Goal: Task Accomplishment & Management: Use online tool/utility

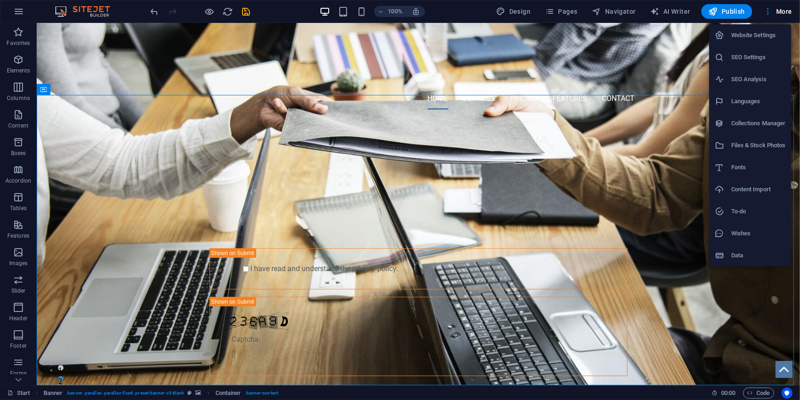
click at [238, 53] on div at bounding box center [400, 200] width 800 height 400
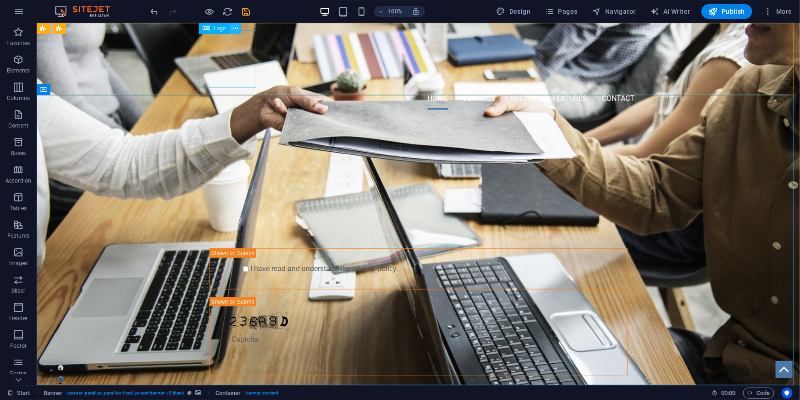
click at [237, 31] on icon at bounding box center [235, 29] width 5 height 10
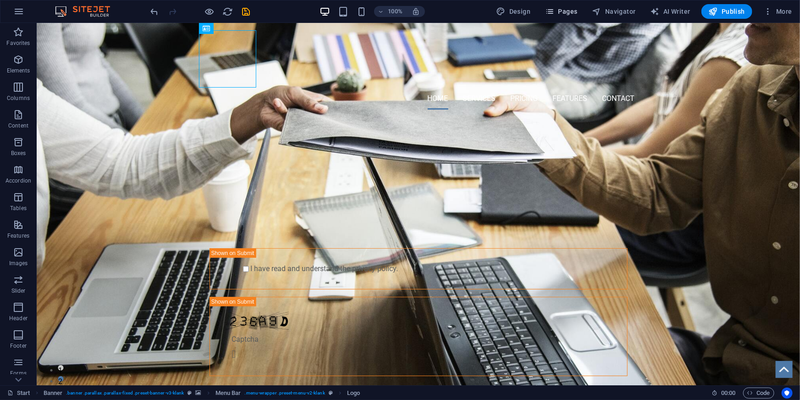
click at [554, 16] on icon "button" at bounding box center [549, 11] width 9 height 9
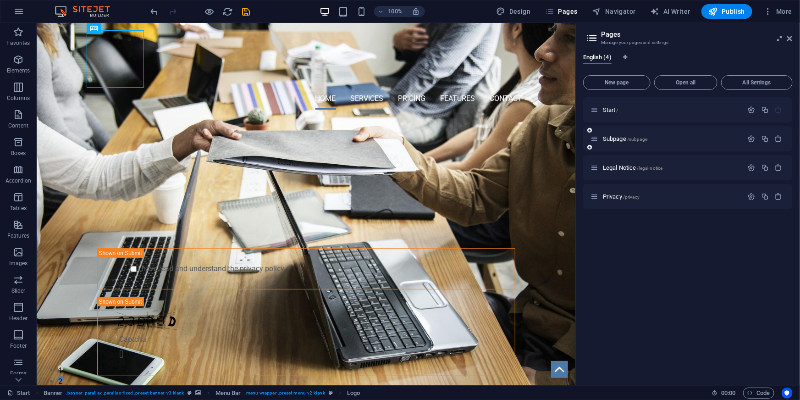
click at [681, 142] on div "Subpage /subpage" at bounding box center [667, 138] width 153 height 11
click at [596, 139] on icon at bounding box center [595, 139] width 8 height 8
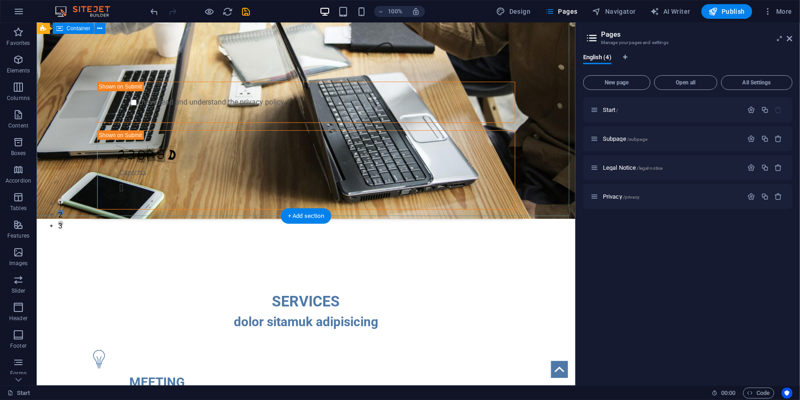
scroll to position [208, 0]
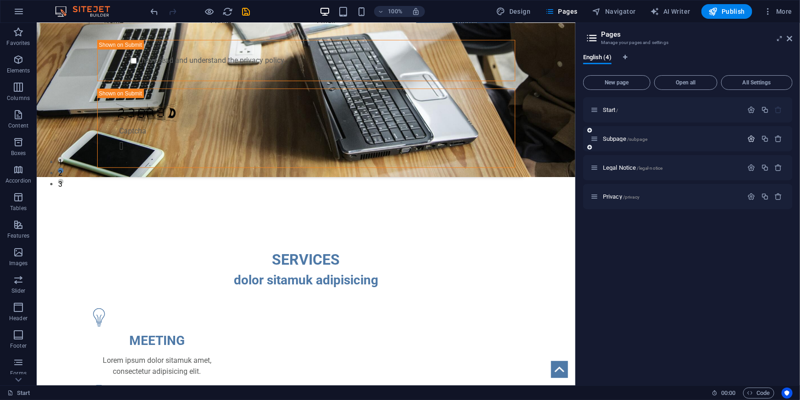
click at [751, 136] on icon "button" at bounding box center [752, 139] width 8 height 8
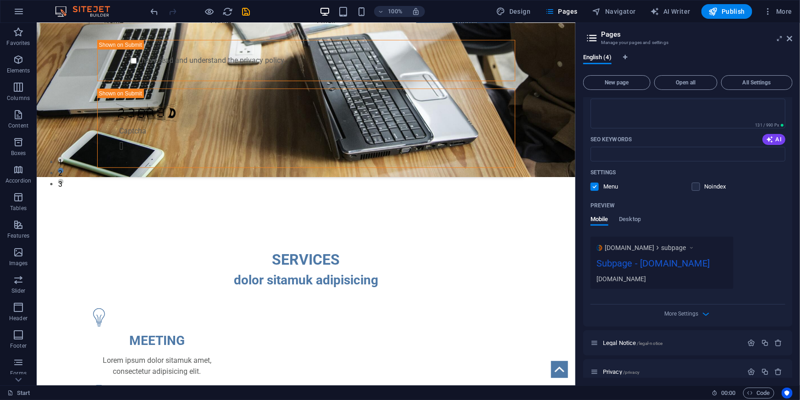
scroll to position [177, 0]
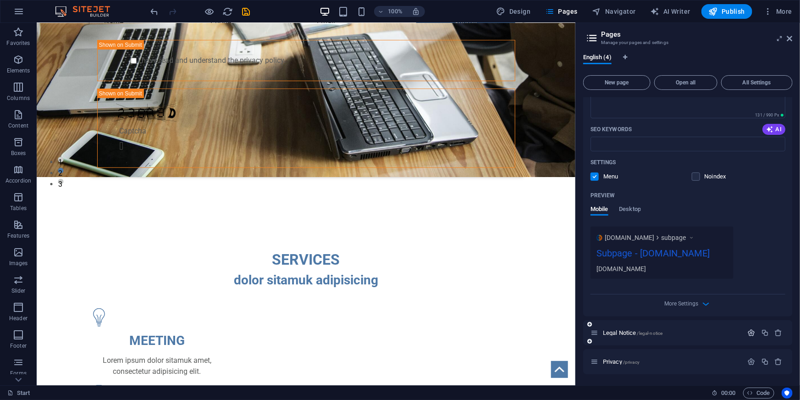
click at [752, 332] on icon "button" at bounding box center [752, 333] width 8 height 8
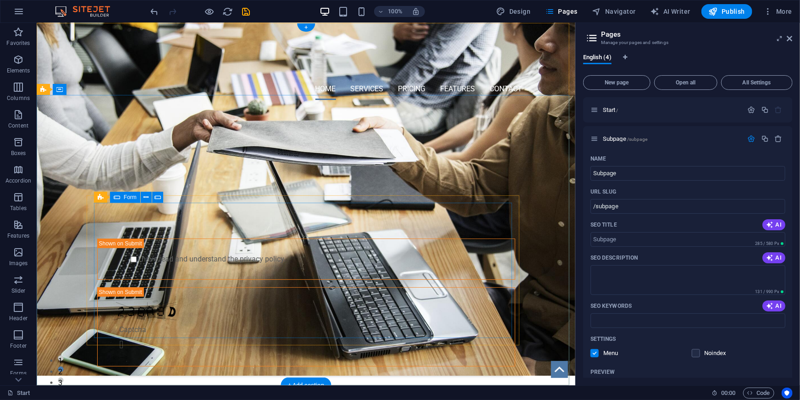
scroll to position [0, 0]
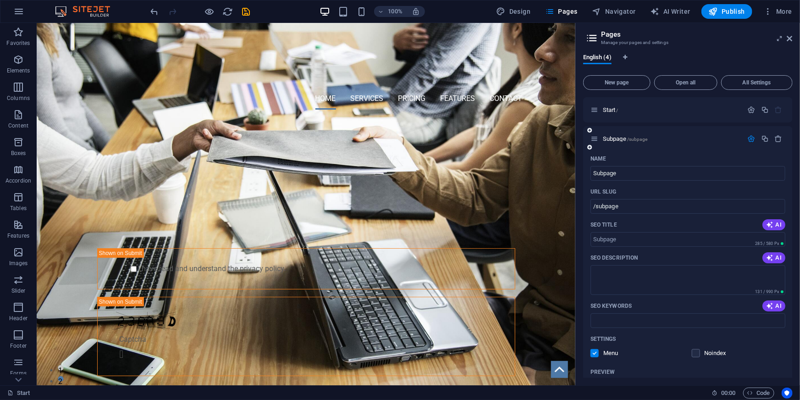
click at [751, 140] on icon "button" at bounding box center [752, 139] width 8 height 8
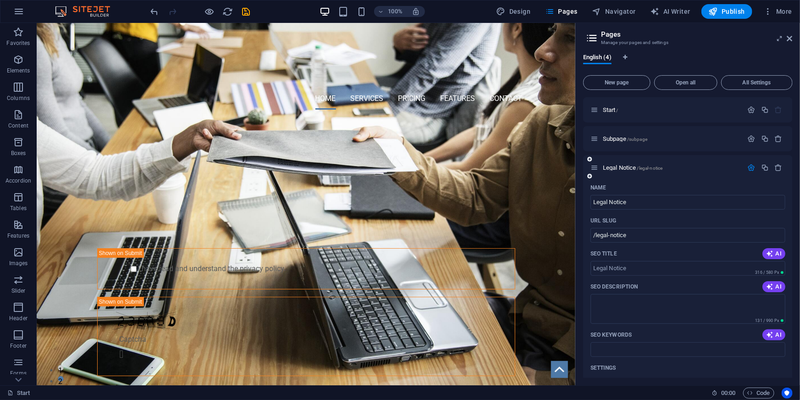
click at [752, 169] on icon "button" at bounding box center [752, 168] width 8 height 8
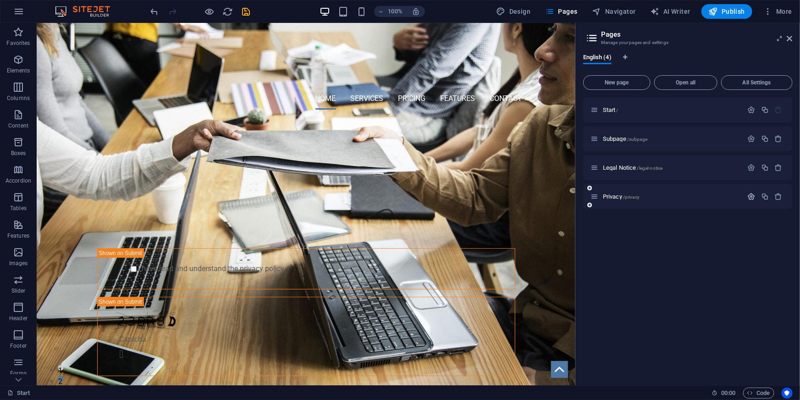
click at [754, 198] on icon "button" at bounding box center [752, 197] width 8 height 8
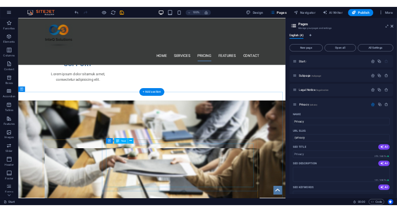
scroll to position [834, 0]
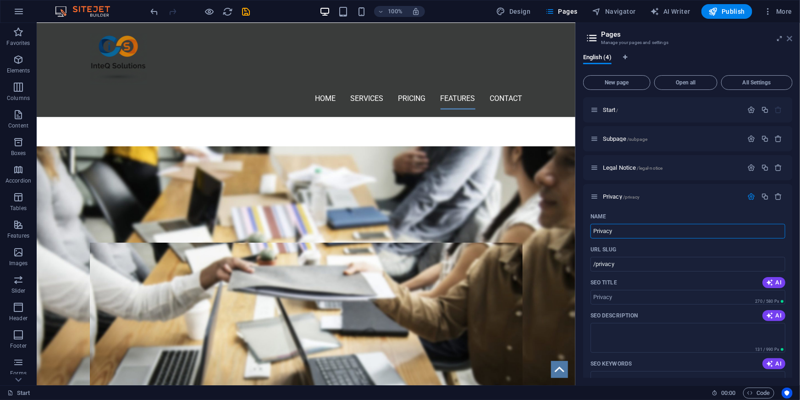
click at [790, 39] on icon at bounding box center [790, 38] width 6 height 7
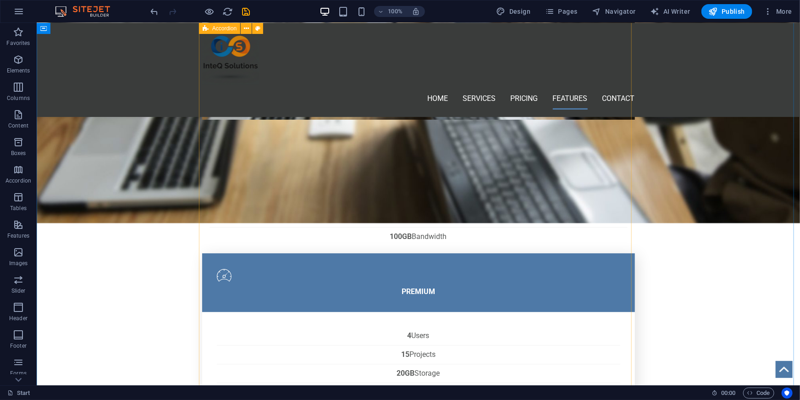
scroll to position [1042, 0]
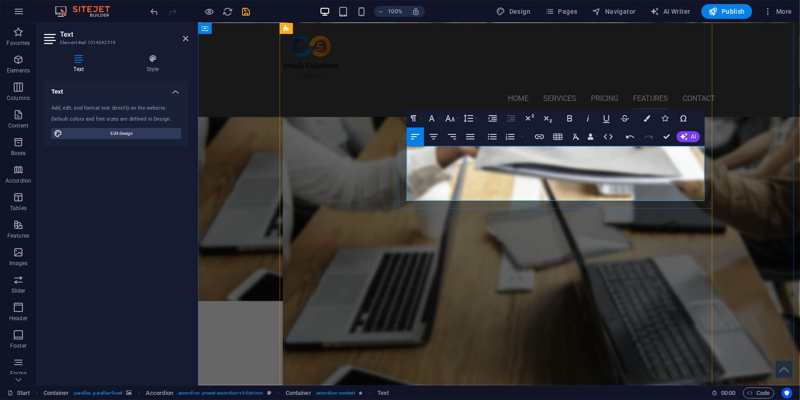
scroll to position [2944, 1]
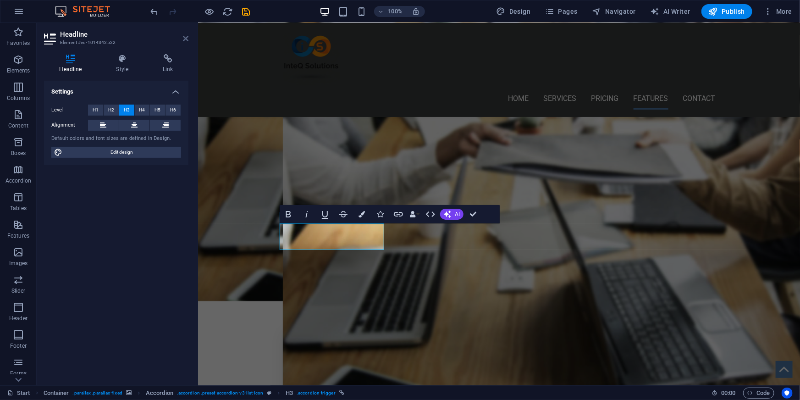
click at [186, 37] on icon at bounding box center [186, 38] width 6 height 7
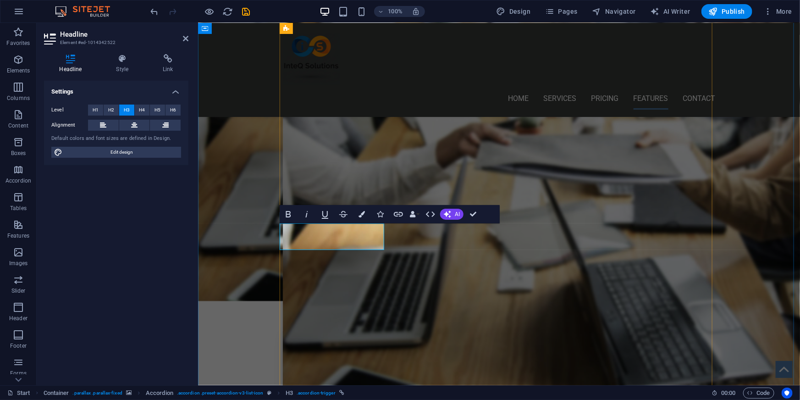
scroll to position [0, 3]
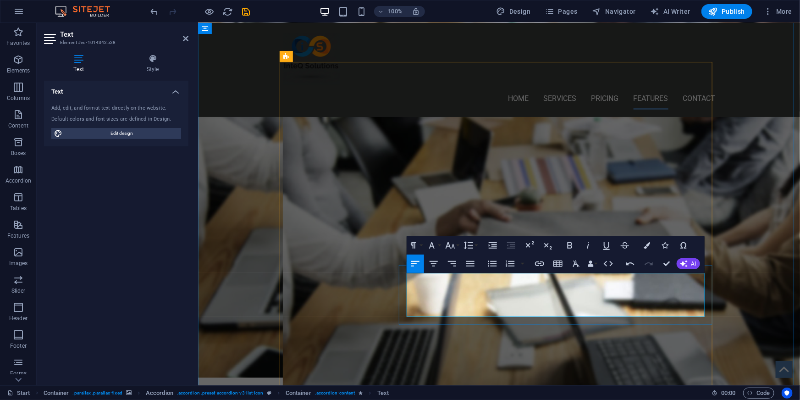
scroll to position [917, 0]
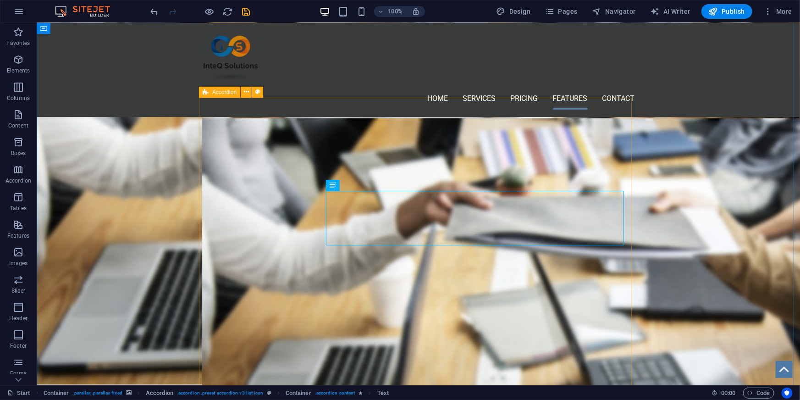
scroll to position [1000, 0]
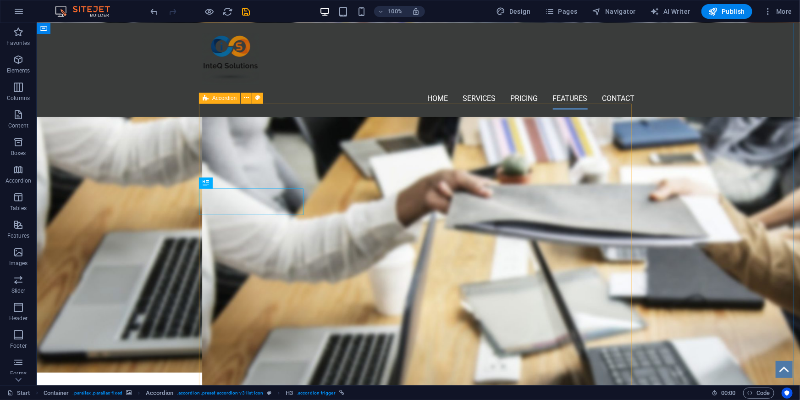
scroll to position [958, 0]
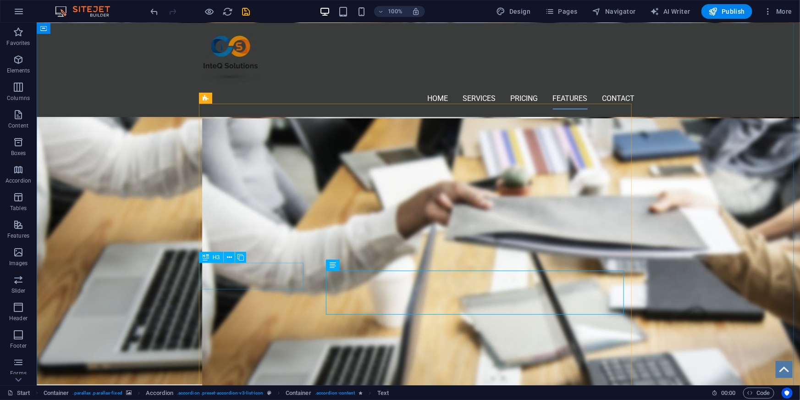
drag, startPoint x: 239, startPoint y: 276, endPoint x: 233, endPoint y: 276, distance: 6.4
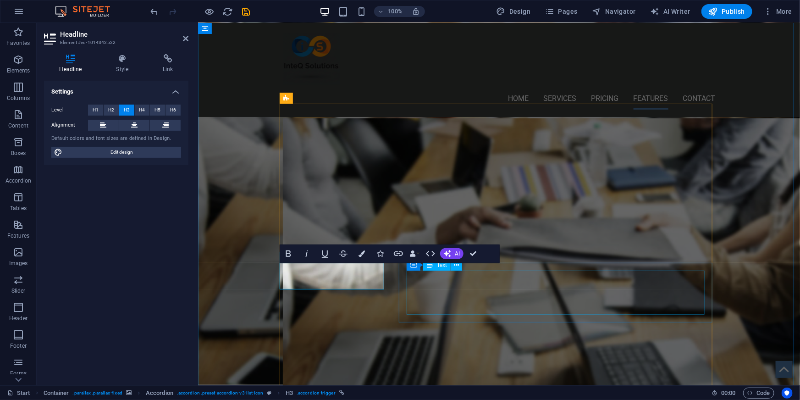
drag, startPoint x: 563, startPoint y: 293, endPoint x: 587, endPoint y: 294, distance: 24.4
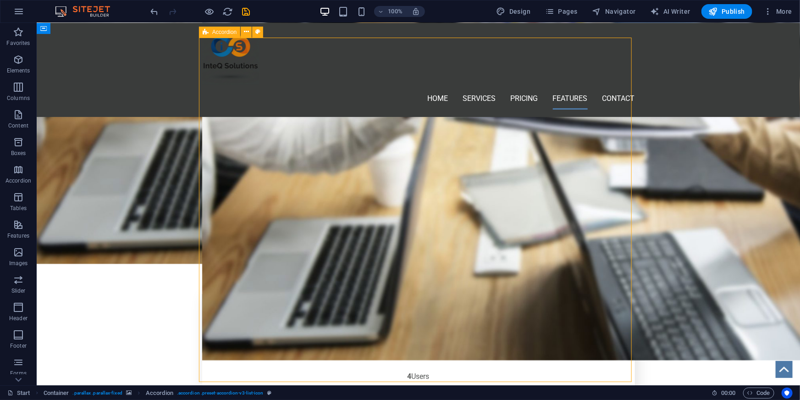
scroll to position [1083, 0]
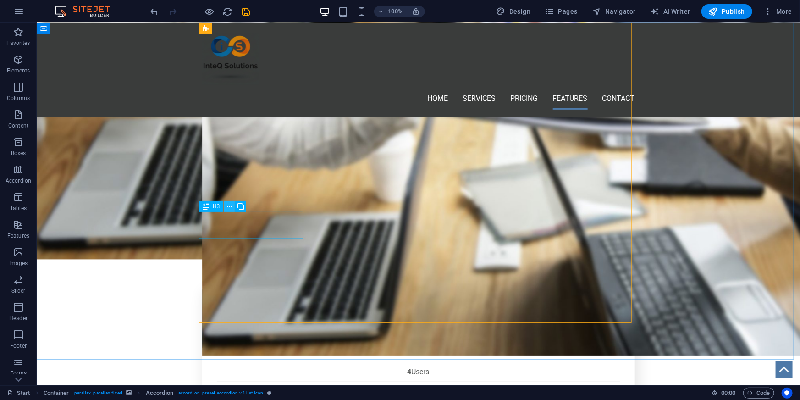
click at [228, 207] on icon at bounding box center [229, 207] width 5 height 10
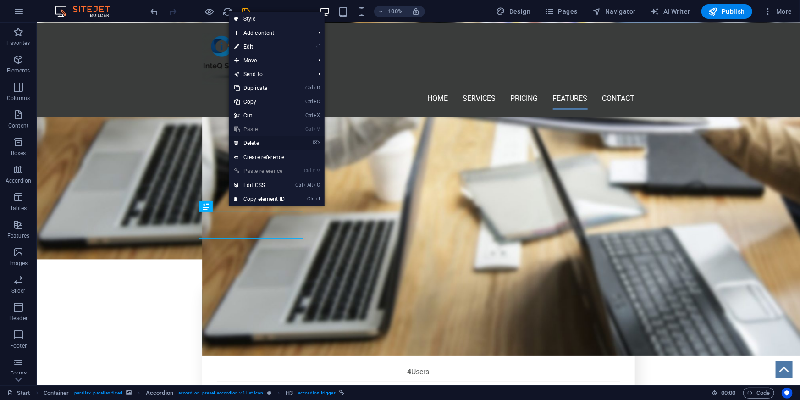
click at [263, 144] on link "⌦ Delete" at bounding box center [259, 143] width 61 height 14
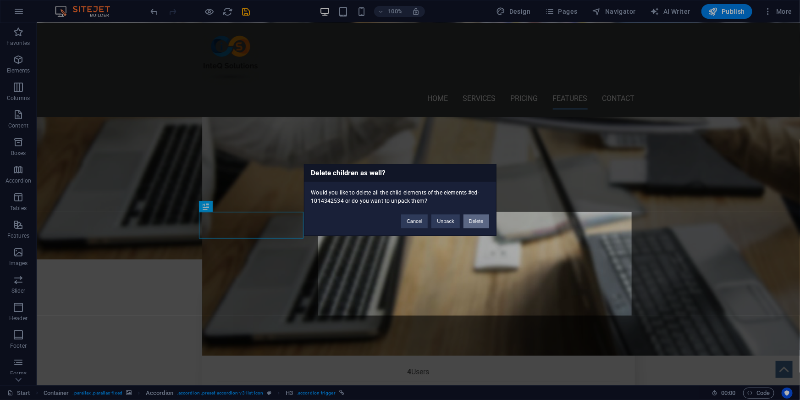
click at [475, 219] on button "Delete" at bounding box center [477, 222] width 26 height 14
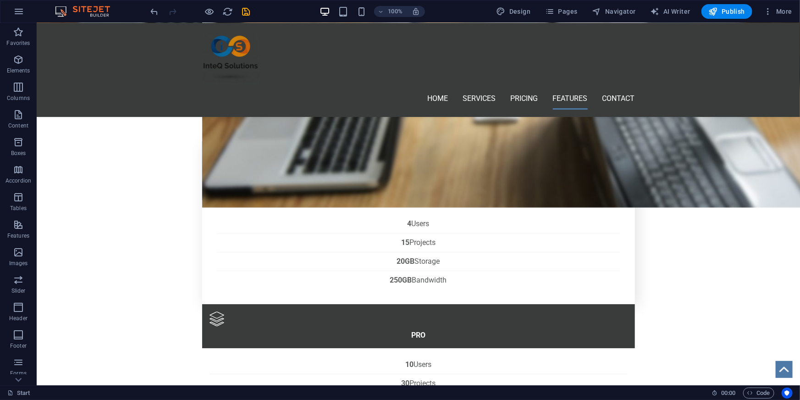
scroll to position [1250, 0]
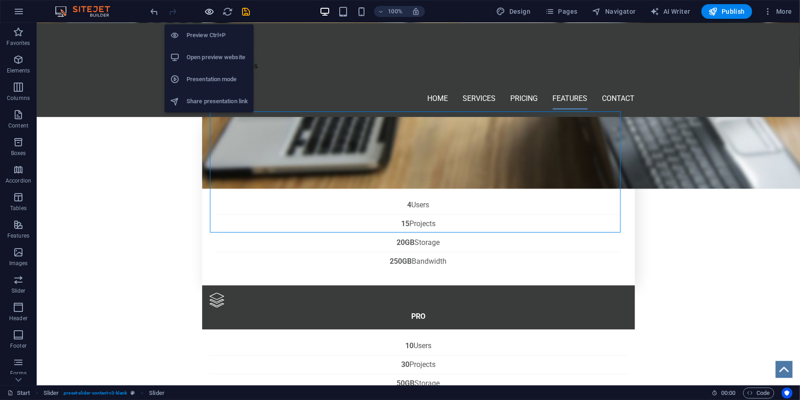
click at [207, 11] on icon "button" at bounding box center [210, 11] width 11 height 11
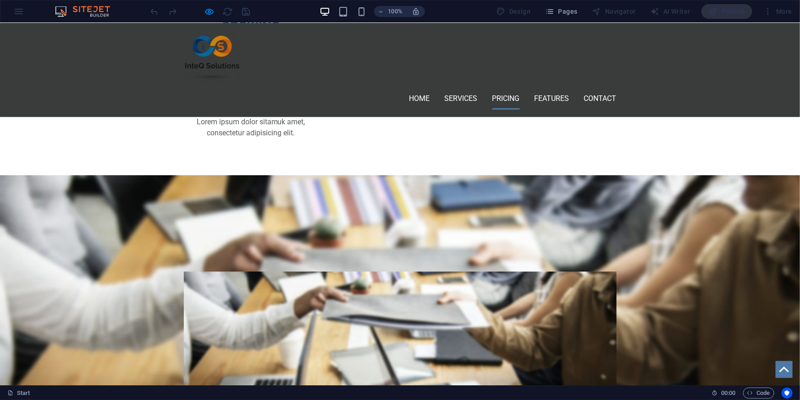
scroll to position [834, 0]
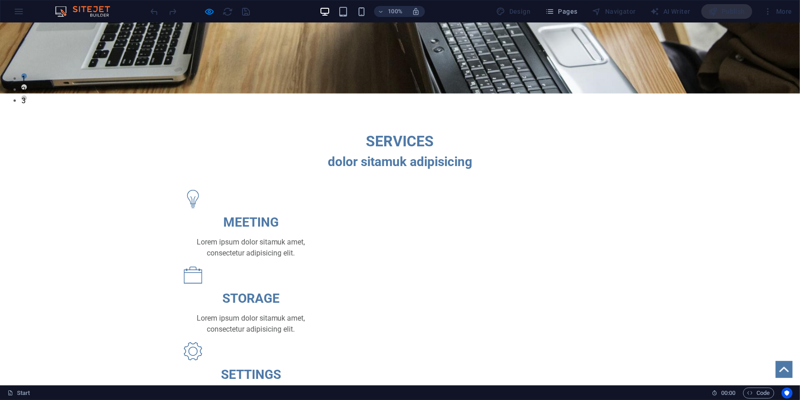
scroll to position [333, 0]
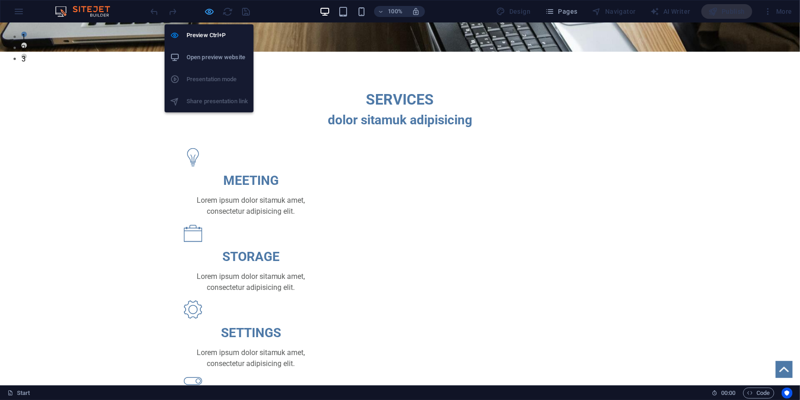
click at [205, 11] on icon "button" at bounding box center [210, 11] width 11 height 11
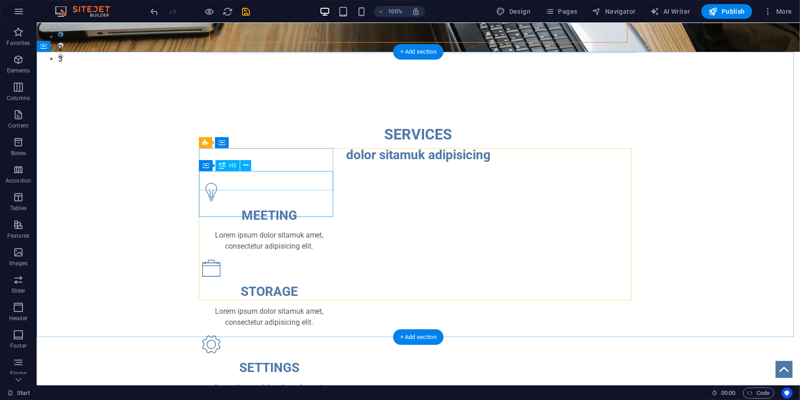
click at [280, 205] on div "MEETING" at bounding box center [269, 214] width 134 height 19
click at [272, 205] on div "MEETING" at bounding box center [269, 214] width 134 height 19
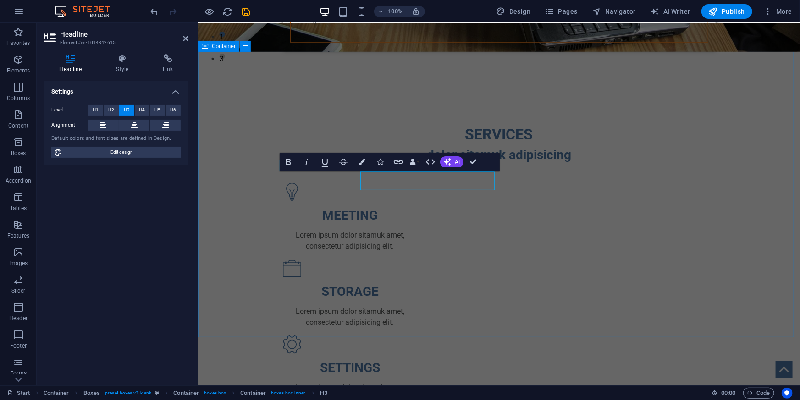
drag, startPoint x: 433, startPoint y: 184, endPoint x: 272, endPoint y: 184, distance: 161.4
click at [272, 184] on div "SERVICES dolor sitamuk adipisicing MEETING Lorem ipsum dolor sitamuk amet, cons…" at bounding box center [499, 377] width 602 height 582
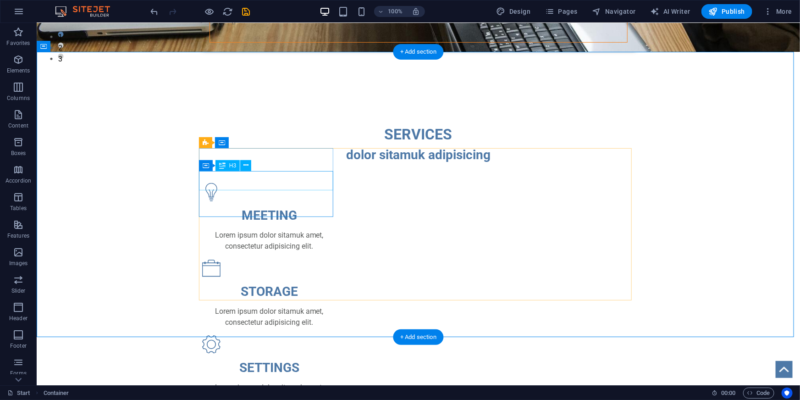
click at [304, 205] on div "MEETING" at bounding box center [269, 214] width 134 height 19
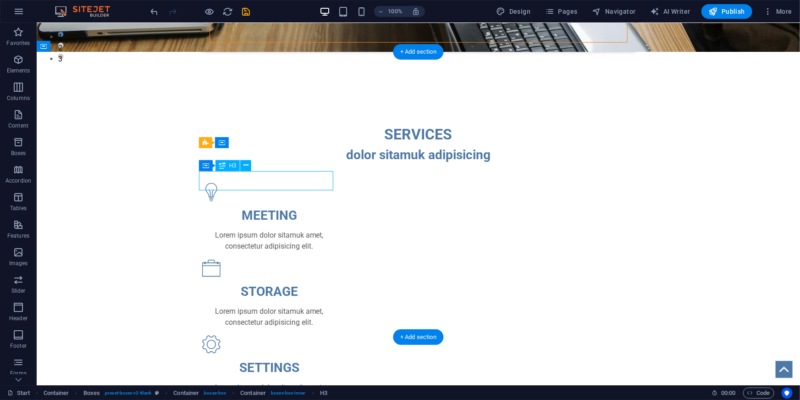
click at [304, 205] on div "MEETING" at bounding box center [269, 214] width 134 height 19
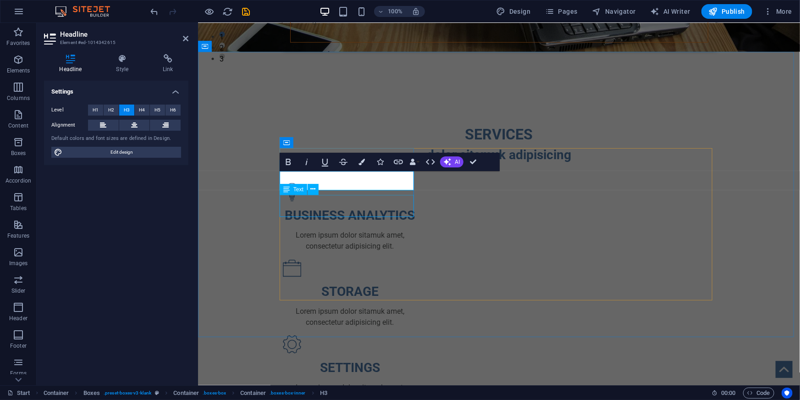
click at [389, 229] on div "Lorem ipsum dolor sitamuk amet, consectetur adipisicing elit." at bounding box center [349, 240] width 134 height 22
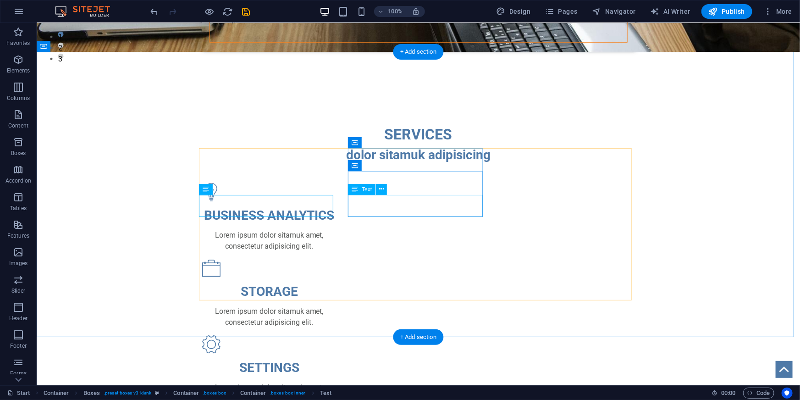
click at [336, 305] on div "Lorem ipsum dolor sitamuk amet, consectetur adipisicing elit." at bounding box center [269, 316] width 134 height 22
click at [289, 229] on div "Lorem ipsum dolor sitamuk amet, consectetur adipisicing elit." at bounding box center [269, 240] width 134 height 22
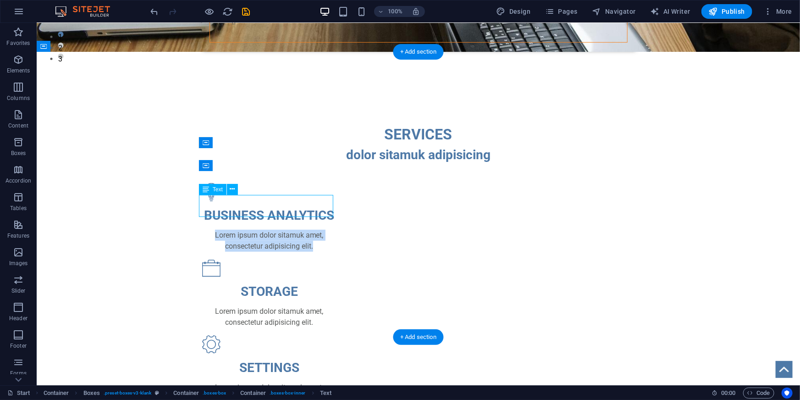
click at [202, 229] on p "Lorem ipsum dolor sitamuk amet, consectetur adipisicing elit." at bounding box center [269, 240] width 134 height 22
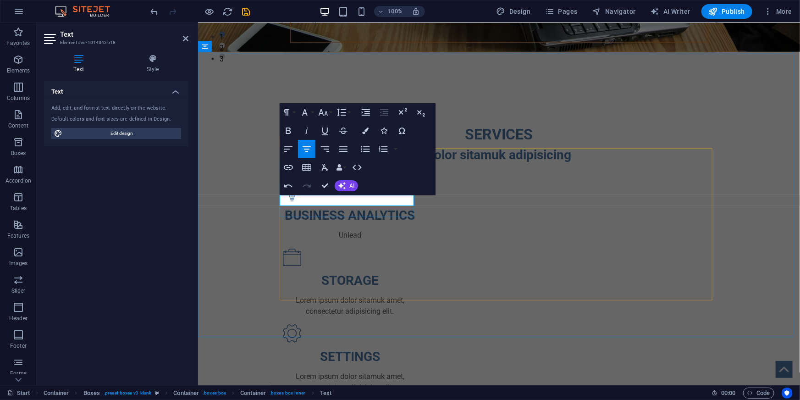
click at [376, 229] on p "Unlead" at bounding box center [349, 234] width 134 height 11
click at [353, 229] on p "Unleash the value of your business data," at bounding box center [349, 234] width 134 height 11
click at [312, 229] on p "Unleash the value of your business data," at bounding box center [349, 234] width 134 height 11
click at [497, 218] on div "BUSINESS ANALYTICS Unlock the value of your business data. STORAGE Lorem ipsum …" at bounding box center [498, 401] width 433 height 438
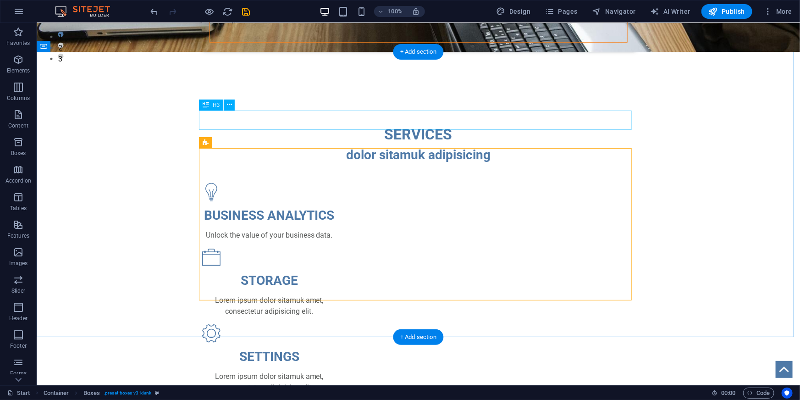
click at [435, 145] on div "dolor sitamuk adipisicing" at bounding box center [418, 154] width 433 height 19
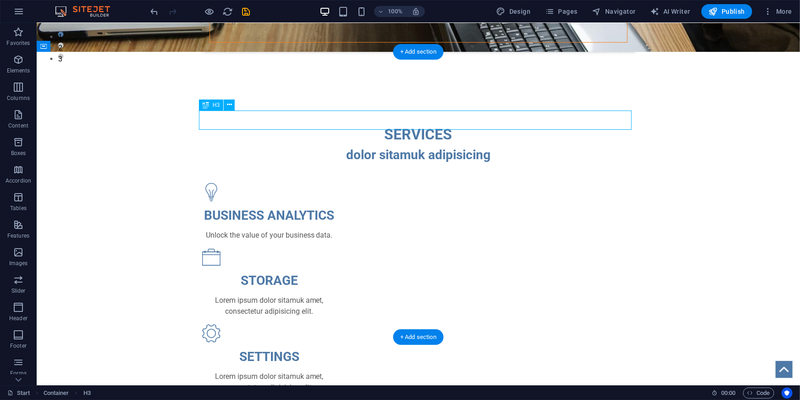
click at [435, 145] on div "dolor sitamuk adipisicing" at bounding box center [418, 154] width 433 height 19
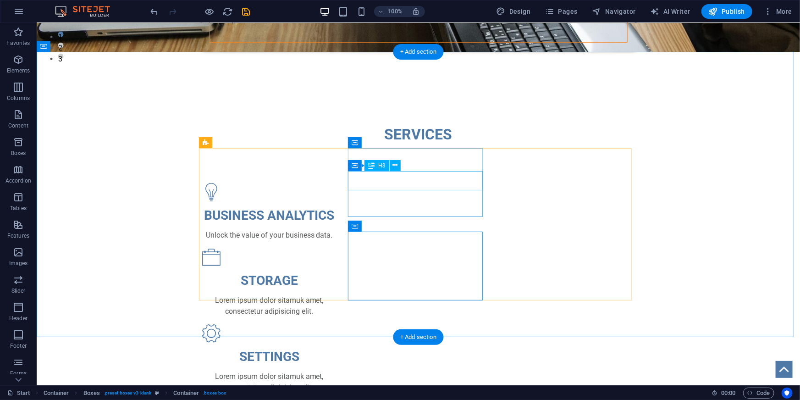
click at [336, 271] on div "STORAGE" at bounding box center [269, 280] width 134 height 19
click at [265, 182] on div "BUSINESS ANALYTICS Unlock the value of your business data. STORAGE Lorem ipsum …" at bounding box center [418, 401] width 433 height 438
click at [336, 271] on div "STORAGE" at bounding box center [269, 280] width 134 height 19
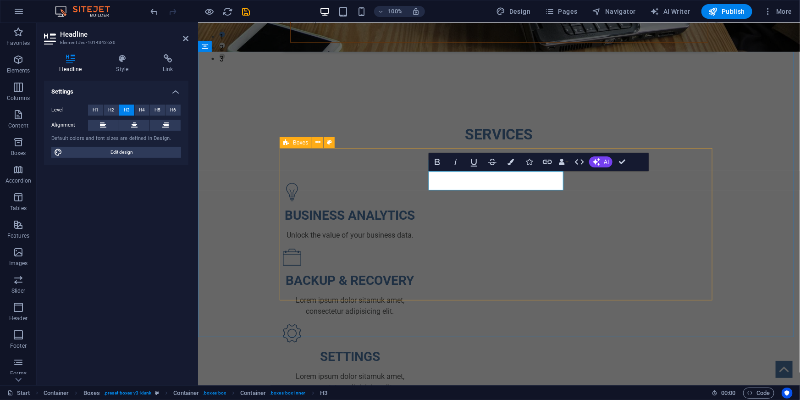
click at [587, 225] on div "BUSINESS ANALYTICS Unlock the value of your business data. ​BACKUP & RECOVERY L…" at bounding box center [498, 401] width 433 height 438
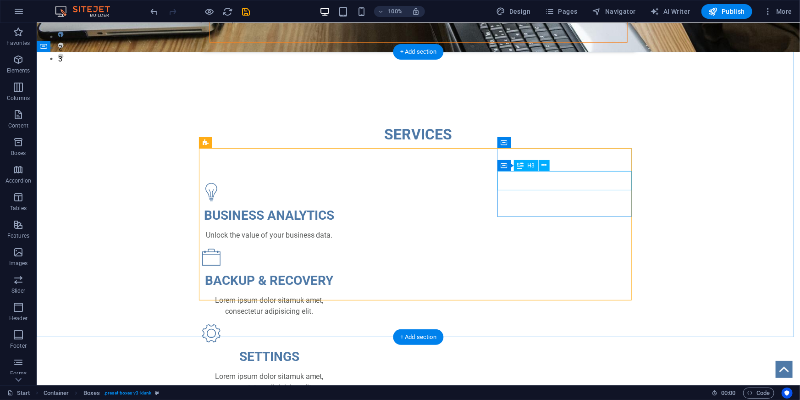
click at [336, 347] on div "SETTINGS" at bounding box center [269, 356] width 134 height 19
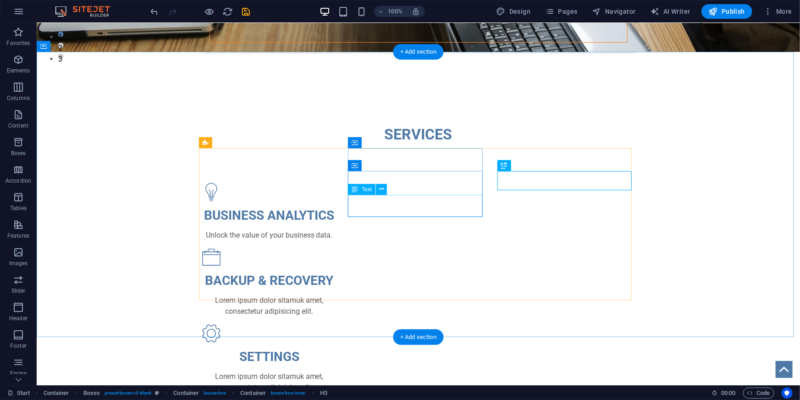
click at [336, 294] on div "Lorem ipsum dolor sitamuk amet, consectetur adipisicing elit." at bounding box center [269, 305] width 134 height 22
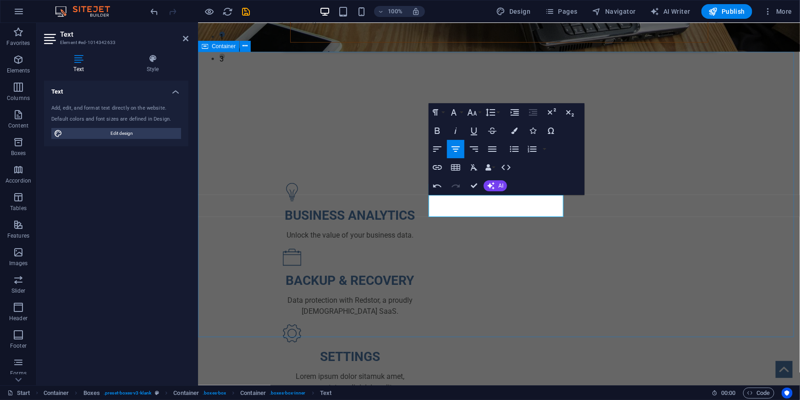
click at [751, 229] on div "SERVICES BUSINESS ANALYTICS Unlock the value of your business data. BACKUP & RE…" at bounding box center [499, 371] width 602 height 571
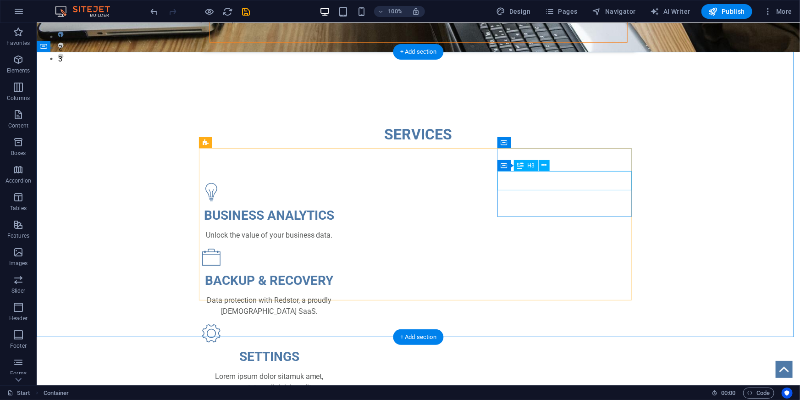
drag, startPoint x: 575, startPoint y: 174, endPoint x: 571, endPoint y: 178, distance: 5.5
click at [336, 347] on div "SETTINGS" at bounding box center [269, 356] width 134 height 19
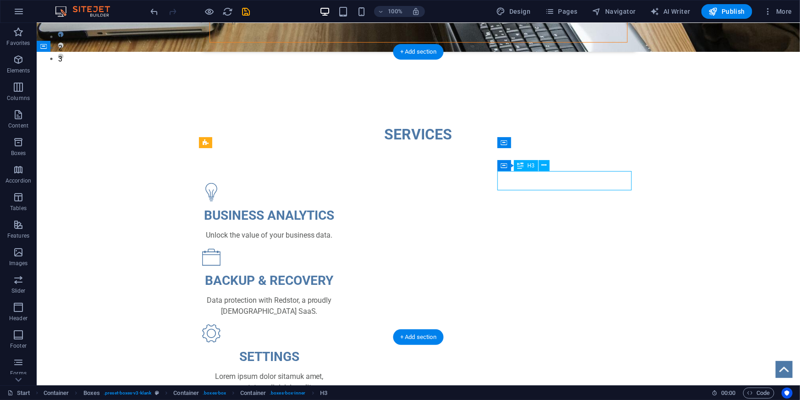
click at [336, 347] on div "SETTINGS" at bounding box center [269, 356] width 134 height 19
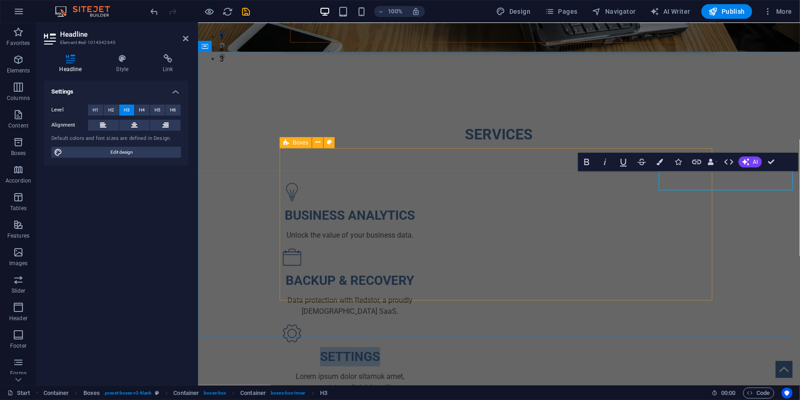
click at [567, 182] on div "BUSINESS ANALYTICS Unlock the value of your business data. BACKUP & RECOVERY Da…" at bounding box center [498, 401] width 433 height 438
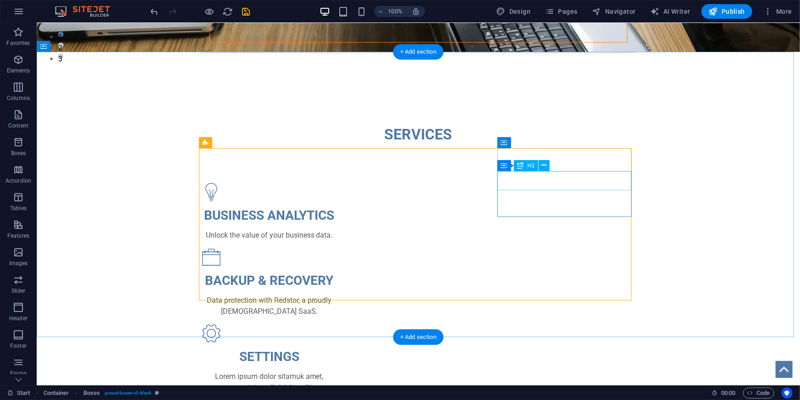
click at [336, 347] on div "SETTINGS" at bounding box center [269, 356] width 134 height 19
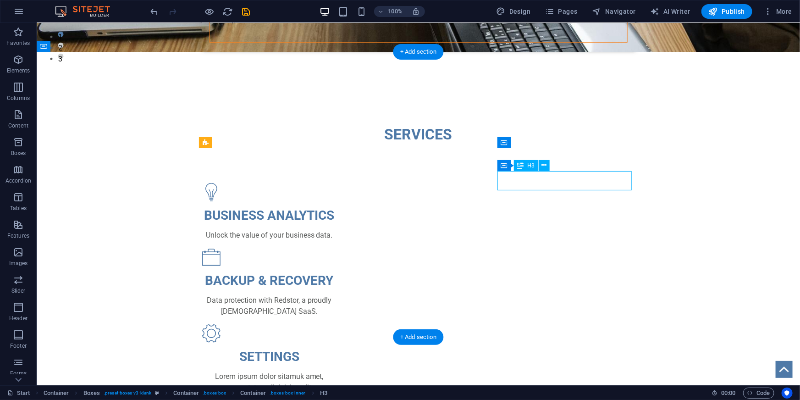
click at [336, 347] on div "SETTINGS" at bounding box center [269, 356] width 134 height 19
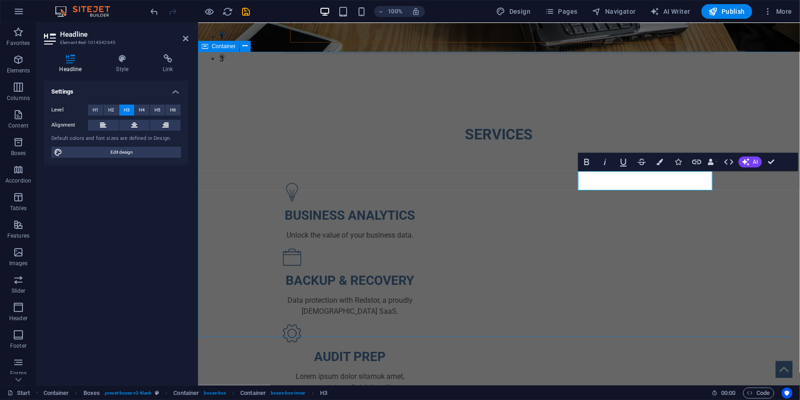
click at [751, 282] on div "SERVICES BUSINESS ANALYTICS Unlock the value of your business data. BACKUP & RE…" at bounding box center [499, 371] width 602 height 571
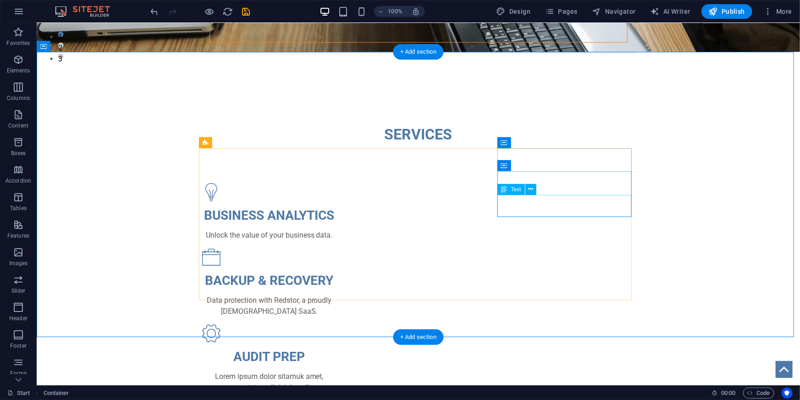
click at [336, 370] on div "Lorem ipsum dolor sitamuk amet, consectetur adipisicing elit." at bounding box center [269, 381] width 134 height 22
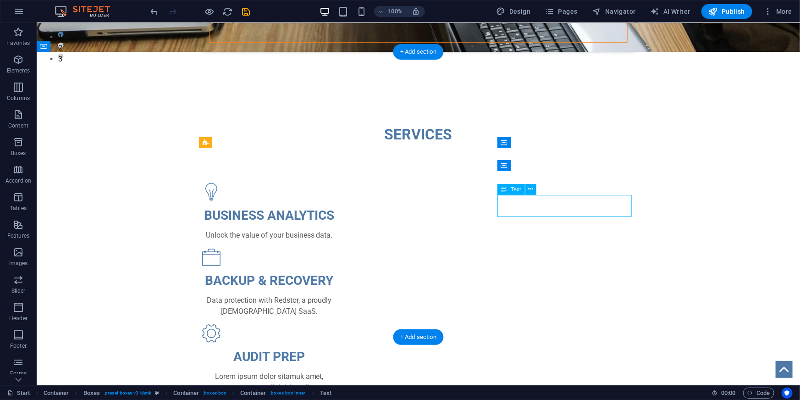
click at [336, 370] on div "Lorem ipsum dolor sitamuk amet, consectetur adipisicing elit." at bounding box center [269, 381] width 134 height 22
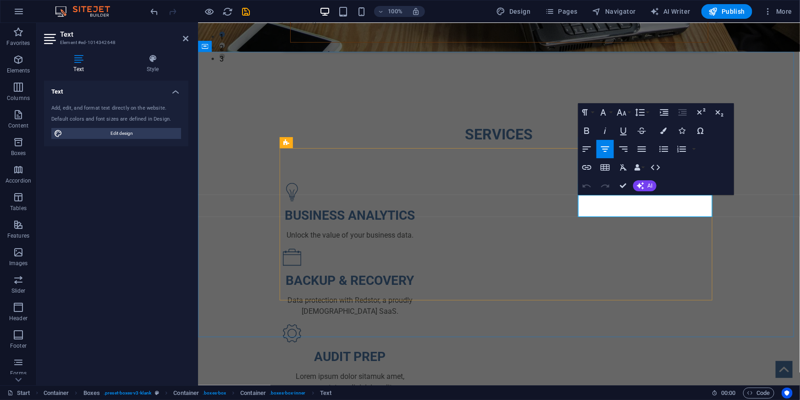
click at [417, 370] on p "Lorem ipsum dolor sitamuk amet, consectetur adipisicing elit." at bounding box center [349, 381] width 134 height 22
drag, startPoint x: 686, startPoint y: 210, endPoint x: 694, endPoint y: 210, distance: 7.8
click at [417, 370] on p "​Let us do the heavy lifting, so you can focus on what matters AND be accreditt…" at bounding box center [349, 386] width 134 height 33
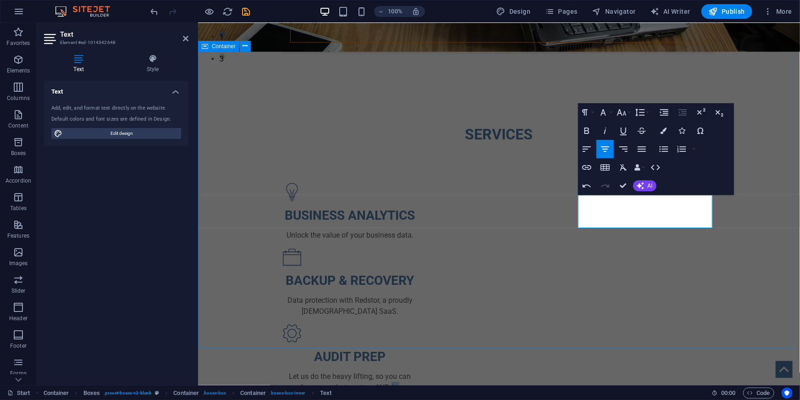
click at [744, 281] on div "SERVICES BUSINESS ANALYTICS Unlock the value of your business data. BACKUP & RE…" at bounding box center [499, 377] width 602 height 582
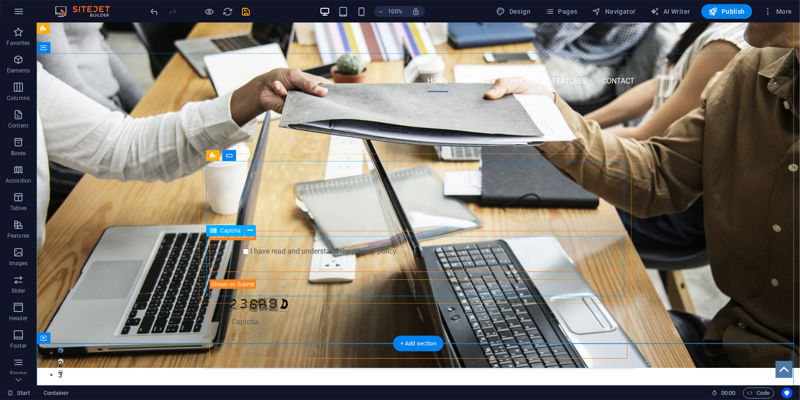
scroll to position [0, 0]
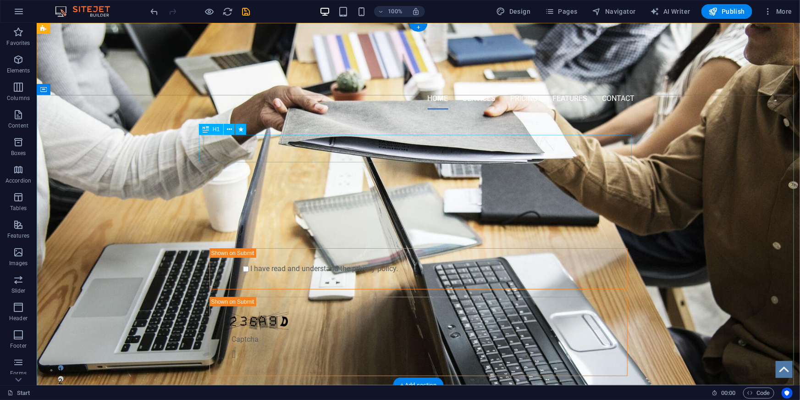
click at [435, 153] on div "PROFESSIONAL LEAD TOOL" at bounding box center [418, 167] width 433 height 28
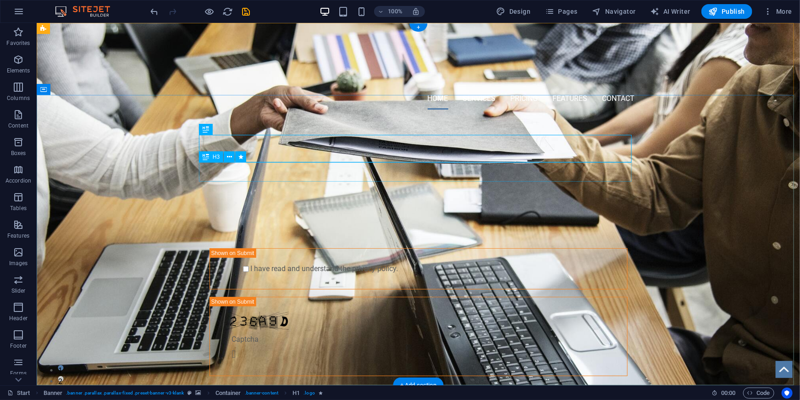
click at [412, 181] on div "GET STARTED WITH YOUR 10-DAY FREE TRIAL. REGISTER NOW!" at bounding box center [418, 190] width 433 height 19
click at [437, 87] on nav "Home Services Pricing Features Contact" at bounding box center [418, 98] width 433 height 22
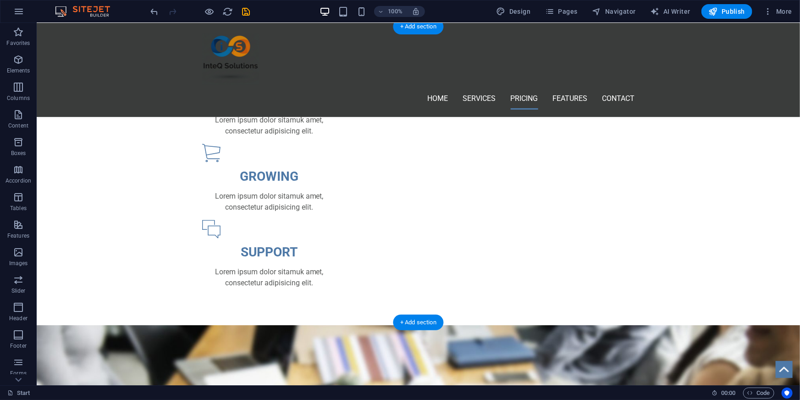
scroll to position [667, 0]
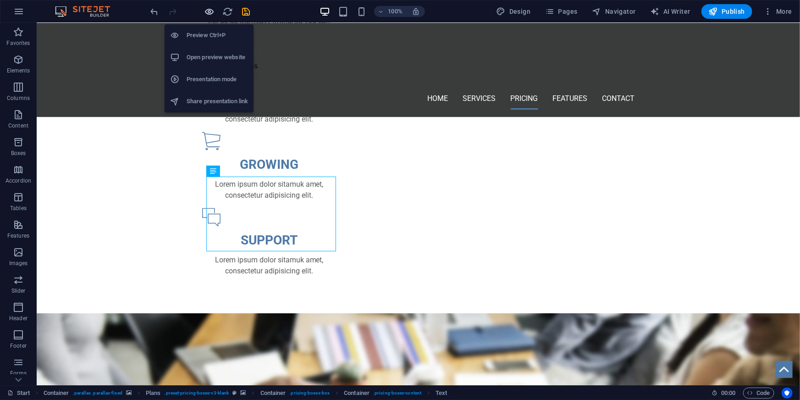
click at [210, 11] on icon "button" at bounding box center [210, 11] width 11 height 11
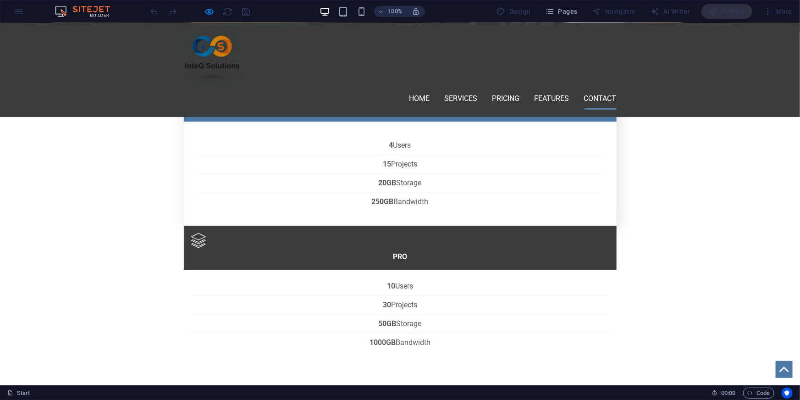
scroll to position [1310, 0]
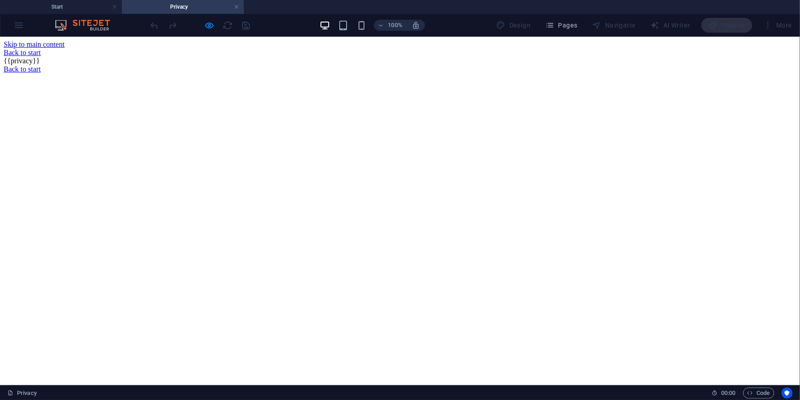
scroll to position [0, 0]
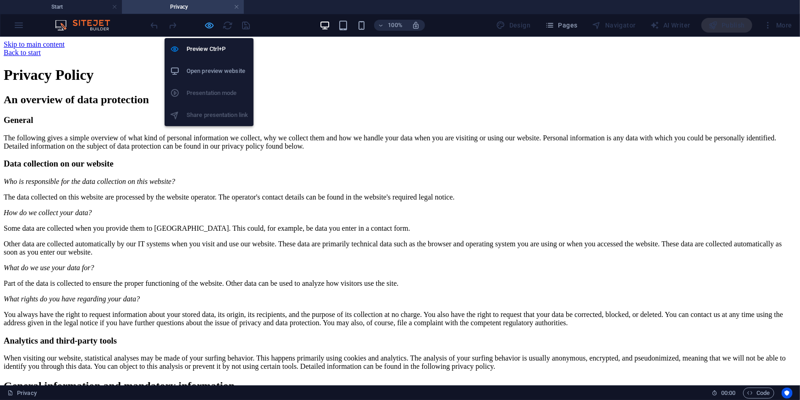
click at [210, 27] on icon "button" at bounding box center [210, 25] width 11 height 11
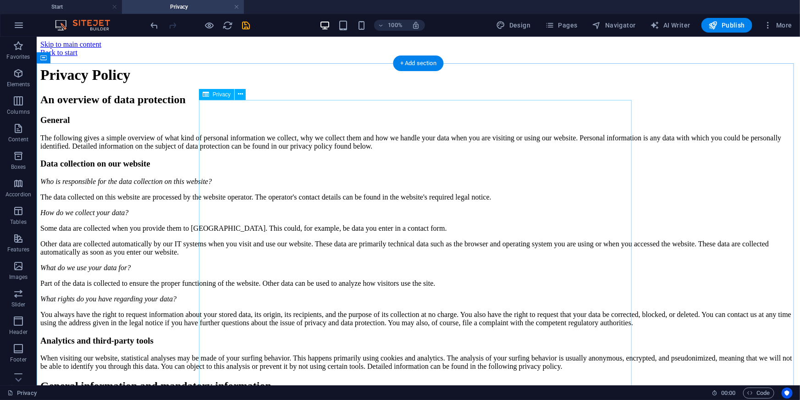
click at [238, 6] on link at bounding box center [237, 7] width 6 height 9
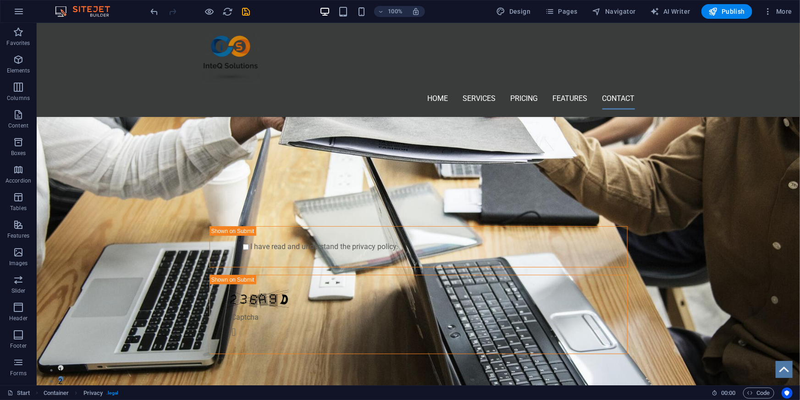
scroll to position [1310, 0]
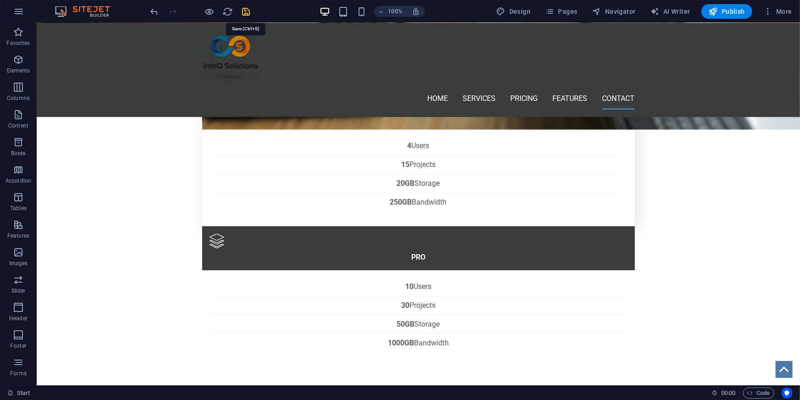
click at [246, 12] on icon "save" at bounding box center [246, 11] width 11 height 11
checkbox input "false"
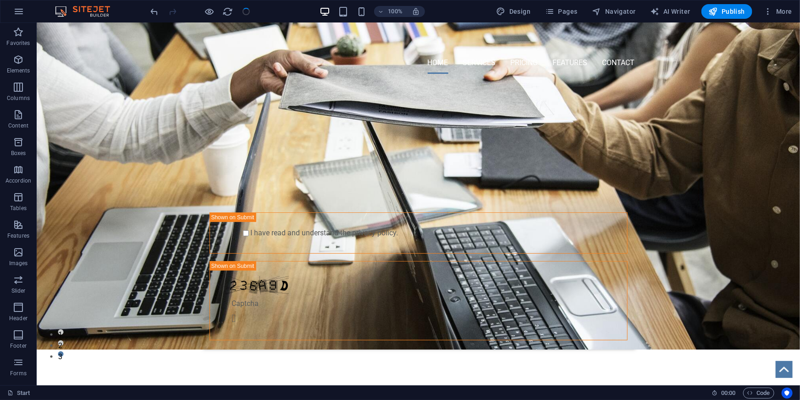
scroll to position [0, 0]
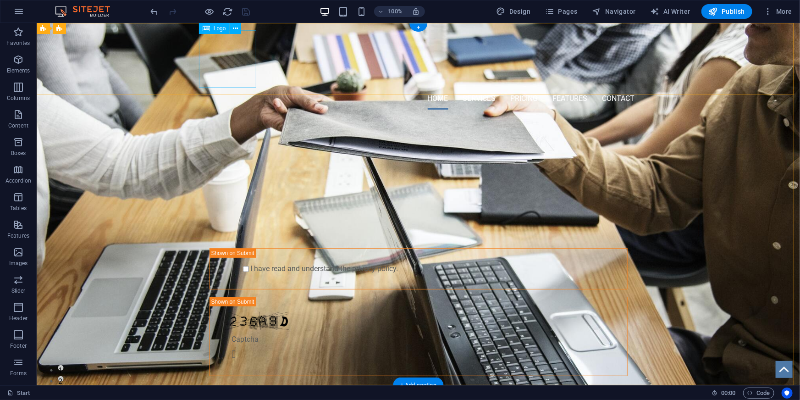
click at [238, 59] on div at bounding box center [418, 58] width 433 height 57
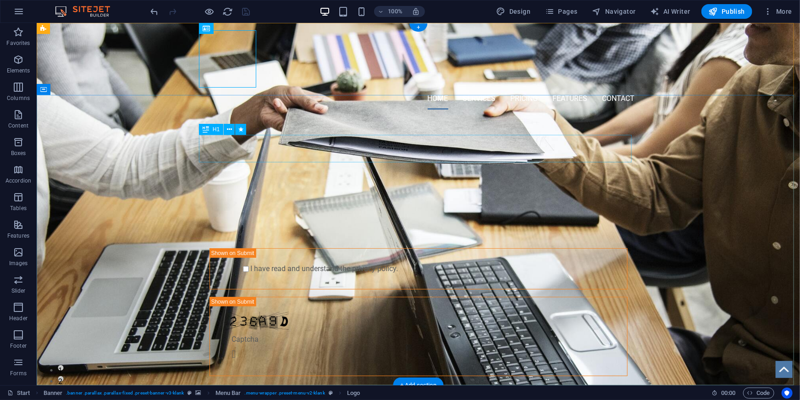
click at [438, 160] on div "PROFESSIONAL LEAD TOOL" at bounding box center [418, 167] width 433 height 28
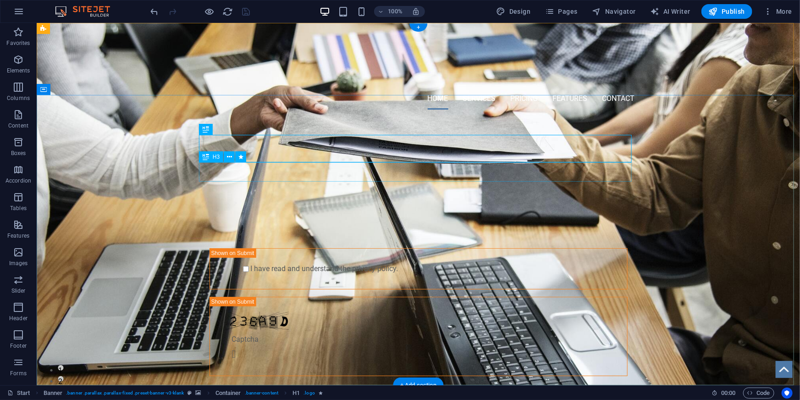
click at [406, 181] on div "GET STARTED WITH YOUR 10-DAY FREE TRIAL. REGISTER NOW!" at bounding box center [418, 190] width 433 height 19
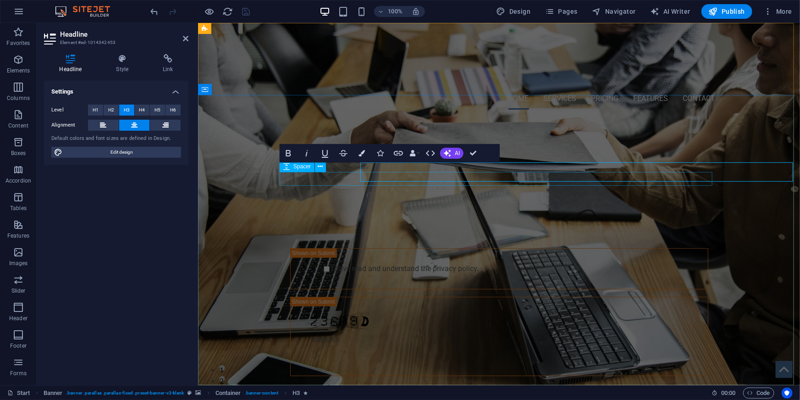
click at [406, 182] on span "GET STARTED WITH YOUR 10-DAY FREE TRIAL. REGISTER NOW!" at bounding box center [498, 189] width 373 height 15
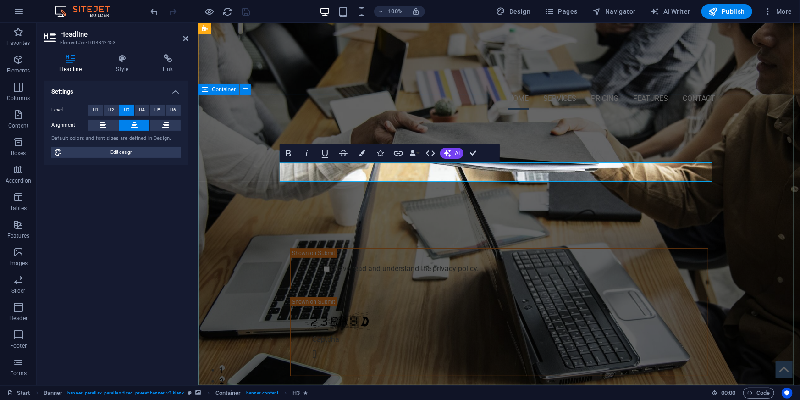
click at [748, 290] on div "PROFESSIONAL LEAD TOOL GET STARTED WITH YOUR 10-DAY FREE TRIAL. REGISTER NOW! S…" at bounding box center [499, 267] width 602 height 303
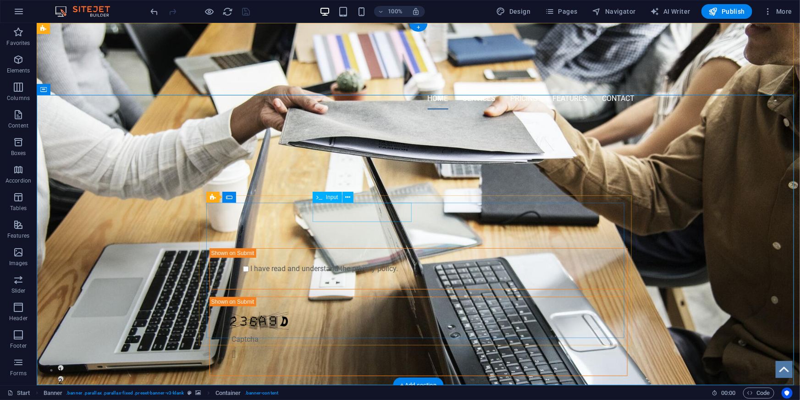
click at [362, 221] on div at bounding box center [364, 230] width 99 height 19
click at [347, 201] on icon at bounding box center [347, 198] width 5 height 10
click at [330, 221] on div at bounding box center [364, 230] width 99 height 19
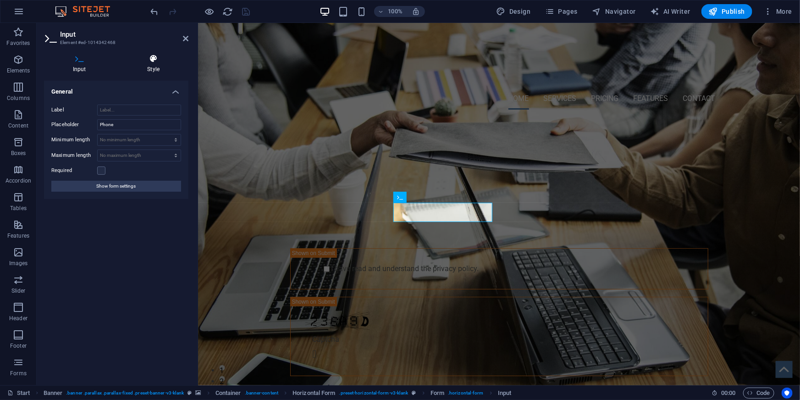
click at [156, 57] on icon at bounding box center [154, 58] width 70 height 9
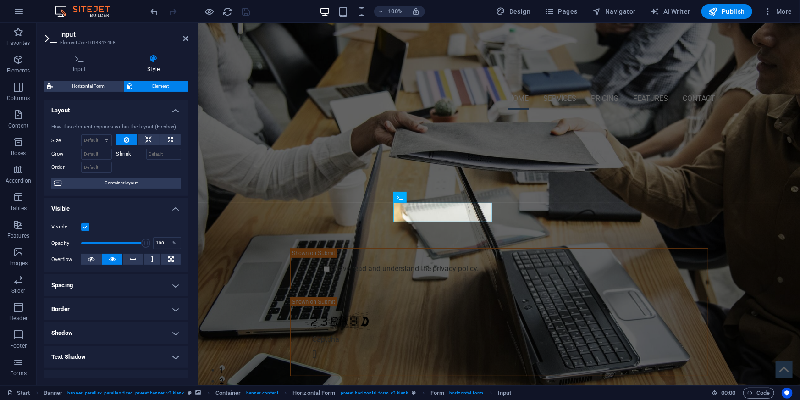
drag, startPoint x: 188, startPoint y: 133, endPoint x: 188, endPoint y: 148, distance: 14.7
click at [188, 148] on div "Layout How this element expands within the layout (Flexbox). Size Default auto …" at bounding box center [116, 238] width 144 height 278
click at [257, 197] on div "PROFESSIONAL LEAD TOOL GET STARTED WITH YOUR 10-DAY FREE TRIAL. REGISTER NOW! S…" at bounding box center [499, 267] width 602 height 303
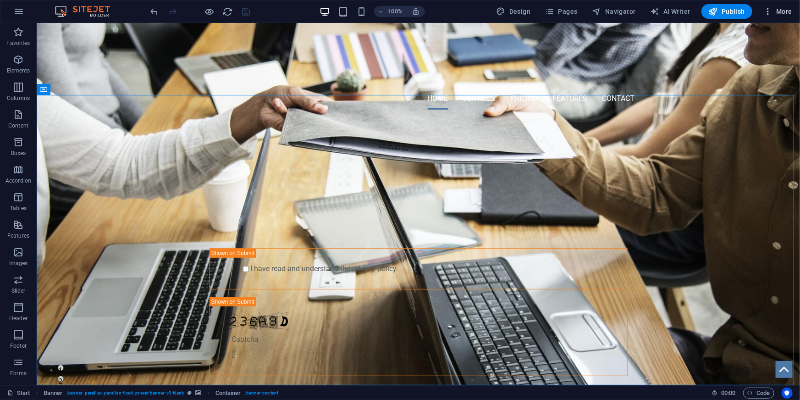
click at [773, 12] on icon "button" at bounding box center [767, 11] width 9 height 9
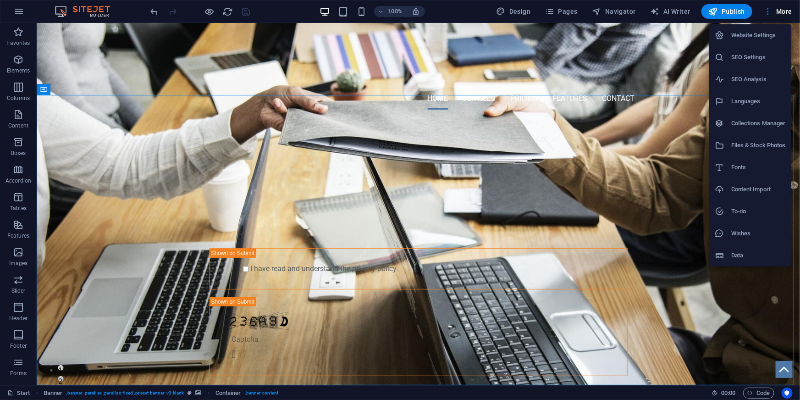
click at [739, 38] on h6 "Website Settings" at bounding box center [758, 35] width 55 height 11
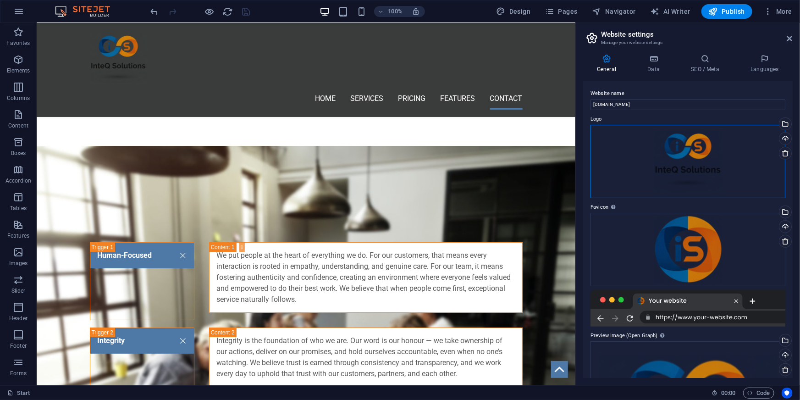
click at [678, 167] on div "Drag files here, click to choose files or select files from Files or our free s…" at bounding box center [688, 161] width 195 height 73
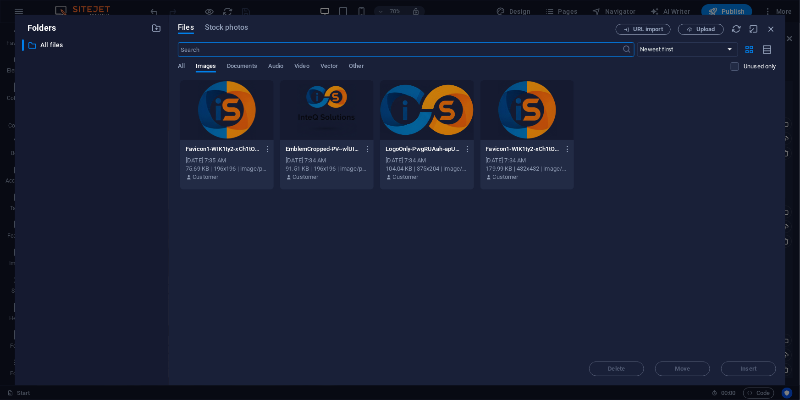
scroll to position [1579, 0]
click at [406, 258] on div "Drop files here to upload them instantly Favicon1-WIK1ty2-xCh1tOMLsSnZaQ-cLJdnp…" at bounding box center [477, 216] width 598 height 272
drag, startPoint x: 379, startPoint y: 265, endPoint x: 352, endPoint y: 275, distance: 28.6
click at [379, 265] on div "Drop files here to upload them instantly Favicon1-WIK1ty2-xCh1tOMLsSnZaQ-cLJdnp…" at bounding box center [477, 216] width 598 height 272
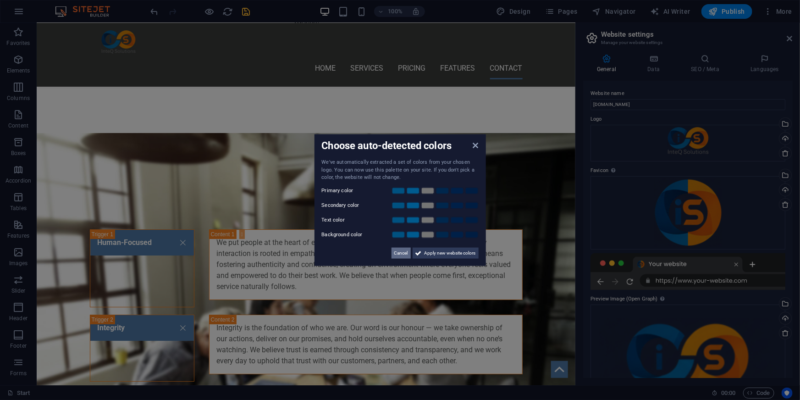
click at [398, 252] on span "Cancel" at bounding box center [401, 252] width 14 height 11
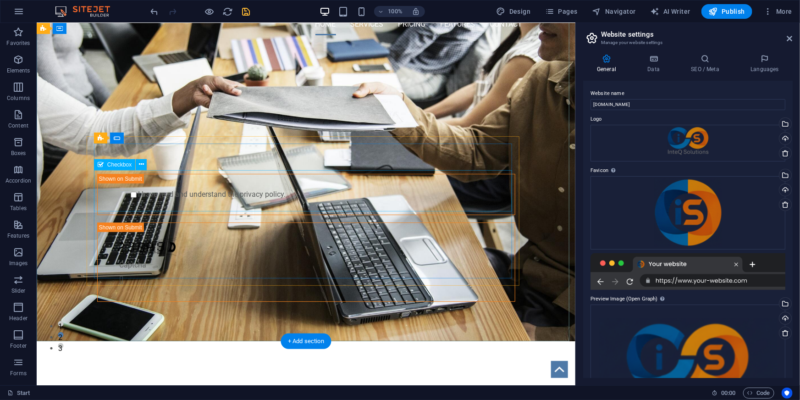
scroll to position [0, 0]
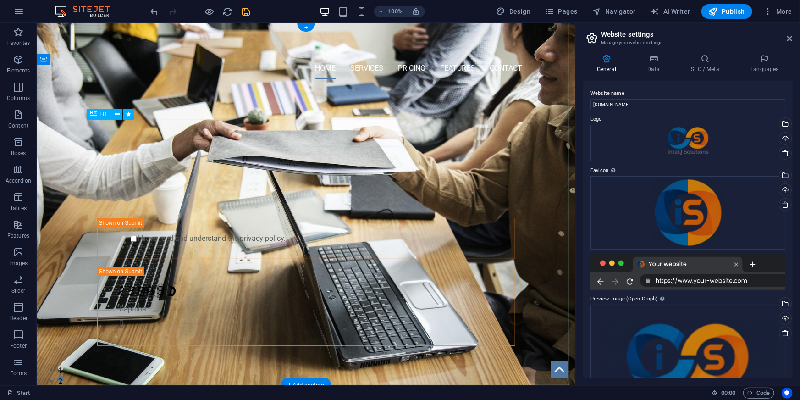
click at [332, 132] on div "PROFESSIONAL LEAD TOOL" at bounding box center [305, 137] width 433 height 28
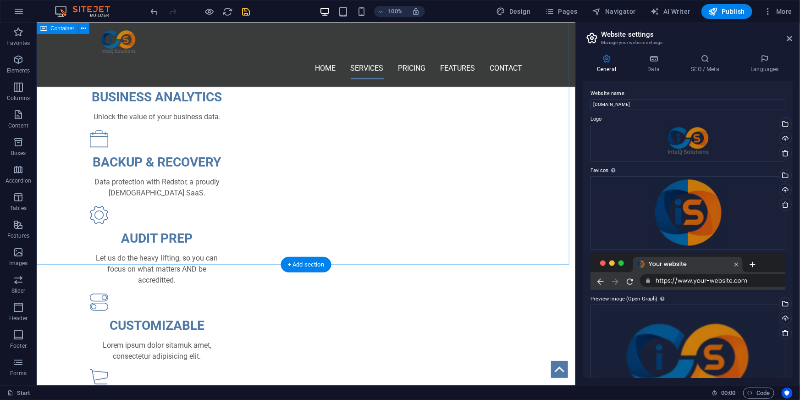
scroll to position [375, 0]
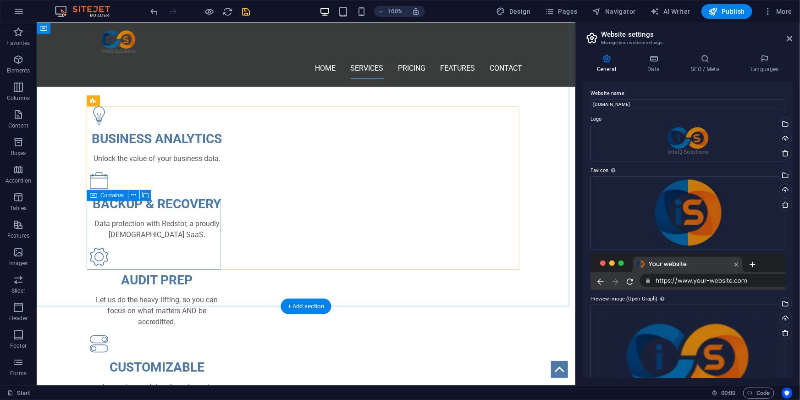
click at [182, 334] on div "CUSTOMIZABLE Lorem ipsum dolor sitamuk amet, consectetur adipisicing elit." at bounding box center [156, 368] width 134 height 69
click at [180, 334] on div "CUSTOMIZABLE Lorem ipsum dolor sitamuk amet, consectetur adipisicing elit." at bounding box center [156, 368] width 134 height 69
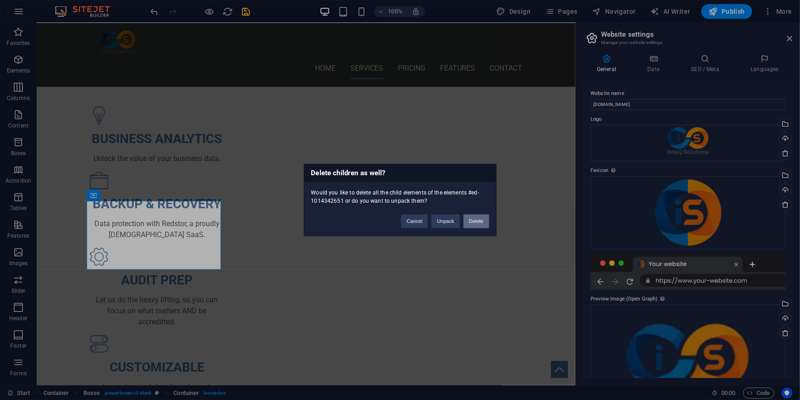
click at [471, 220] on button "Delete" at bounding box center [477, 222] width 26 height 14
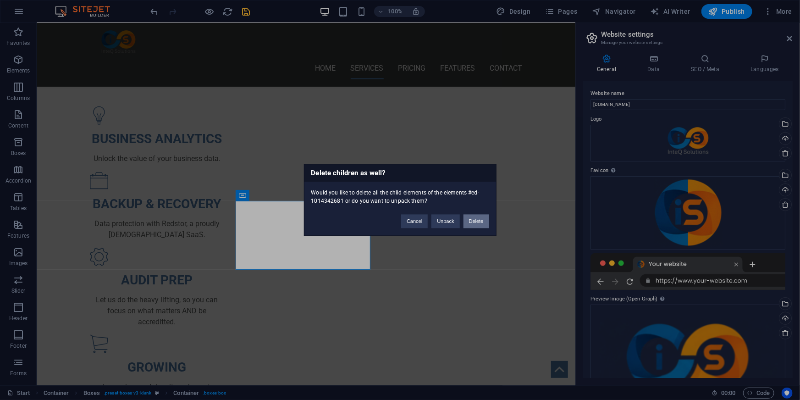
drag, startPoint x: 473, startPoint y: 218, endPoint x: 248, endPoint y: 197, distance: 226.6
click at [473, 218] on button "Delete" at bounding box center [477, 222] width 26 height 14
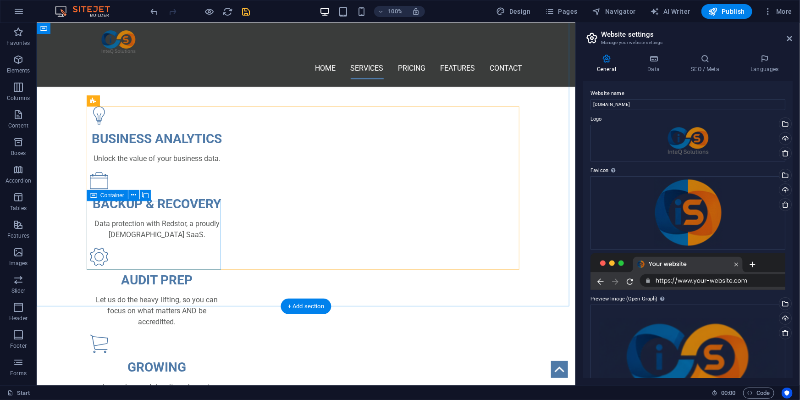
click at [177, 334] on div "GROWING Lorem ipsum dolor sitamuk amet, consectetur adipisicing elit." at bounding box center [156, 368] width 134 height 69
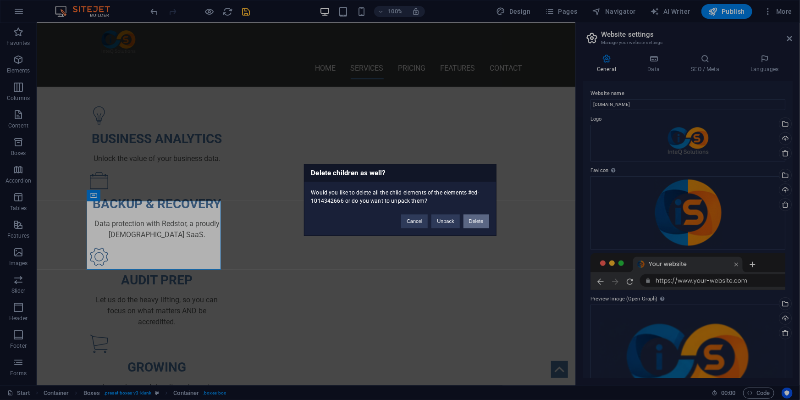
click at [476, 223] on button "Delete" at bounding box center [477, 222] width 26 height 14
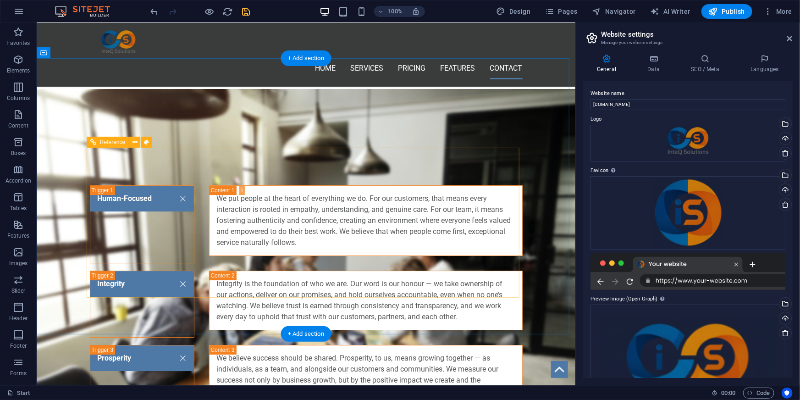
scroll to position [1476, 0]
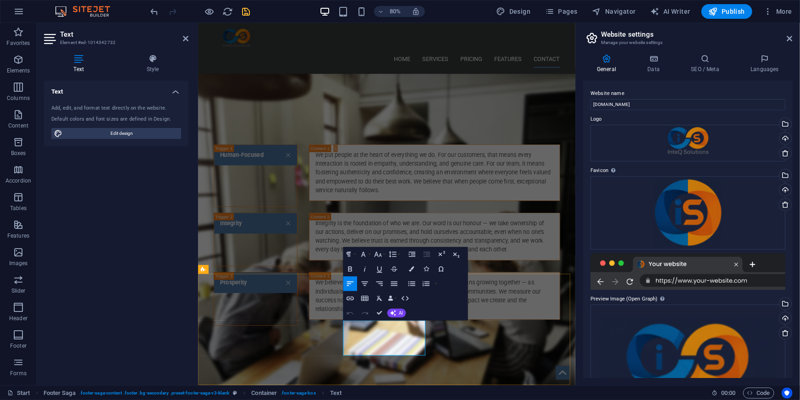
drag, startPoint x: 457, startPoint y: 432, endPoint x: 381, endPoint y: 431, distance: 76.6
copy p "Legal Notice | Privacy"
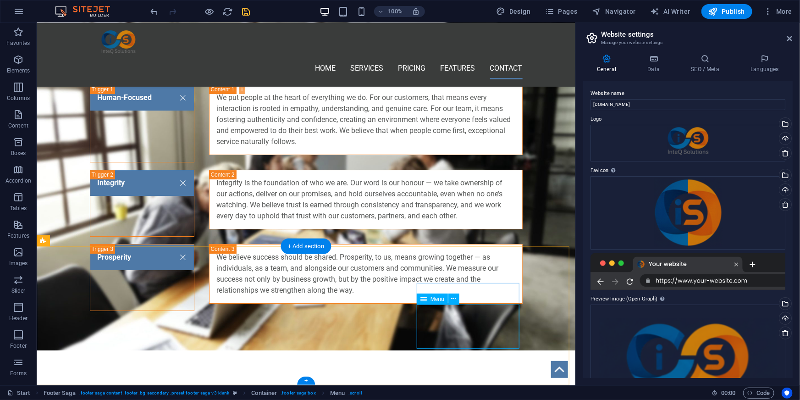
select select
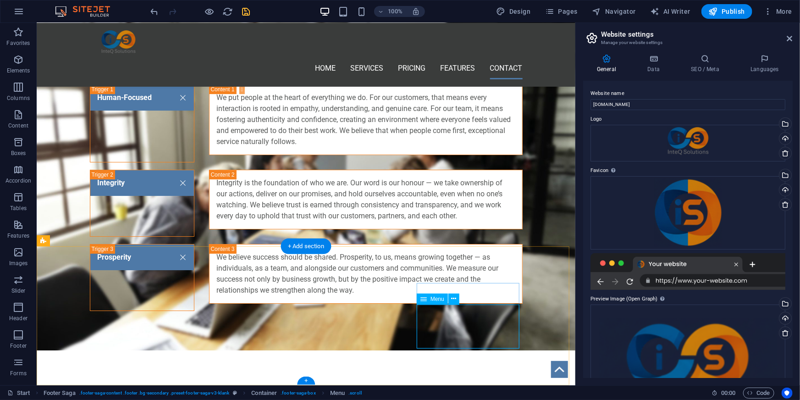
select select
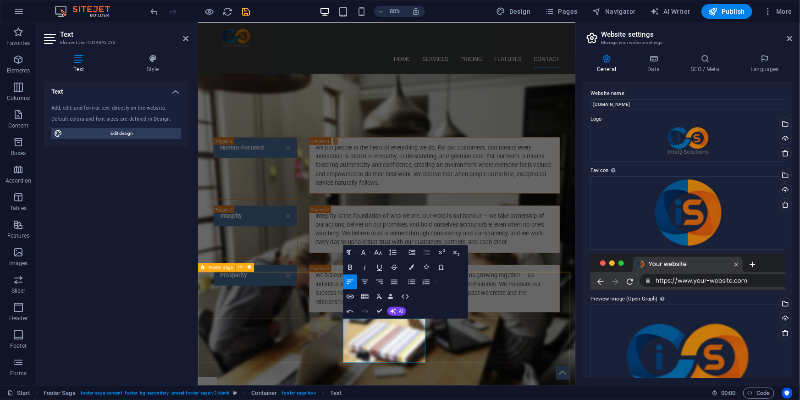
scroll to position [1487, 0]
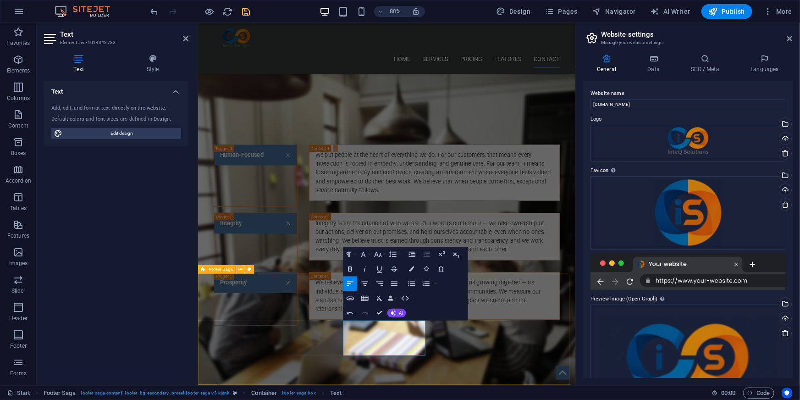
select select "footer"
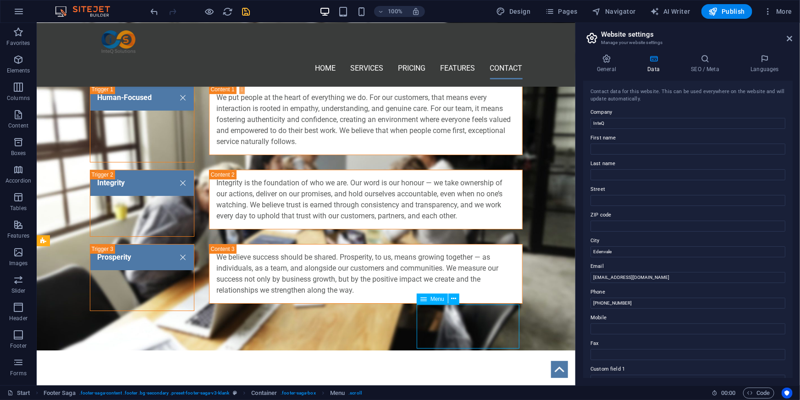
select select
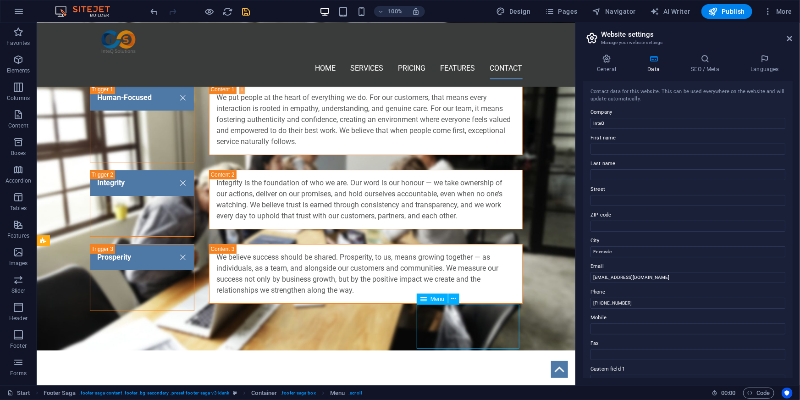
select select
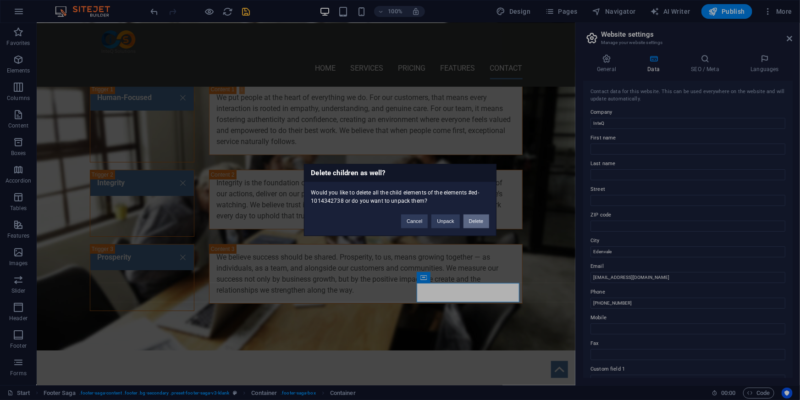
click at [479, 224] on button "Delete" at bounding box center [477, 222] width 26 height 14
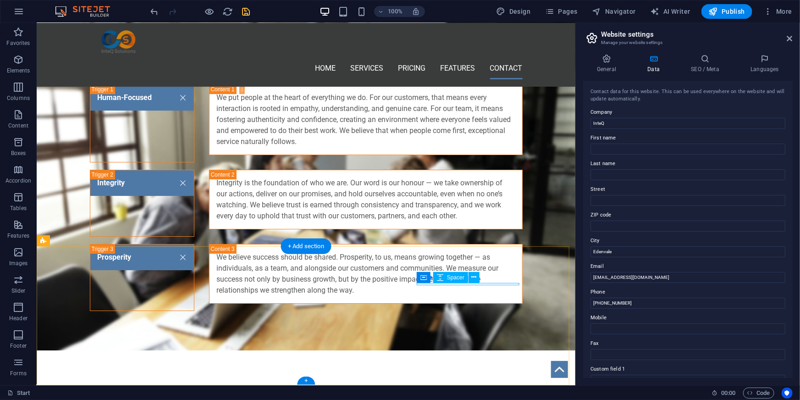
click at [464, 275] on icon at bounding box center [463, 277] width 5 height 10
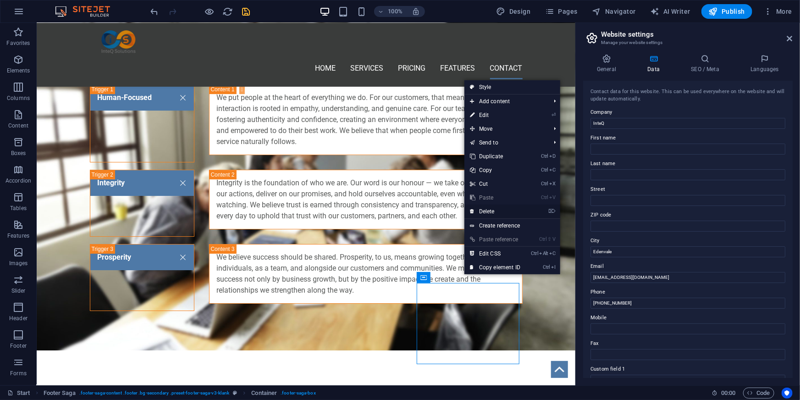
click at [496, 215] on link "⌦ Delete" at bounding box center [494, 212] width 61 height 14
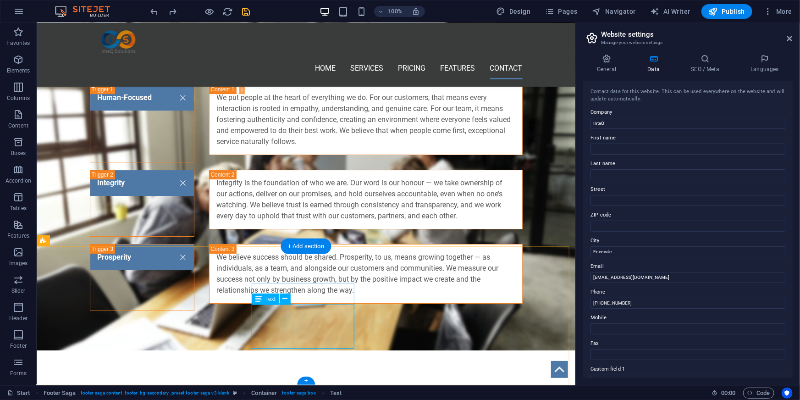
drag, startPoint x: 322, startPoint y: 343, endPoint x: 275, endPoint y: 343, distance: 47.7
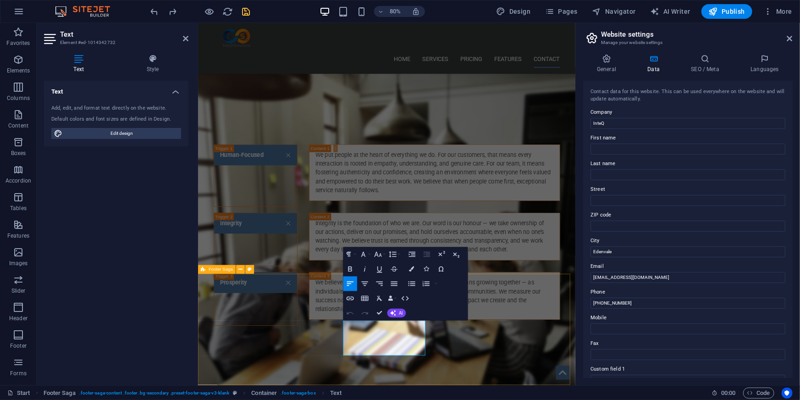
drag, startPoint x: 420, startPoint y: 435, endPoint x: 370, endPoint y: 435, distance: 50.9
select select
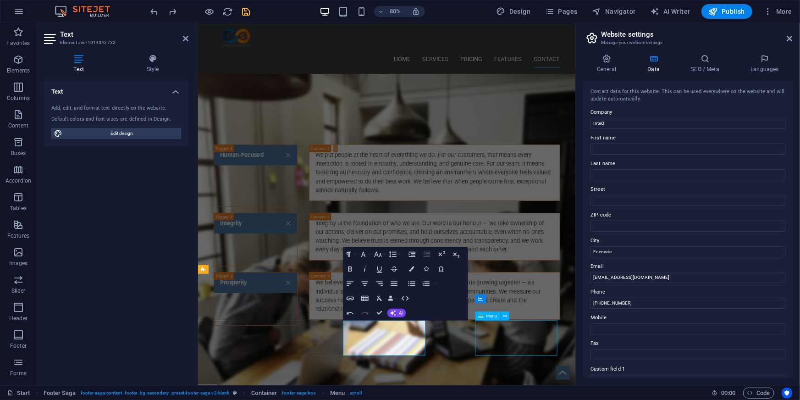
select select
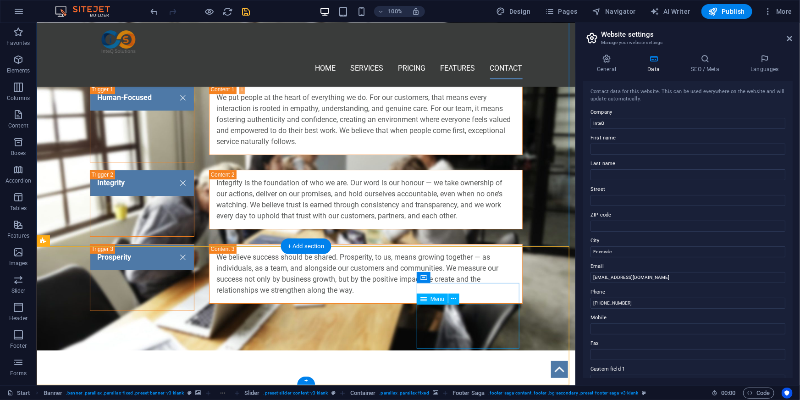
select select
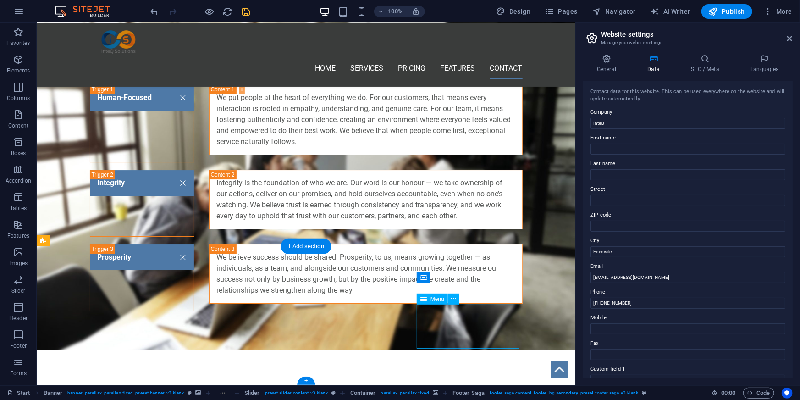
select select
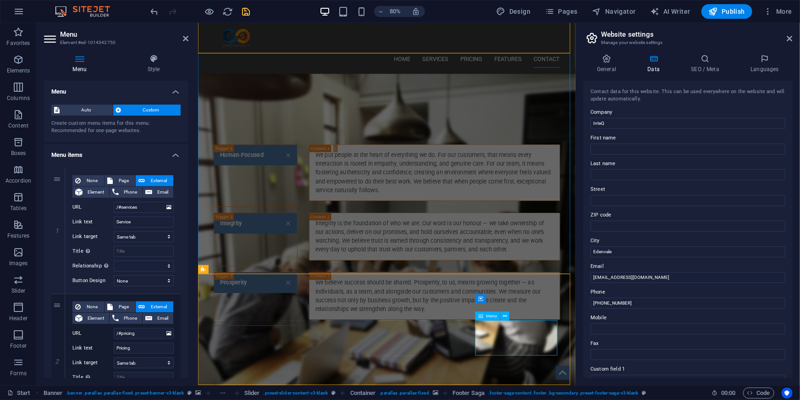
scroll to position [0, 0]
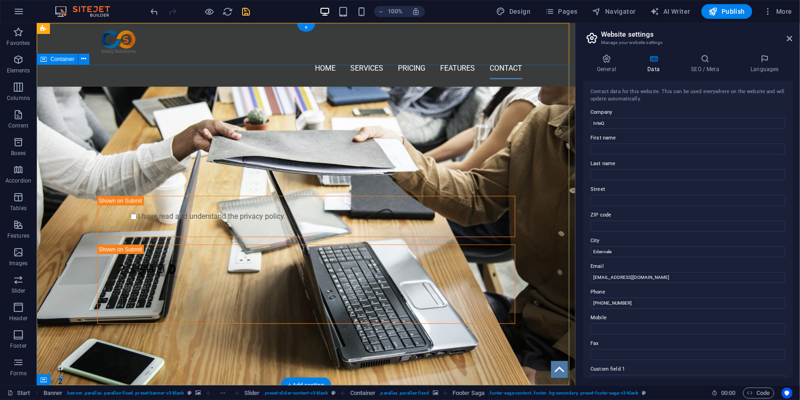
click at [490, 337] on div "PROFESSIONAL LEAD TOOL GET STARTED WITH YOUR 10-DAY FREE TRIAL. REGISTER NOW! S…" at bounding box center [305, 194] width 539 height 345
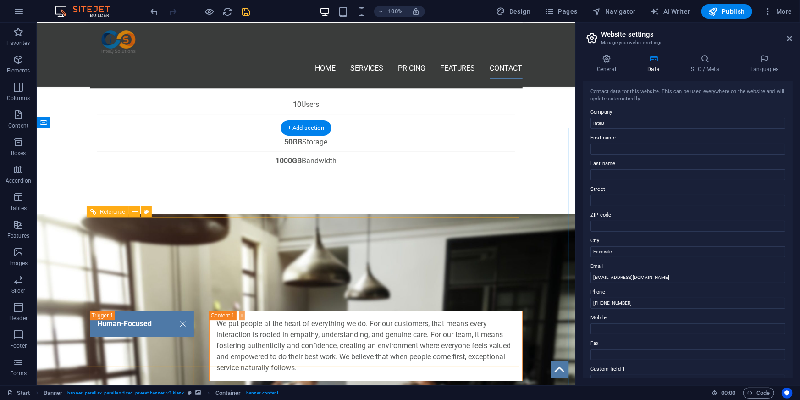
scroll to position [1476, 0]
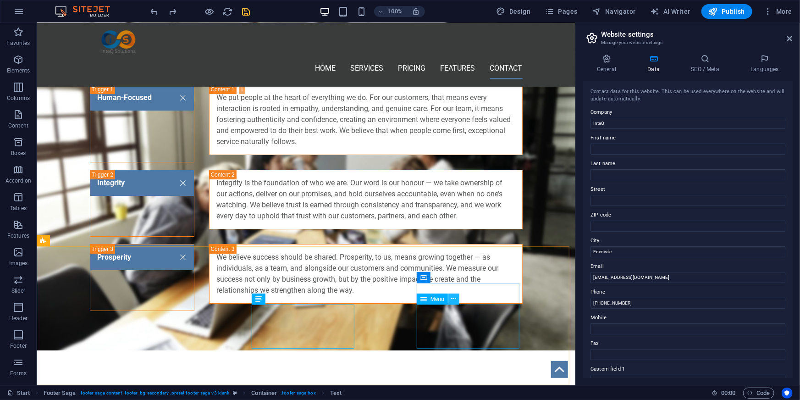
click at [452, 302] on icon at bounding box center [453, 299] width 5 height 10
click at [315, 279] on icon at bounding box center [315, 277] width 5 height 10
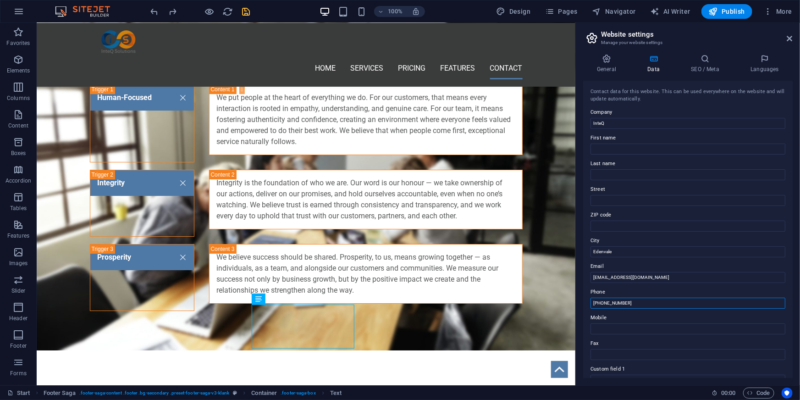
click at [601, 301] on input "[PHONE_NUMBER]" at bounding box center [688, 303] width 195 height 11
click at [602, 301] on input "[PHONE_NUMBER]" at bounding box center [688, 303] width 195 height 11
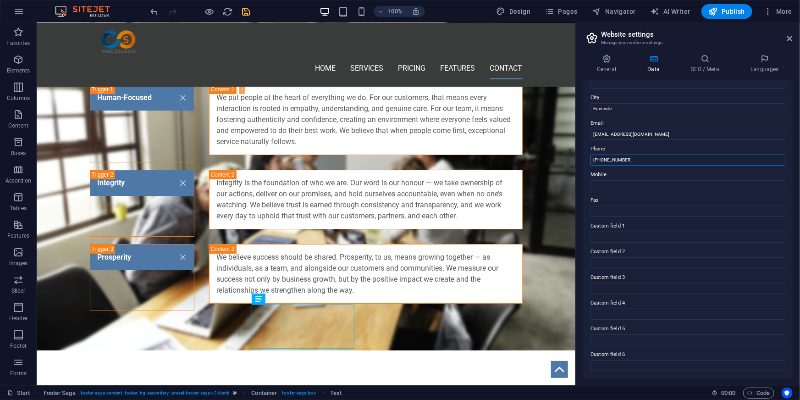
scroll to position [0, 0]
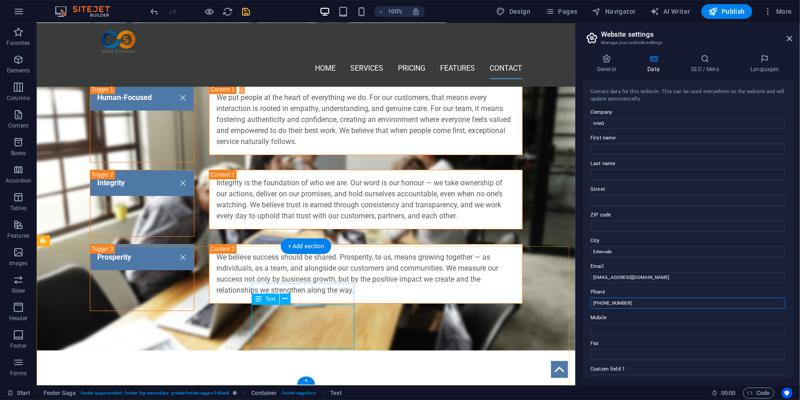
type input "[PHONE_NUMBER]"
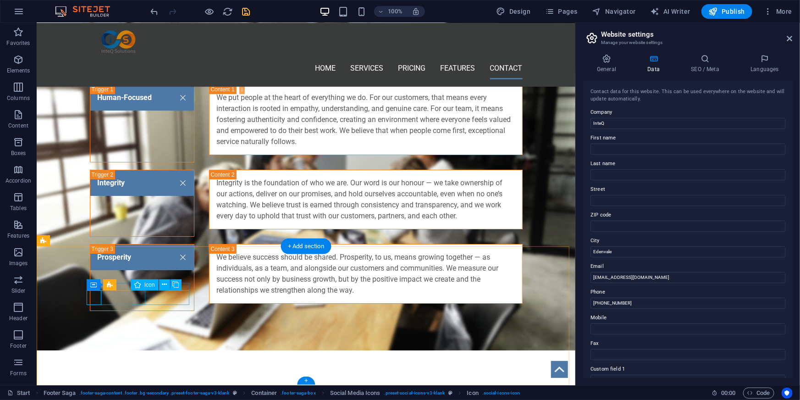
click at [164, 284] on icon at bounding box center [164, 285] width 5 height 10
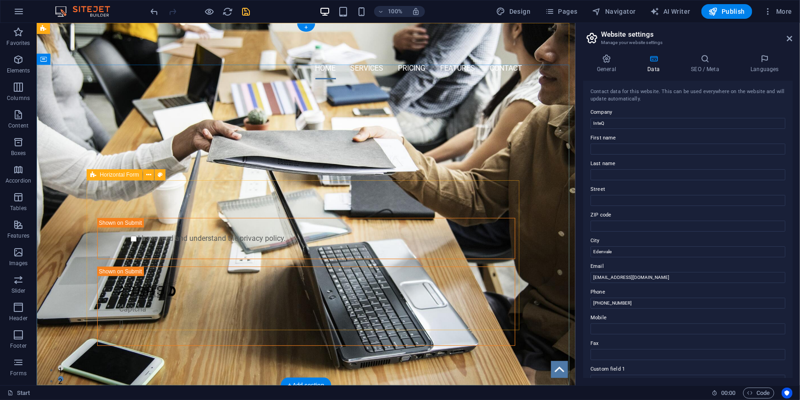
click at [517, 206] on div "Submit I have read and understand the privacy policy. Nicht lesbar? Neu generie…" at bounding box center [305, 267] width 433 height 169
drag, startPoint x: 360, startPoint y: 181, endPoint x: 360, endPoint y: 193, distance: 11.5
click at [360, 193] on div "Submit I have read and understand the privacy policy. Nicht lesbar? Neu generie…" at bounding box center [305, 267] width 433 height 169
click at [353, 183] on div "Submit I have read and understand the privacy policy. Nicht lesbar? Neu generie…" at bounding box center [305, 267] width 433 height 169
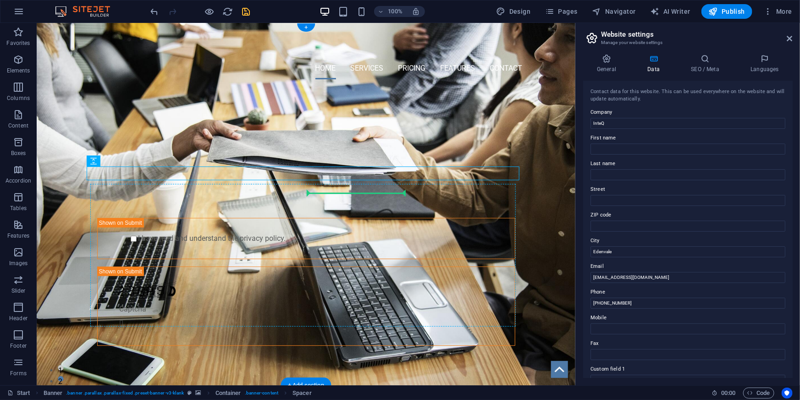
drag, startPoint x: 347, startPoint y: 167, endPoint x: 347, endPoint y: 183, distance: 16.5
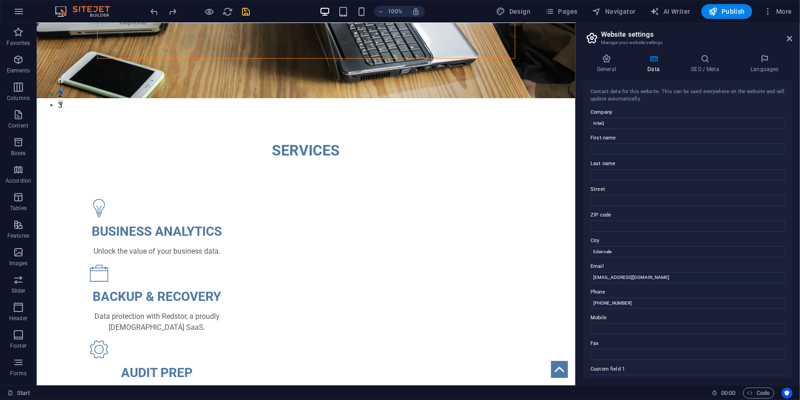
scroll to position [313, 0]
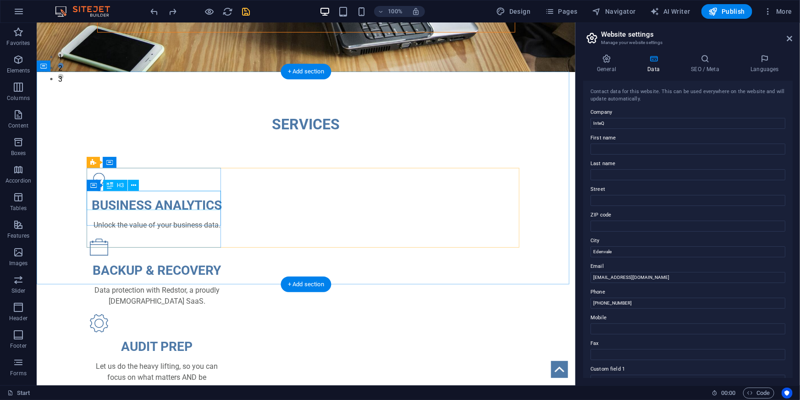
click at [139, 202] on div "BUSINESS ANALYTICS" at bounding box center [156, 204] width 134 height 19
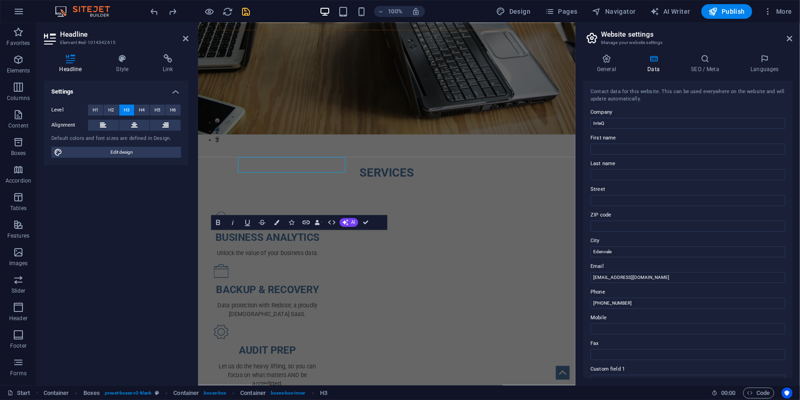
click at [139, 203] on div "Settings Level H1 H2 H3 H4 H5 H6 Alignment Default colors and font sizes are de…" at bounding box center [116, 229] width 144 height 297
click at [310, 287] on h3 "BUSINESS ANALYTICS" at bounding box center [284, 291] width 134 height 19
click at [283, 310] on div "Unlock the value of your business data." at bounding box center [284, 310] width 134 height 11
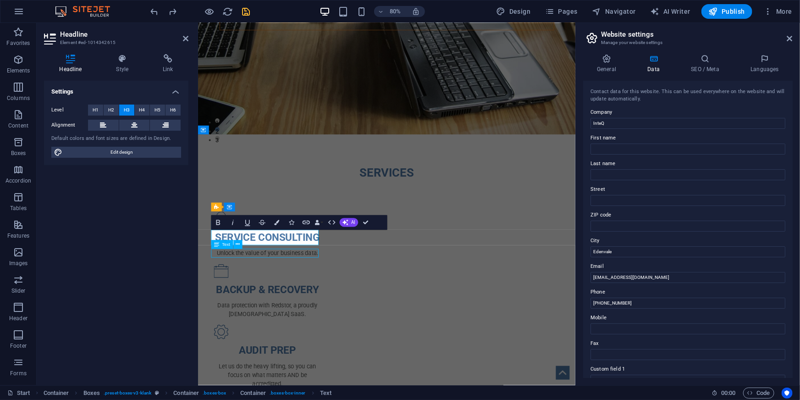
click at [283, 310] on div "Unlock the value of your business data." at bounding box center [284, 310] width 134 height 11
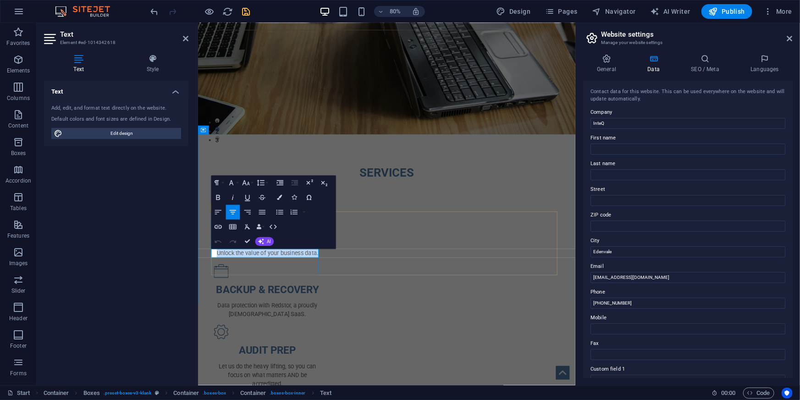
click at [283, 310] on p "Unlock the value of your business data." at bounding box center [284, 310] width 134 height 11
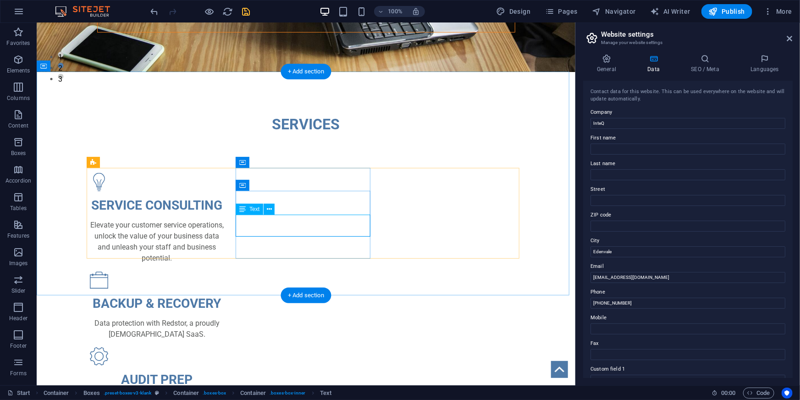
click at [224, 317] on div "Data protection with Redstor, a proudly [DEMOGRAPHIC_DATA] SaaS." at bounding box center [156, 328] width 134 height 22
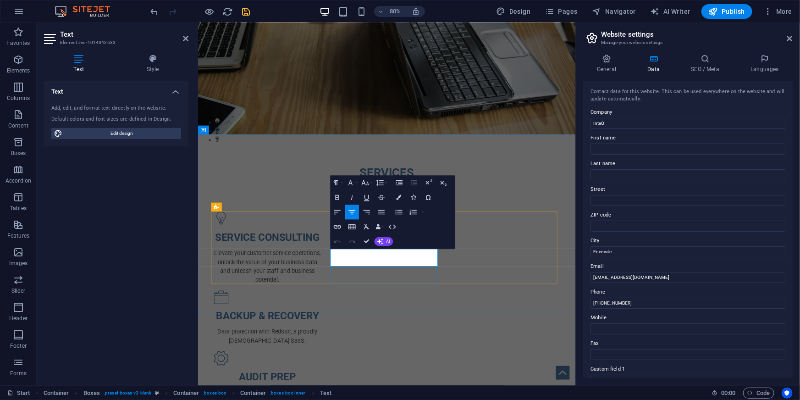
drag, startPoint x: 456, startPoint y: 308, endPoint x: 465, endPoint y: 320, distance: 14.4
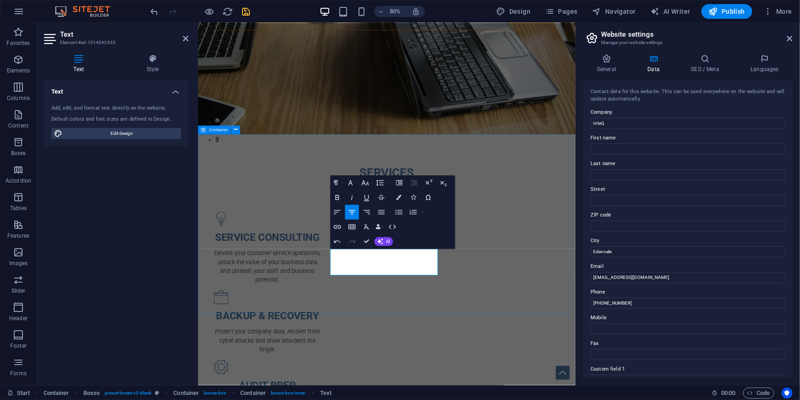
click at [577, 378] on div "SERVICES SERVICE CONSULTING Elevate your customer service operations, unlock th…" at bounding box center [434, 361] width 472 height 398
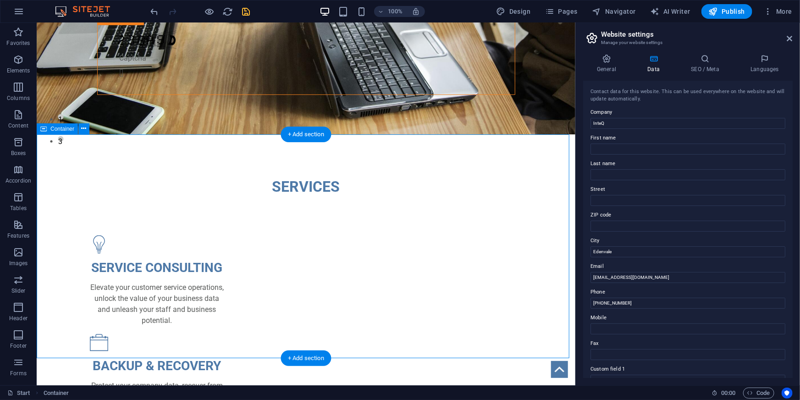
scroll to position [265, 0]
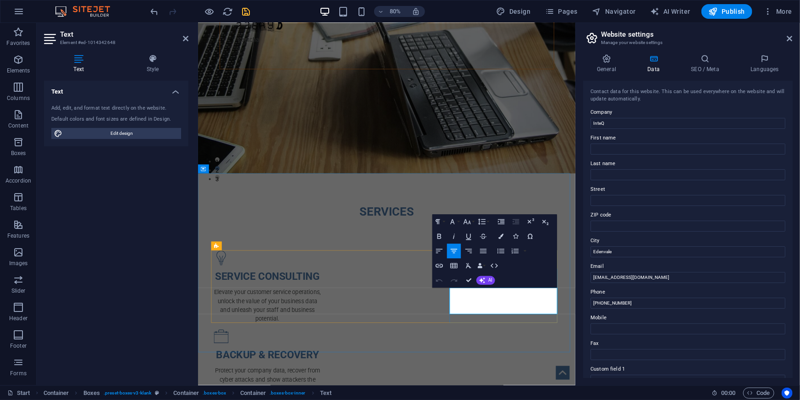
copy p "accreditted"
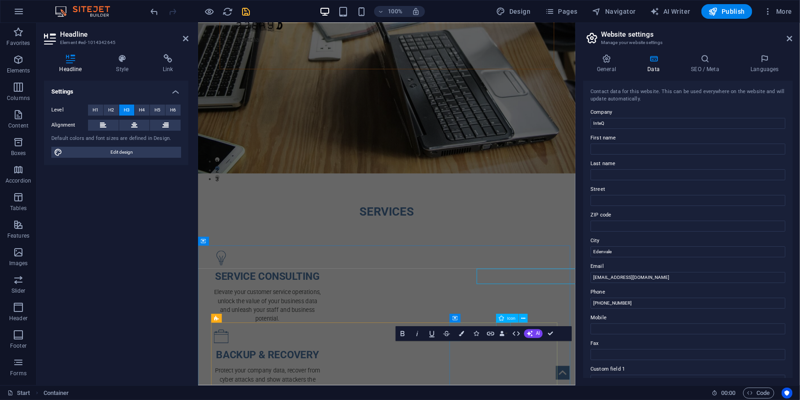
scroll to position [174, 0]
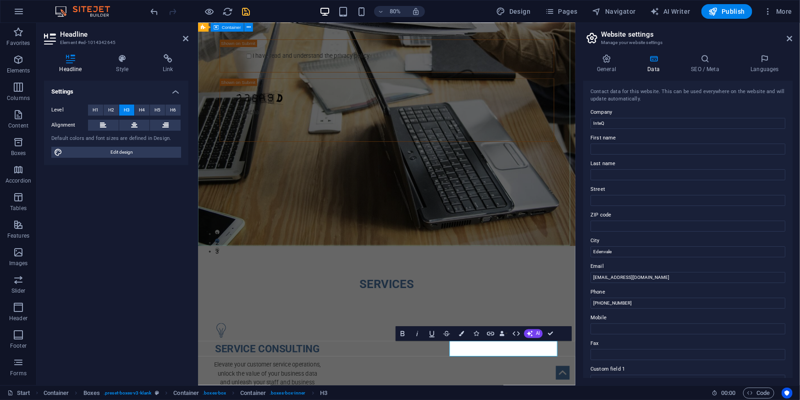
click at [494, 215] on div "PROFESSIONAL LEAD TOOL GET STARTED WITH YOUR 10-DAY FREE TRIAL. REGISTER NOW! S…" at bounding box center [434, 63] width 472 height 303
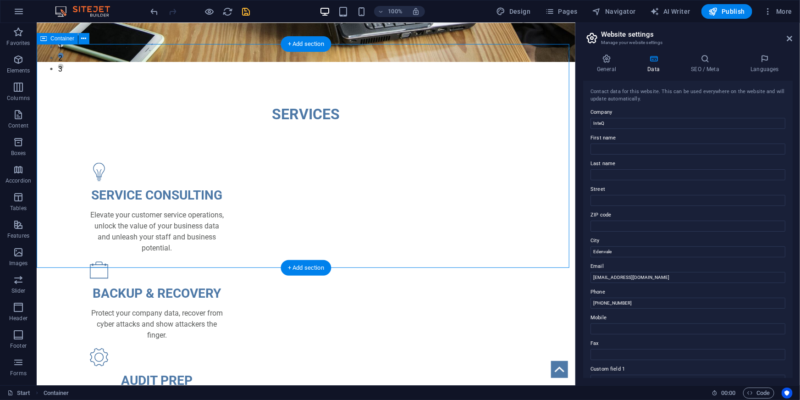
scroll to position [341, 0]
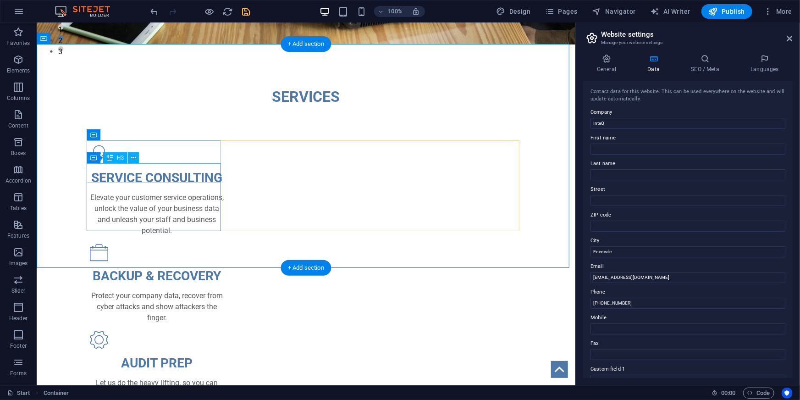
click at [159, 174] on div "SERVICE CONSULTING" at bounding box center [156, 177] width 134 height 19
click at [160, 174] on div "SERVICE CONSULTING" at bounding box center [156, 177] width 134 height 19
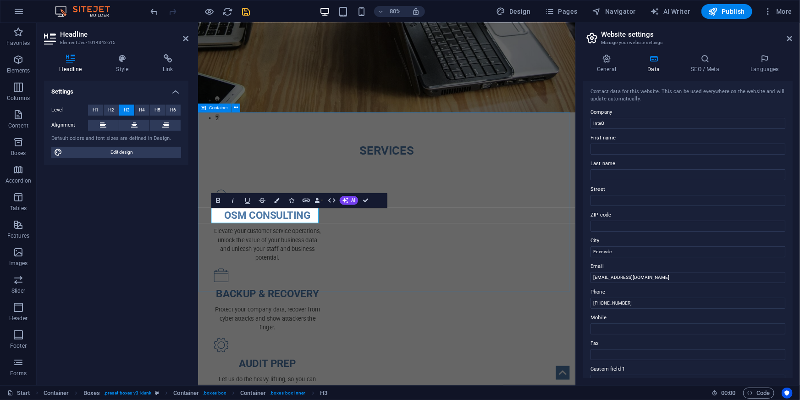
click at [466, 344] on div "SERVICES OSM CONSULTING Elevate your customer service operations, unlock the va…" at bounding box center [434, 334] width 472 height 398
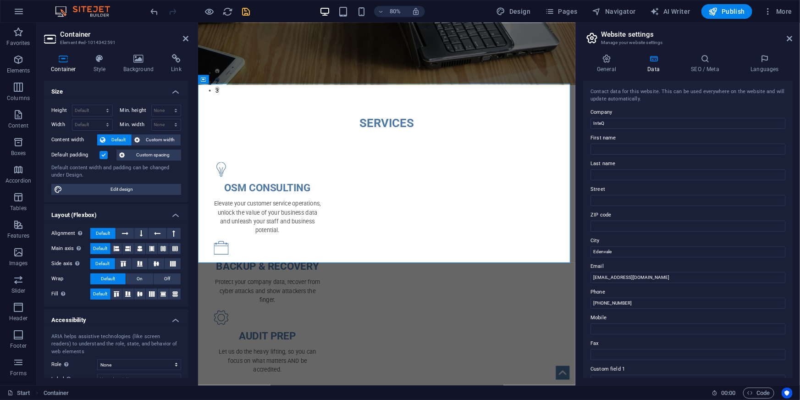
scroll to position [417, 0]
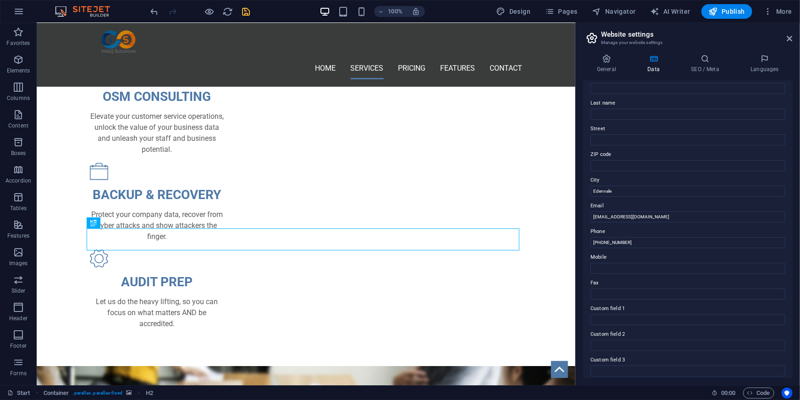
scroll to position [0, 0]
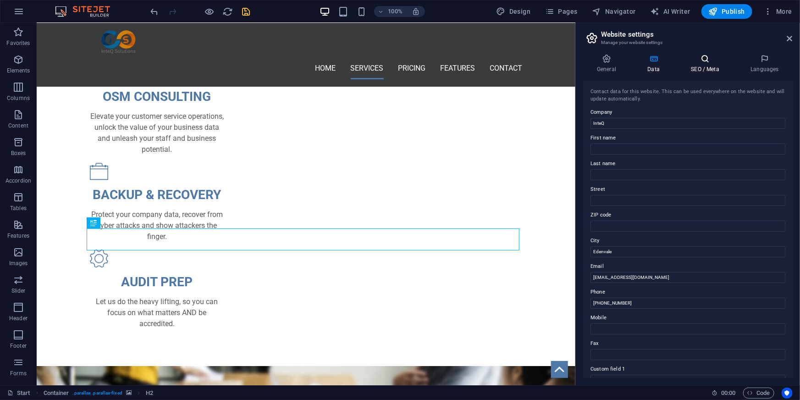
click at [711, 65] on h4 "SEO / Meta" at bounding box center [707, 63] width 60 height 19
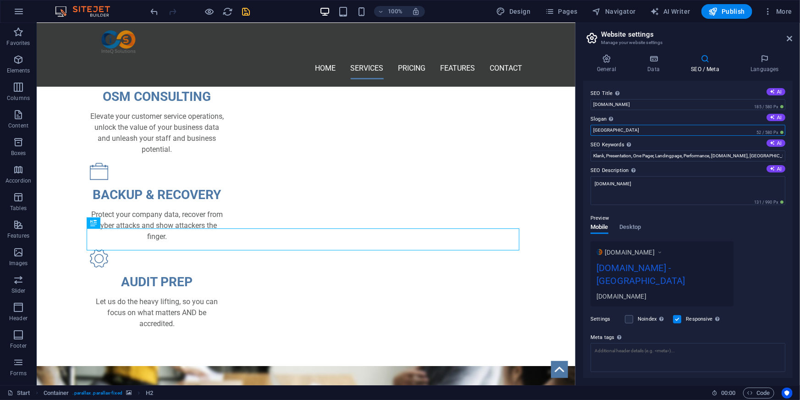
click at [659, 128] on input "[GEOGRAPHIC_DATA]" at bounding box center [688, 130] width 195 height 11
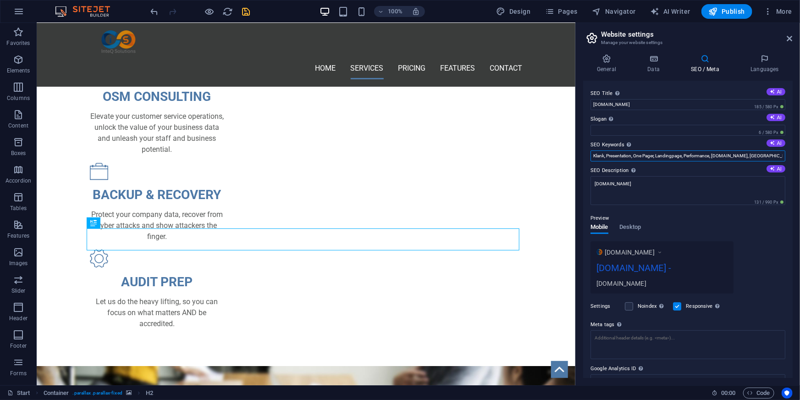
click at [664, 157] on input "Klank, Presentation, One Pager, Landingpage, Performance, [DOMAIN_NAME], [GEOGR…" at bounding box center [688, 155] width 195 height 11
click at [762, 62] on icon at bounding box center [765, 58] width 56 height 9
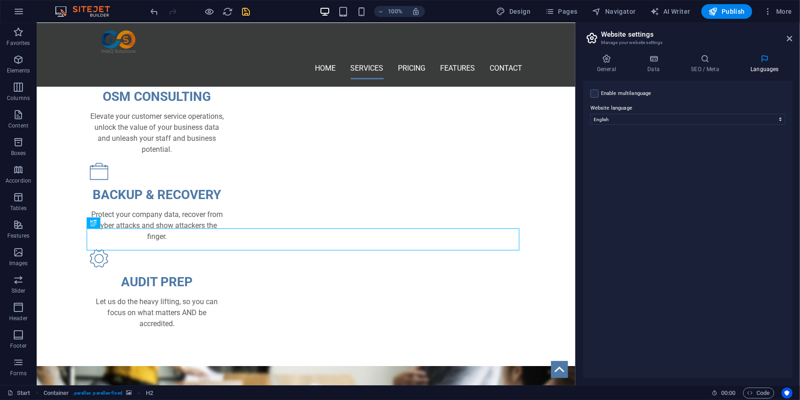
click at [627, 94] on label "Enable multilanguage To disable multilanguage delete all languages until only o…" at bounding box center [626, 93] width 50 height 11
click at [0, 0] on input "Enable multilanguage To disable multilanguage delete all languages until only o…" at bounding box center [0, 0] width 0 height 0
click at [653, 167] on select "Abkhazian Afar Afrikaans Akan Albanian Amharic Arabic Aragonese Armenian Assame…" at bounding box center [688, 163] width 153 height 11
select select "2"
click at [612, 158] on select "Abkhazian Afar Afrikaans Akan Albanian Amharic Arabic Aragonese Armenian Assame…" at bounding box center [688, 163] width 153 height 11
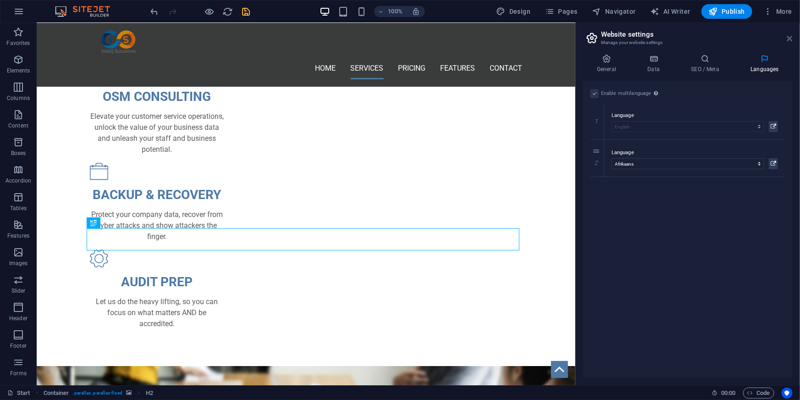
click at [788, 37] on icon at bounding box center [790, 38] width 6 height 7
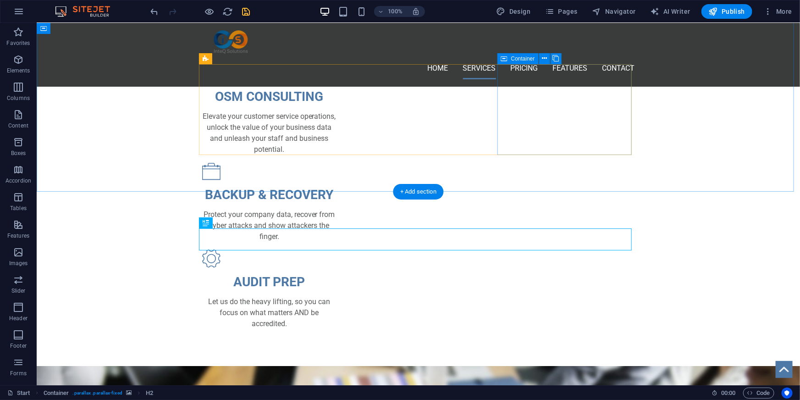
checkbox input "false"
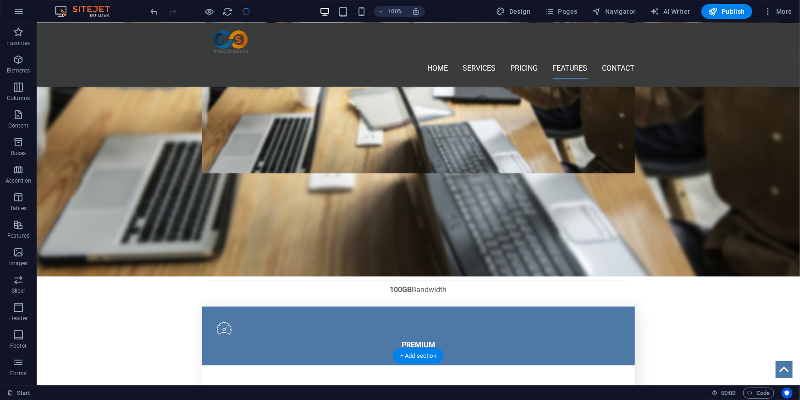
scroll to position [917, 0]
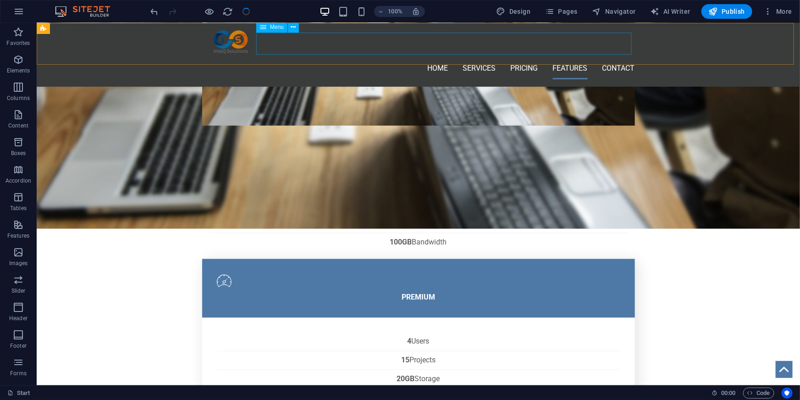
click at [613, 57] on nav "Home Services Pricing Features Contact" at bounding box center [418, 68] width 433 height 22
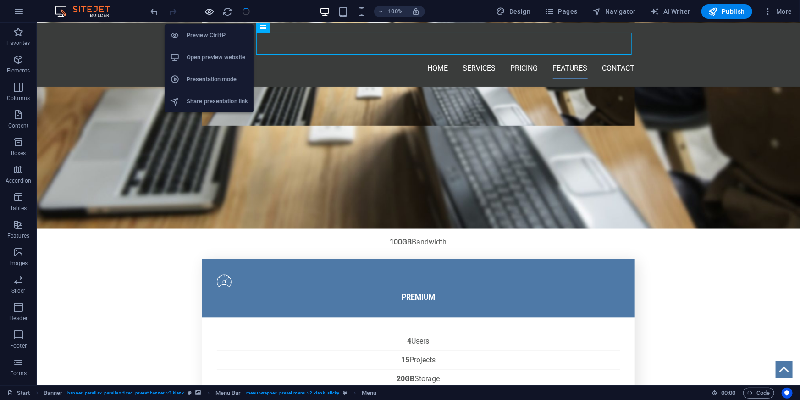
click at [209, 11] on icon "button" at bounding box center [210, 11] width 11 height 11
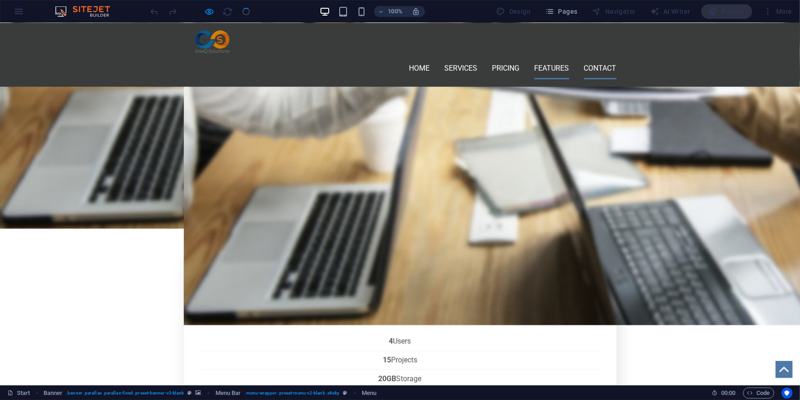
click at [594, 57] on link "Contact" at bounding box center [600, 68] width 33 height 22
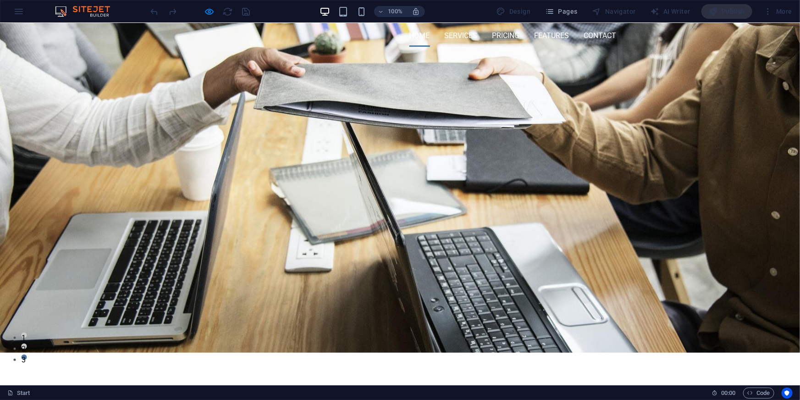
scroll to position [0, 0]
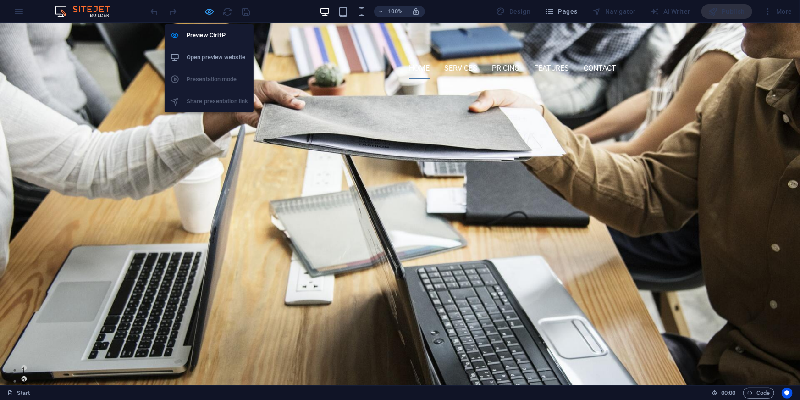
click at [210, 13] on icon "button" at bounding box center [210, 11] width 11 height 11
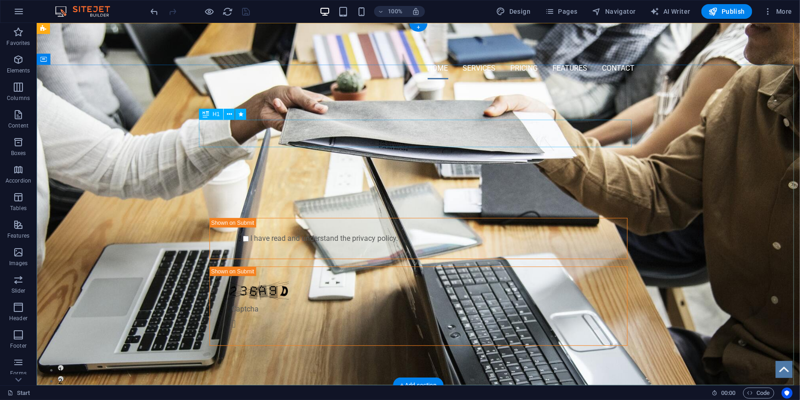
click at [390, 123] on div "PROFESSIONAL LEAD TOOL" at bounding box center [418, 137] width 433 height 28
click at [390, 134] on div "PROFESSIONAL LEAD TOOL" at bounding box center [418, 137] width 433 height 28
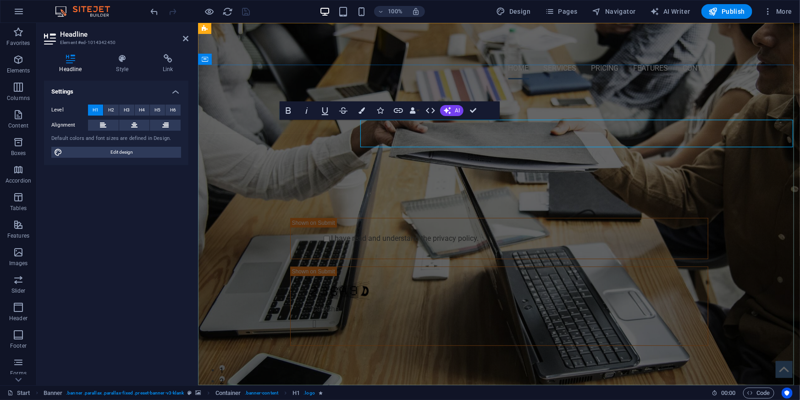
click at [390, 134] on span "PROFESSIONAL LEAD TOOL" at bounding box center [498, 137] width 234 height 22
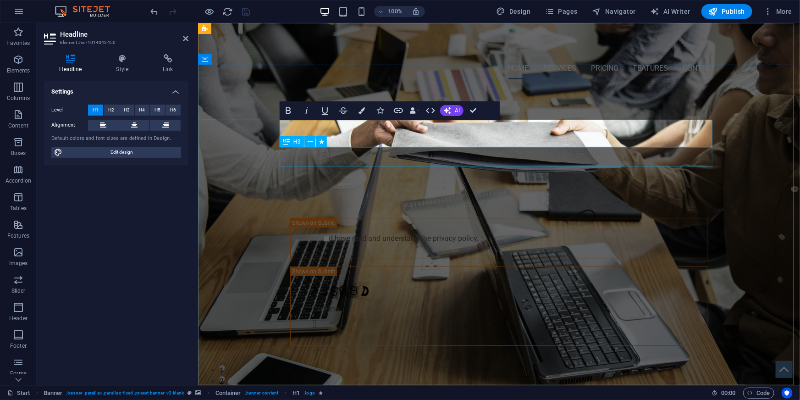
click at [509, 155] on div "GET STARTED WITH YOUR 10-DAY FREE TRIAL. REGISTER NOW!" at bounding box center [498, 159] width 433 height 19
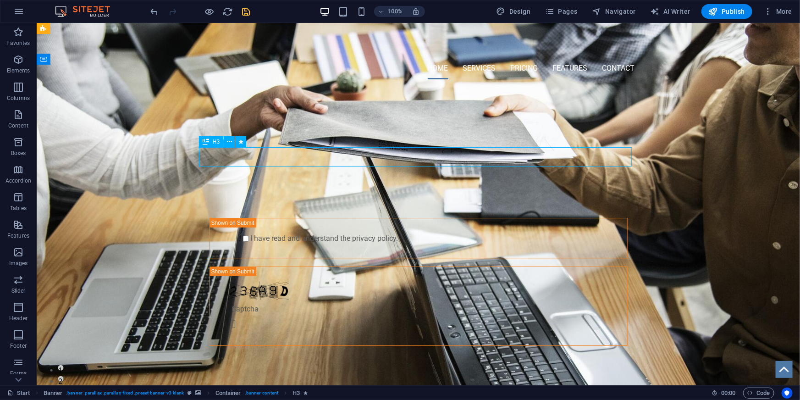
click at [436, 153] on div "GET STARTED WITH YOUR 10-DAY FREE TRIAL. REGISTER NOW!" at bounding box center [418, 159] width 433 height 19
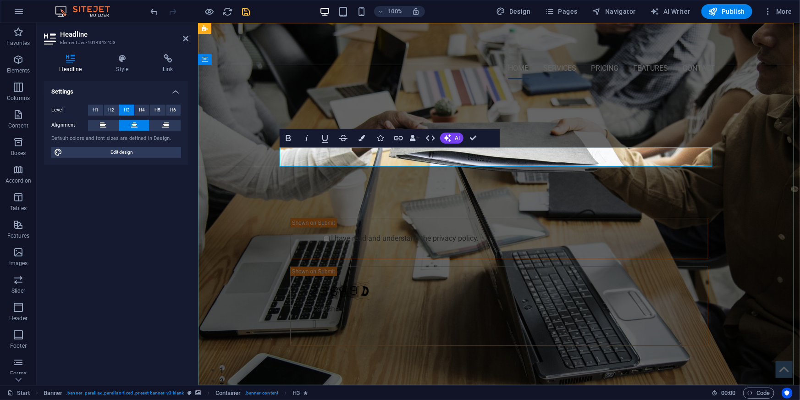
click at [436, 153] on span "GET STARTED WITH YOUR 10-DAY FREE TRIAL. REGISTER NOW!" at bounding box center [498, 159] width 373 height 15
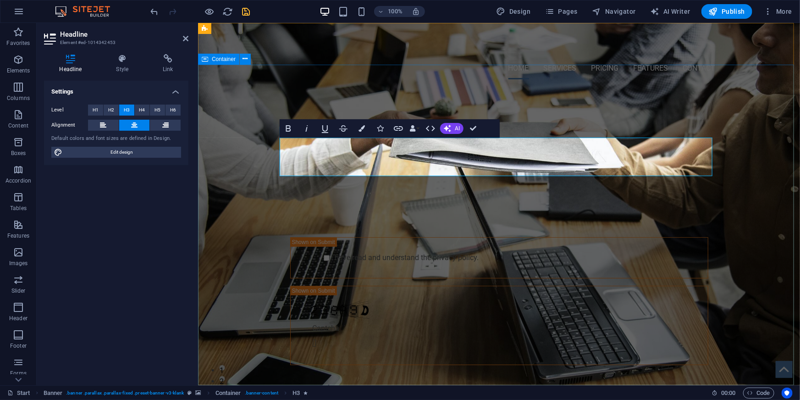
click at [761, 269] on div "TECHNOLOGY AND SERVICE FOR HUMANS NOT SURE WHERE TO START? ‌LET US HELP YOU Sub…" at bounding box center [499, 247] width 602 height 322
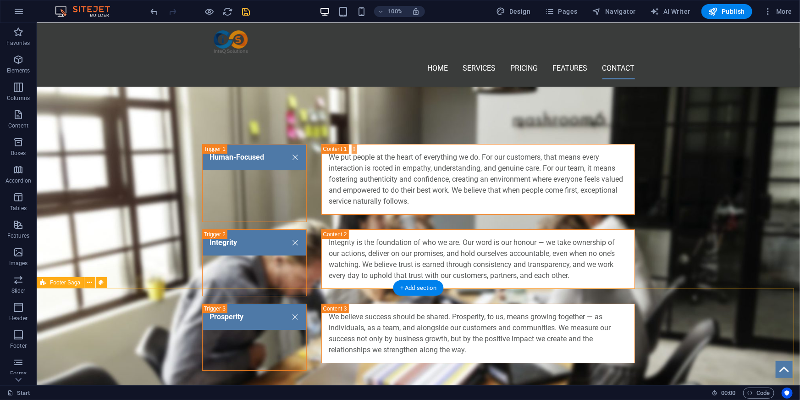
scroll to position [1446, 0]
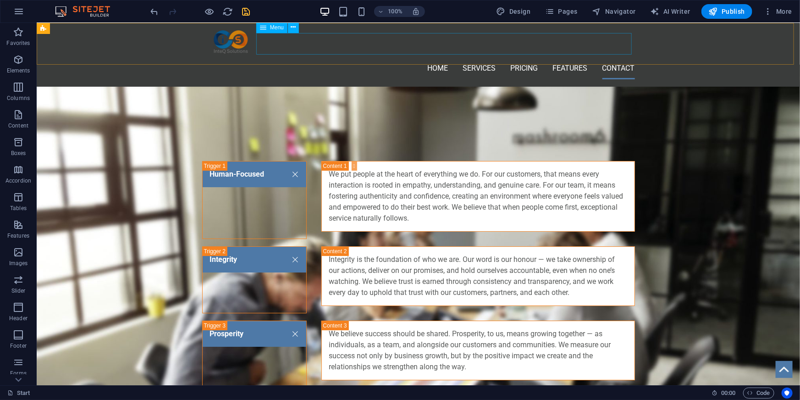
click at [430, 57] on nav "Home Services Pricing Features Contact" at bounding box center [418, 68] width 433 height 22
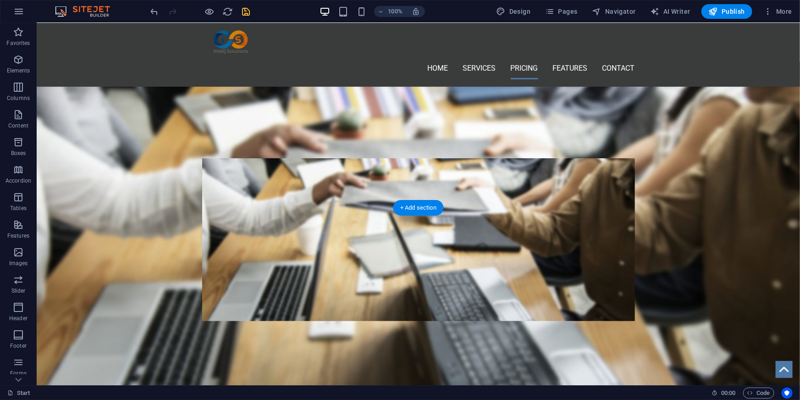
scroll to position [750, 0]
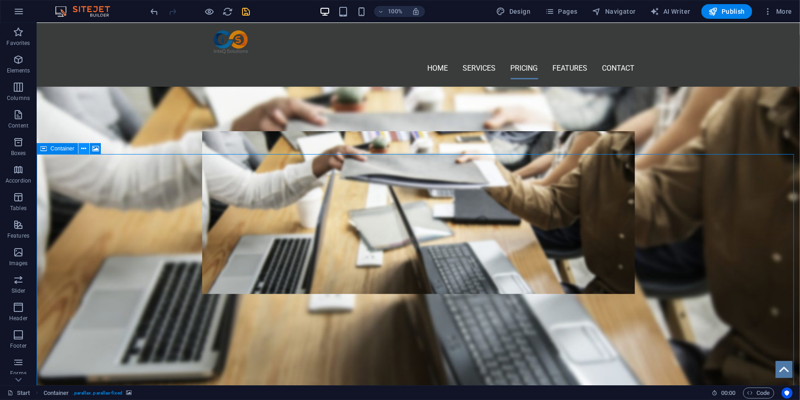
click at [83, 149] on icon at bounding box center [84, 149] width 5 height 10
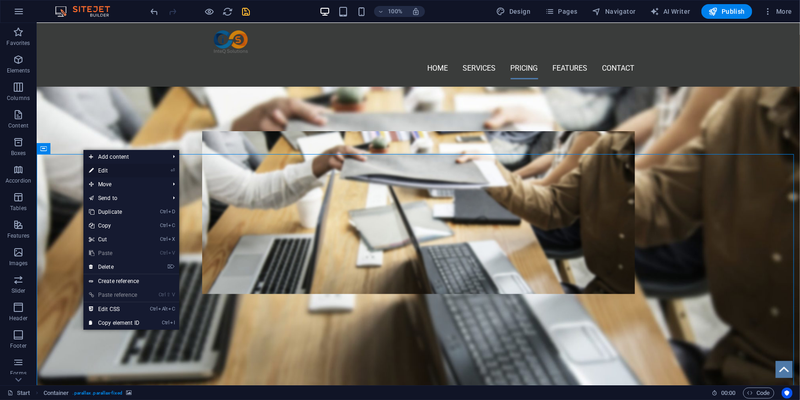
click at [110, 168] on link "⏎ Edit" at bounding box center [113, 171] width 61 height 14
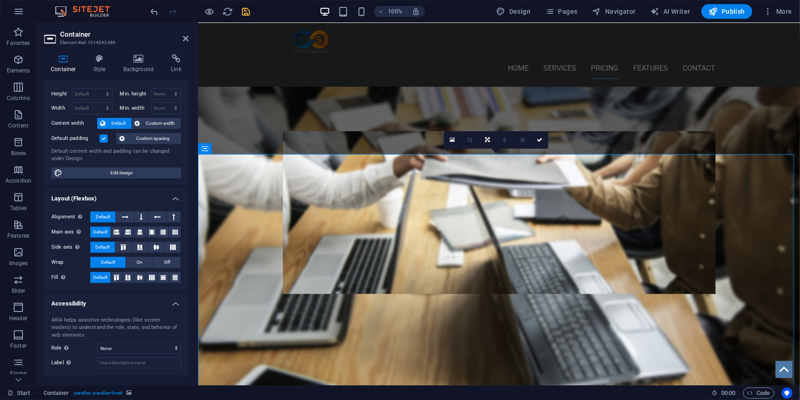
scroll to position [0, 0]
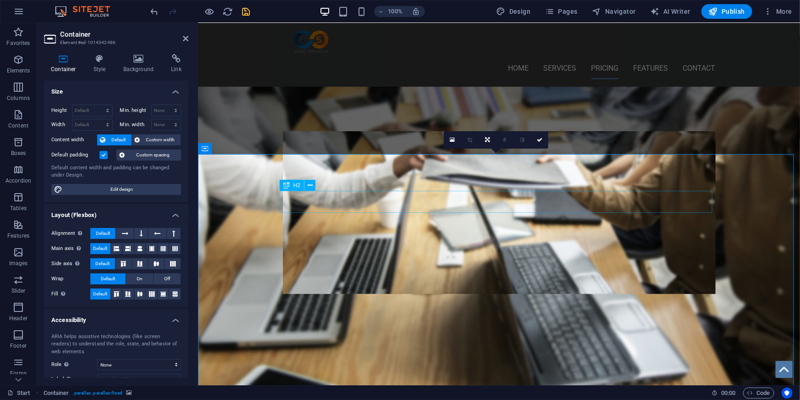
click at [287, 190] on icon at bounding box center [286, 185] width 6 height 11
click at [410, 140] on figure at bounding box center [499, 215] width 602 height 362
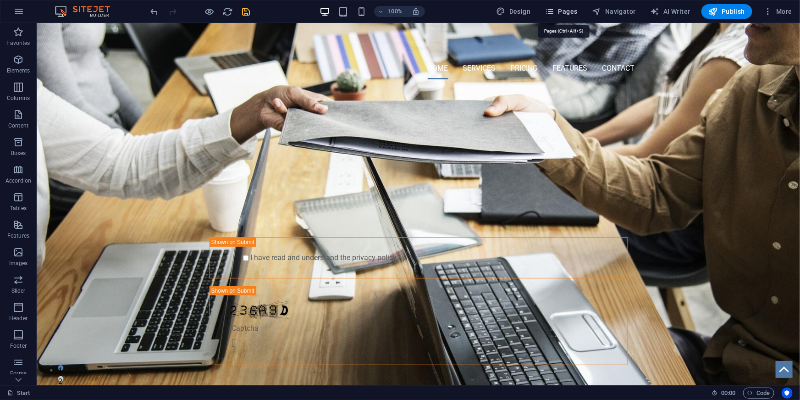
click at [570, 8] on span "Pages" at bounding box center [561, 11] width 32 height 9
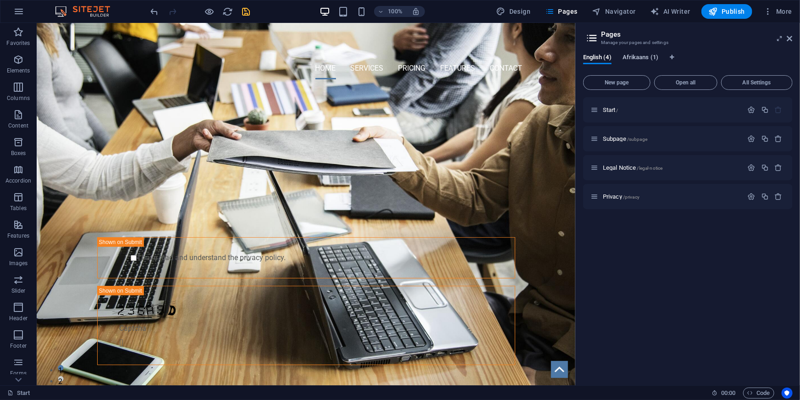
click at [637, 57] on span "Afrikaans (1)" at bounding box center [641, 58] width 36 height 13
click at [668, 120] on div "Start /" at bounding box center [688, 109] width 210 height 25
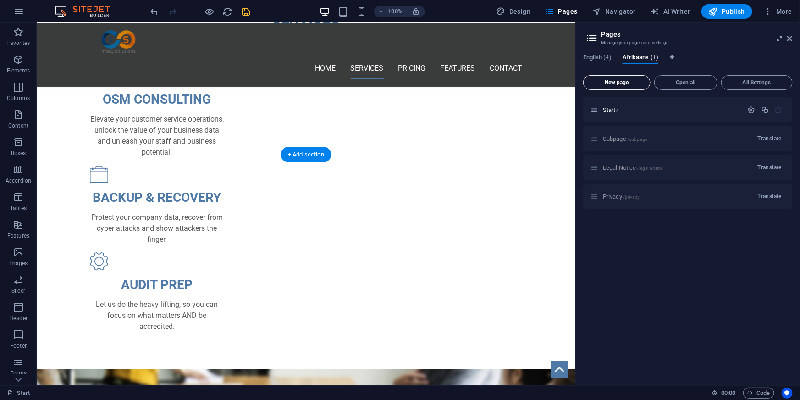
scroll to position [333, 0]
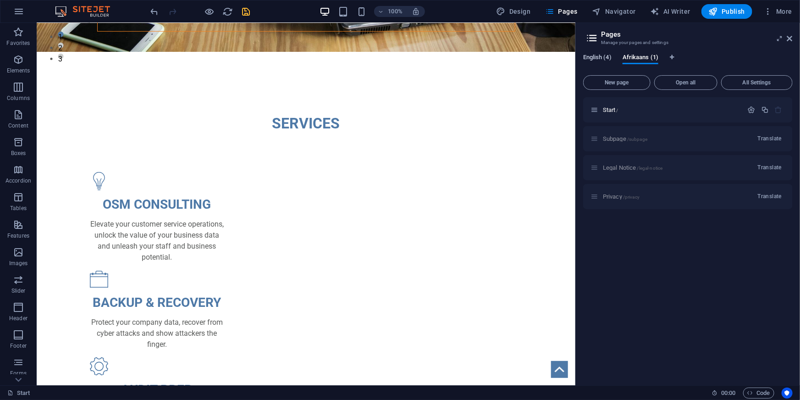
click at [597, 60] on span "English (4)" at bounding box center [597, 58] width 28 height 13
click at [638, 58] on span "Afrikaans (1)" at bounding box center [641, 58] width 36 height 13
click at [619, 138] on div "Subpage /subpage Translate" at bounding box center [688, 138] width 210 height 25
click at [770, 137] on span "Translate" at bounding box center [770, 138] width 24 height 7
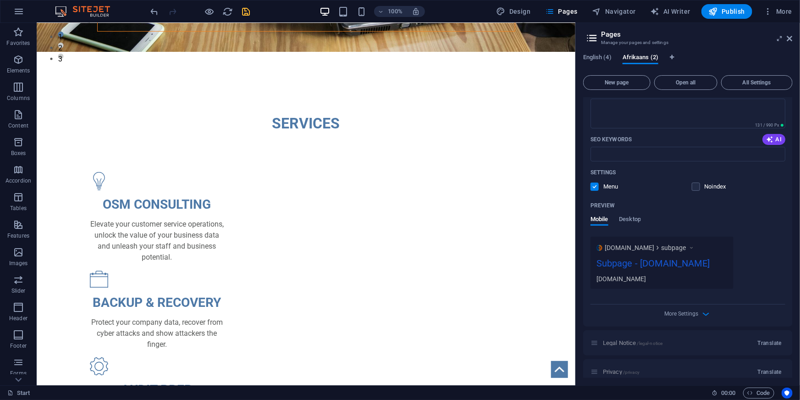
scroll to position [177, 0]
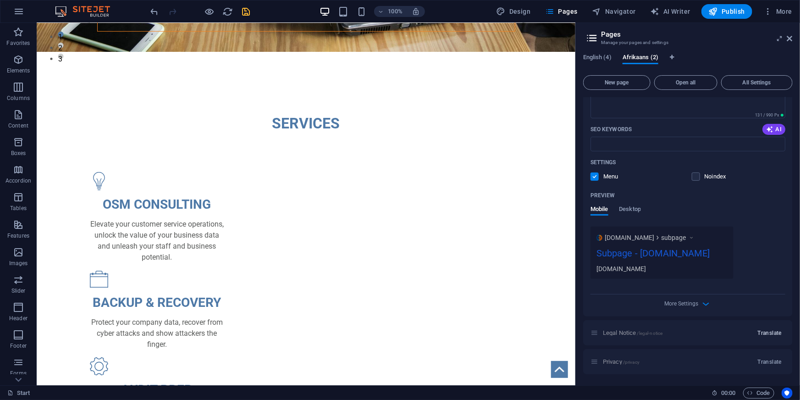
click at [775, 332] on span "Translate" at bounding box center [770, 332] width 24 height 7
click at [593, 56] on span "English (4)" at bounding box center [597, 58] width 28 height 13
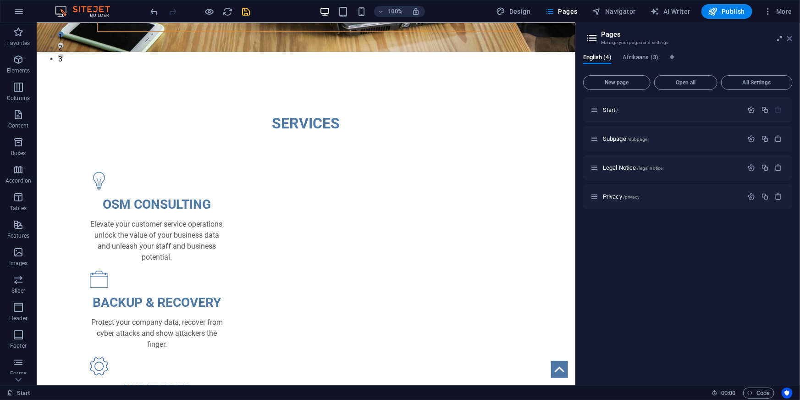
click at [792, 39] on icon at bounding box center [790, 38] width 6 height 7
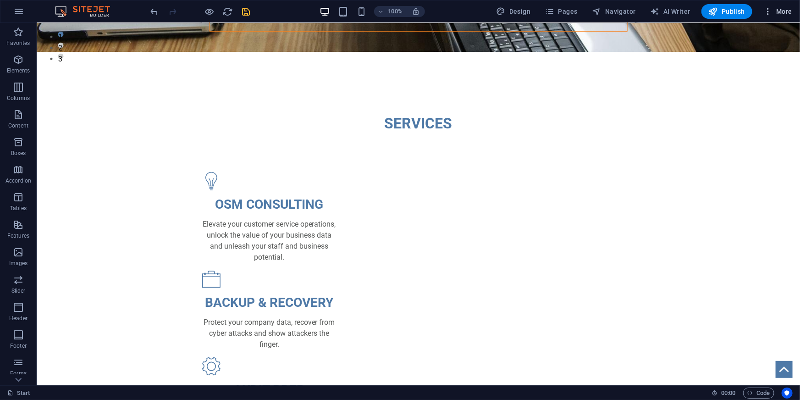
click at [785, 4] on button "More" at bounding box center [778, 11] width 36 height 15
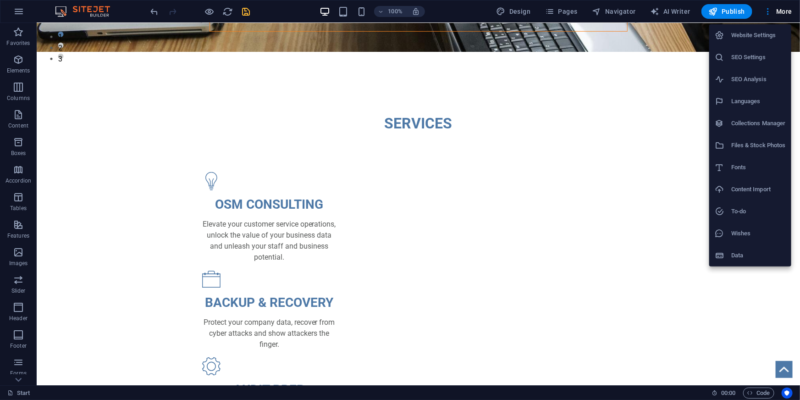
click at [755, 38] on h6 "Website Settings" at bounding box center [758, 35] width 55 height 11
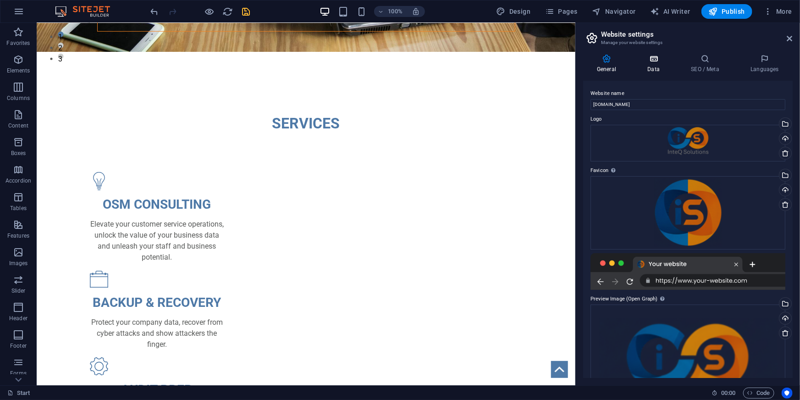
click at [657, 63] on icon at bounding box center [654, 58] width 40 height 9
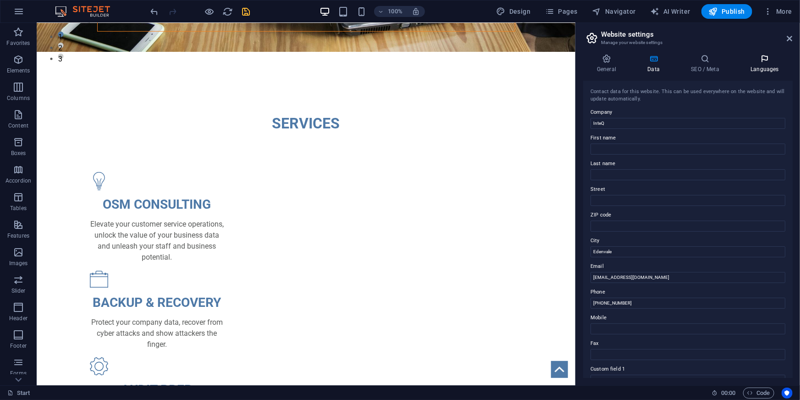
click at [764, 57] on icon at bounding box center [765, 58] width 56 height 9
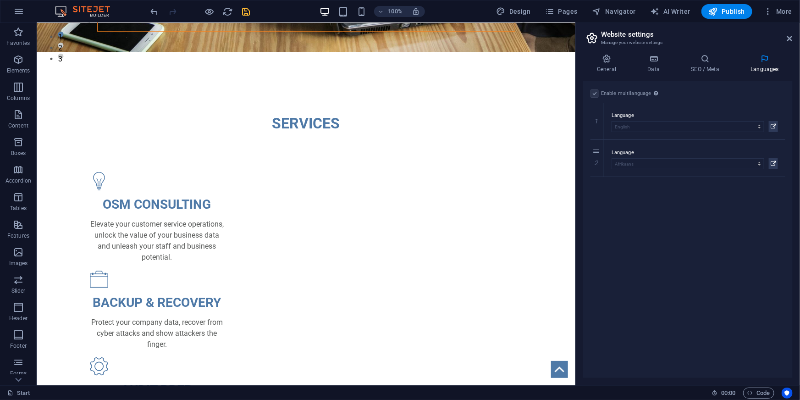
click at [610, 92] on label "Enable multilanguage To disable multilanguage delete all languages until only o…" at bounding box center [631, 93] width 60 height 11
click at [596, 93] on label at bounding box center [595, 93] width 8 height 8
click at [594, 95] on label at bounding box center [595, 93] width 8 height 8
click at [597, 158] on icon at bounding box center [597, 158] width 5 height 6
click at [596, 94] on label at bounding box center [595, 93] width 8 height 8
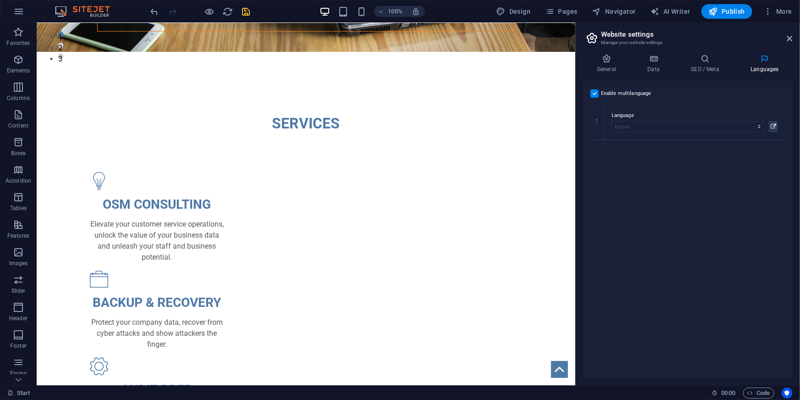
click at [0, 0] on input "Enable multilanguage To disable multilanguage delete all languages until only o…" at bounding box center [0, 0] width 0 height 0
click at [700, 216] on div "Enable multilanguage To disable multilanguage delete all languages until only o…" at bounding box center [688, 229] width 210 height 297
click at [611, 65] on h4 "General" at bounding box center [608, 63] width 50 height 19
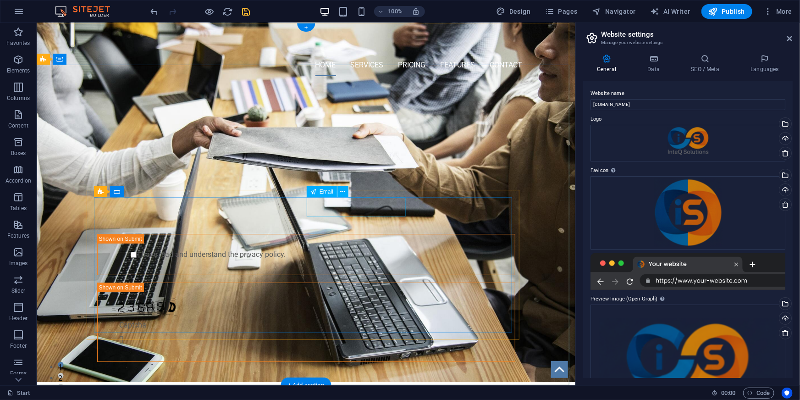
scroll to position [0, 0]
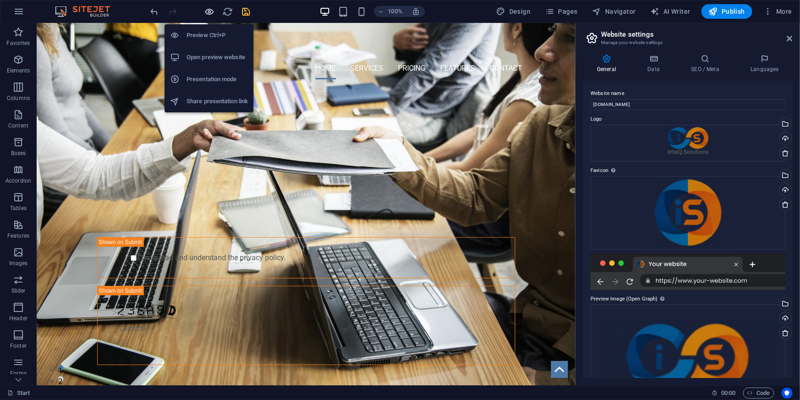
click at [210, 11] on icon "button" at bounding box center [210, 11] width 11 height 11
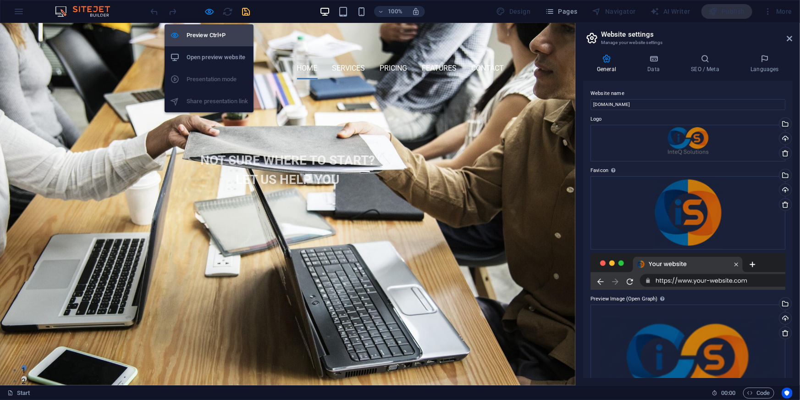
click at [193, 38] on h6 "Preview Ctrl+P" at bounding box center [217, 35] width 61 height 11
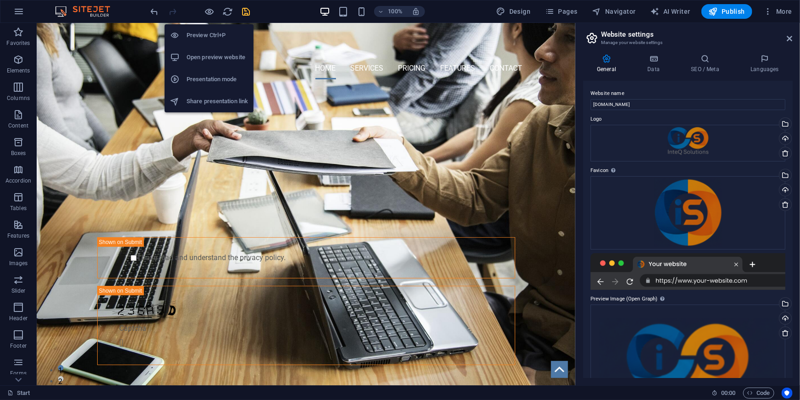
click at [206, 41] on li "Preview Ctrl+P" at bounding box center [209, 35] width 89 height 22
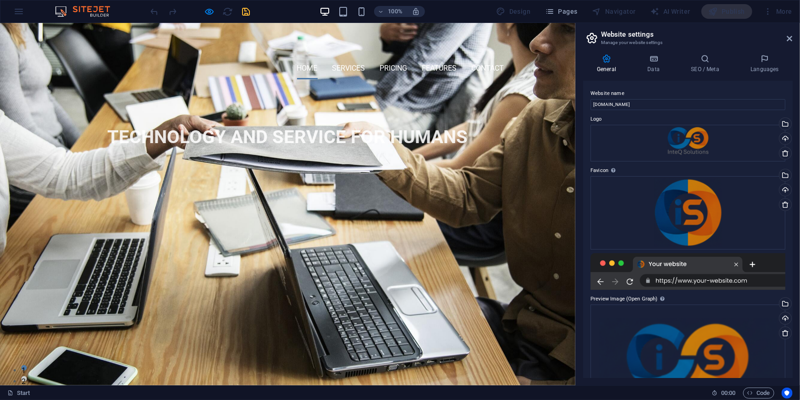
click at [298, 127] on div "TECHNOLOGY AND SERVICE FOR HUMANS NOT SURE WHERE TO START? LET US HELP YOU Subm…" at bounding box center [287, 179] width 575 height 187
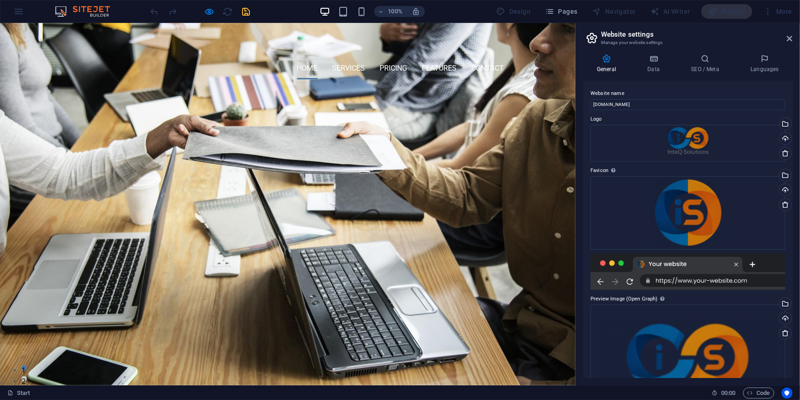
click at [409, 105] on div "TECHNOLOGY AND SERVICE FOR HUMANS NOT SURE WHERE TO START? LET US HELP YOU Subm…" at bounding box center [287, 179] width 575 height 187
click at [425, 57] on link "Features" at bounding box center [439, 68] width 35 height 22
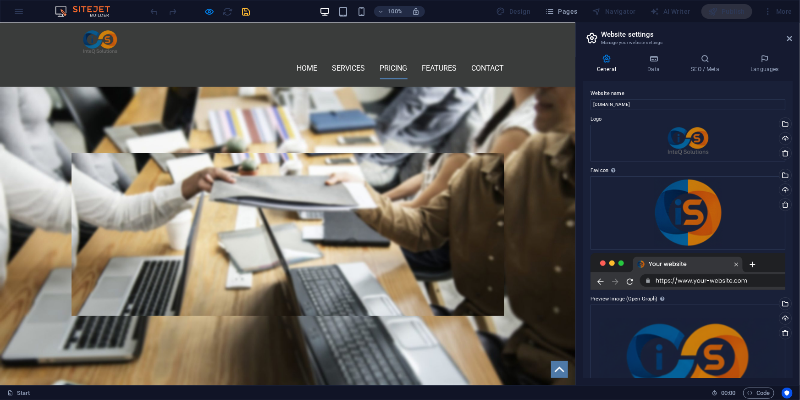
scroll to position [715, 0]
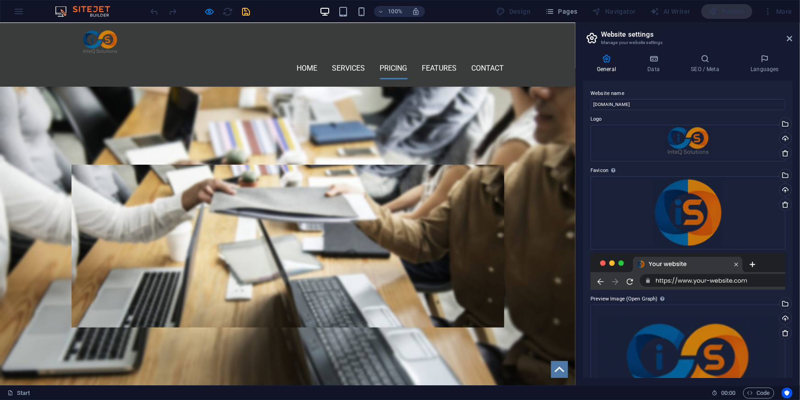
click at [394, 57] on link "Pricing" at bounding box center [394, 68] width 28 height 22
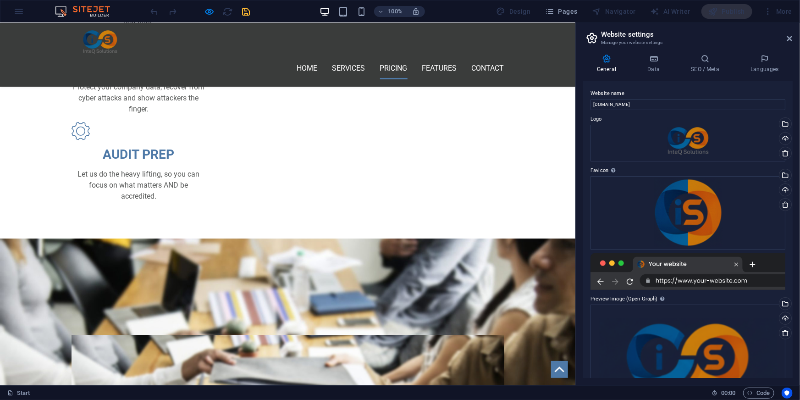
scroll to position [544, 0]
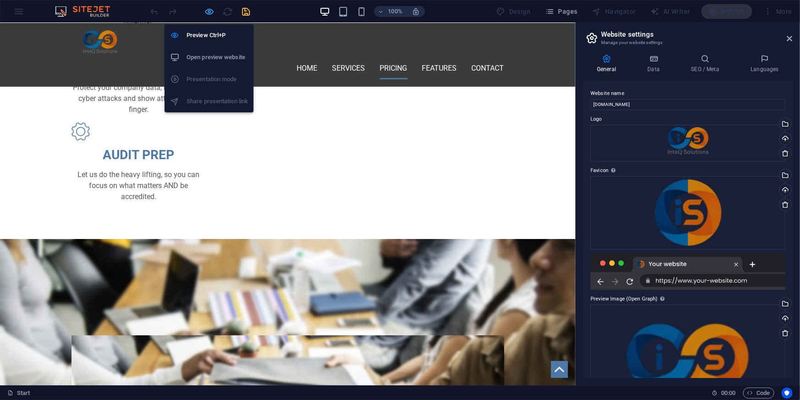
click at [206, 11] on icon "button" at bounding box center [210, 11] width 11 height 11
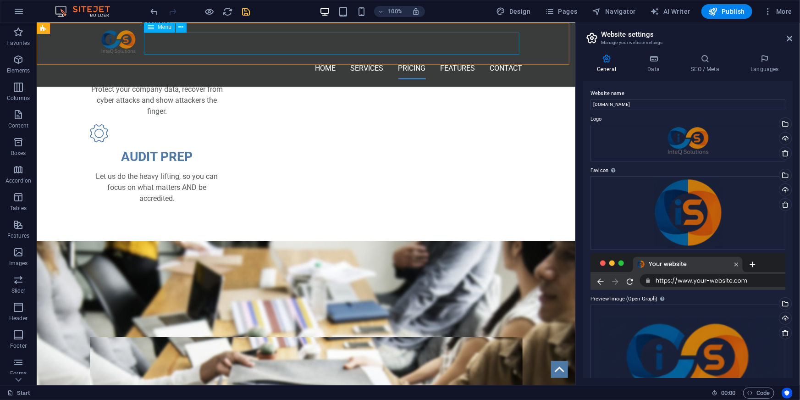
click at [413, 57] on nav "Home Services Pricing Features Contact" at bounding box center [305, 68] width 433 height 22
click at [179, 28] on icon at bounding box center [180, 27] width 5 height 10
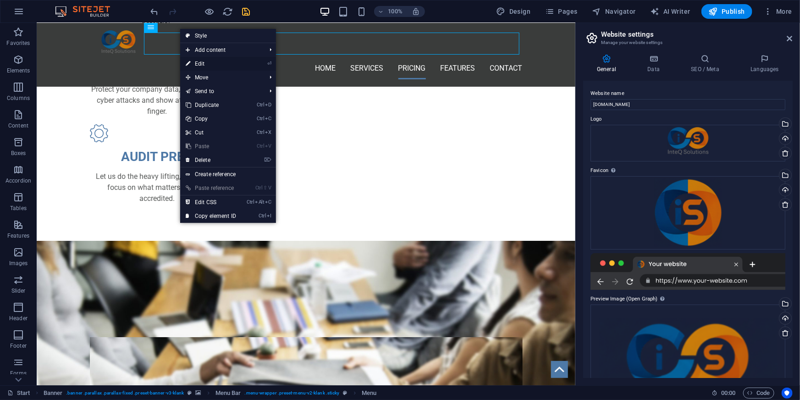
click at [210, 64] on link "⏎ Edit" at bounding box center [210, 64] width 61 height 14
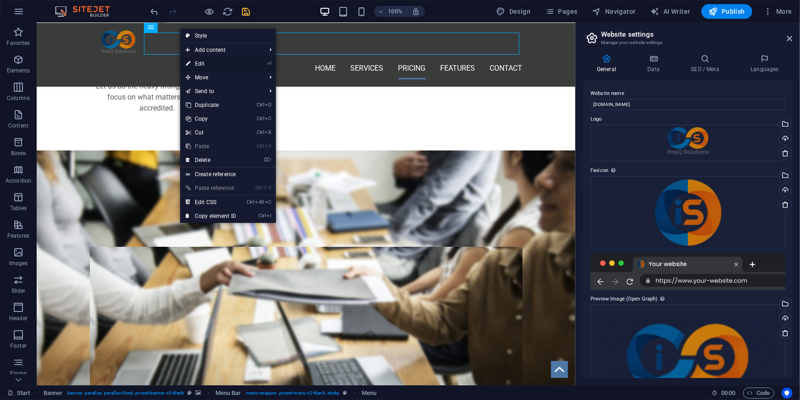
select select
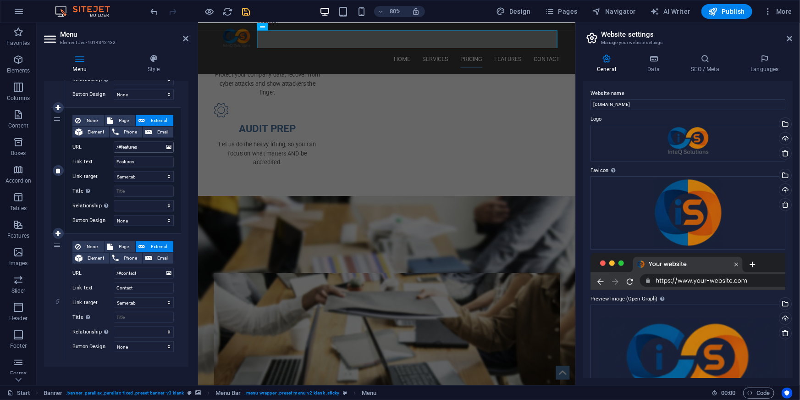
scroll to position [445, 0]
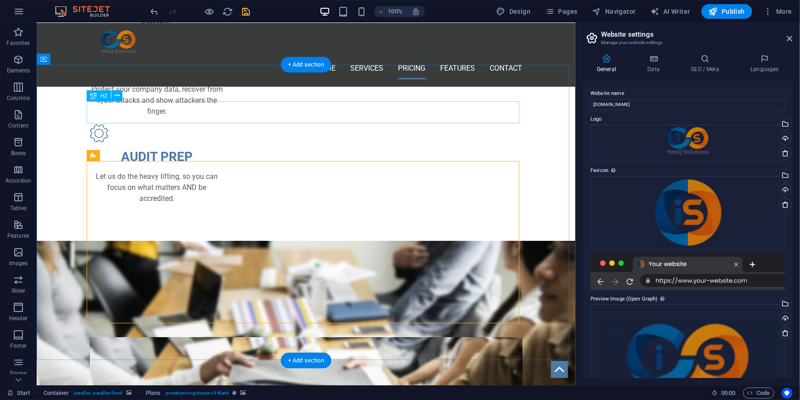
click at [318, 277] on div "OUR PRICING" at bounding box center [305, 288] width 433 height 22
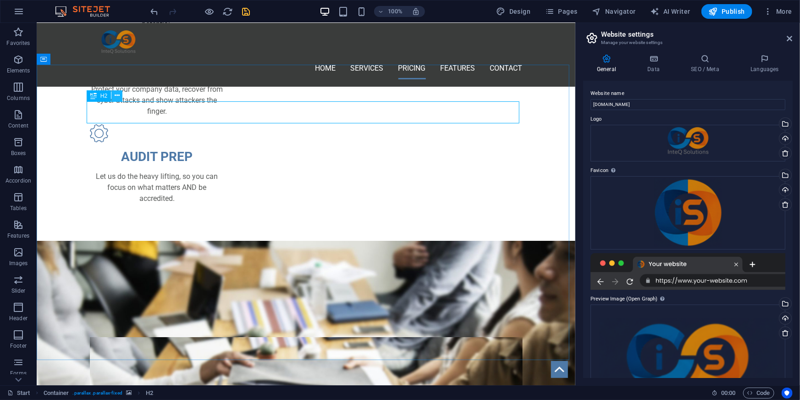
click at [115, 96] on icon at bounding box center [117, 96] width 5 height 10
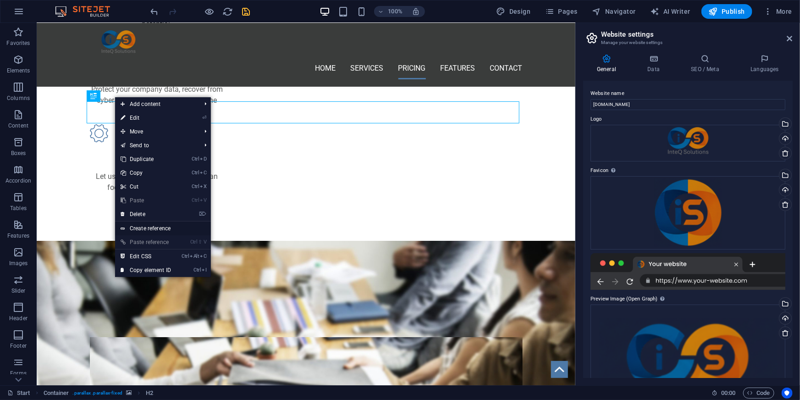
click at [170, 224] on link "Create reference" at bounding box center [163, 228] width 96 height 14
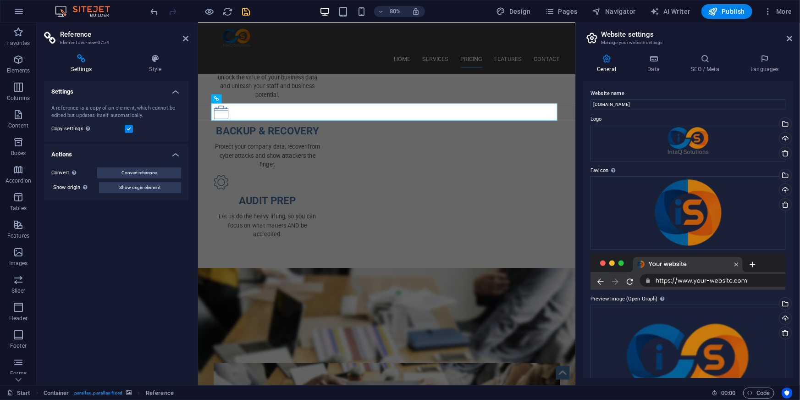
scroll to position [635, 0]
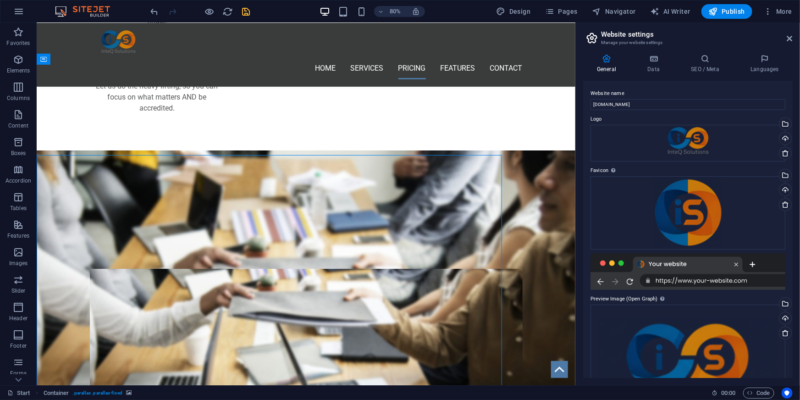
scroll to position [544, 0]
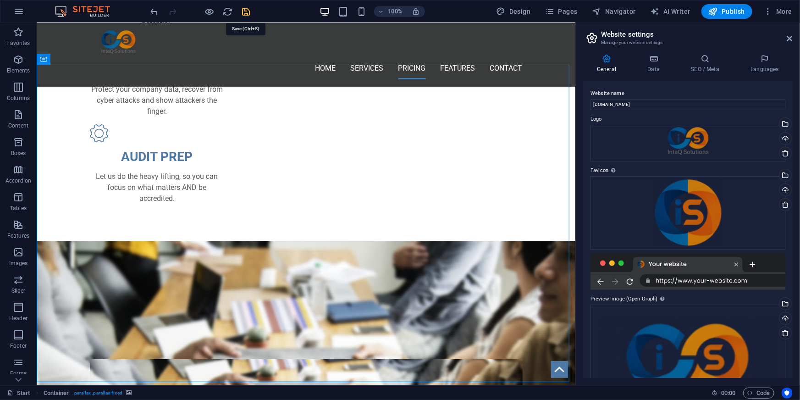
click at [242, 12] on icon "save" at bounding box center [246, 11] width 11 height 11
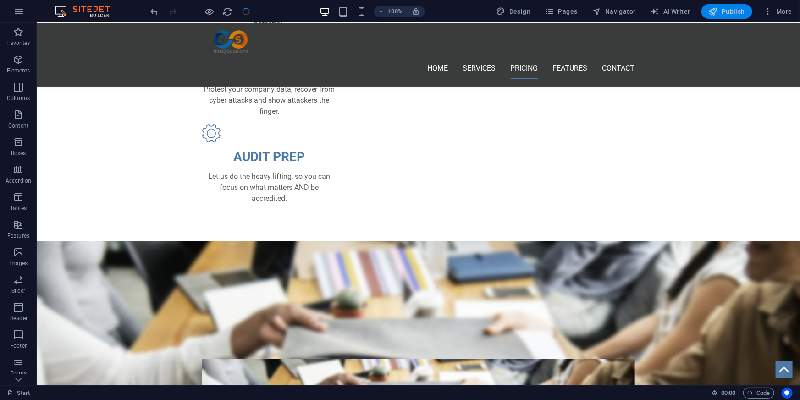
click at [712, 12] on icon "button" at bounding box center [713, 11] width 9 height 9
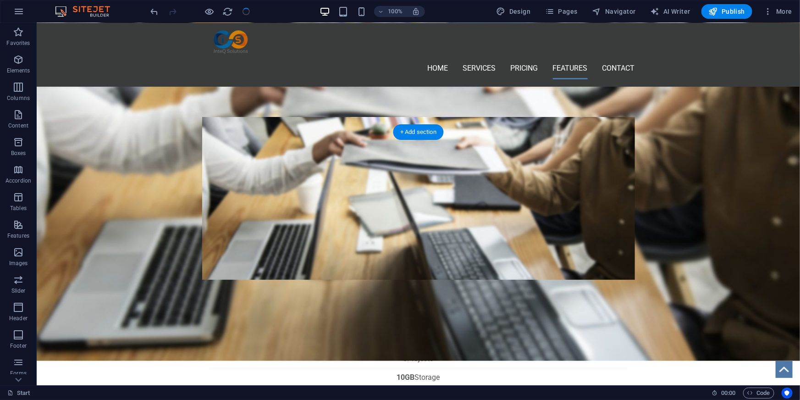
scroll to position [503, 0]
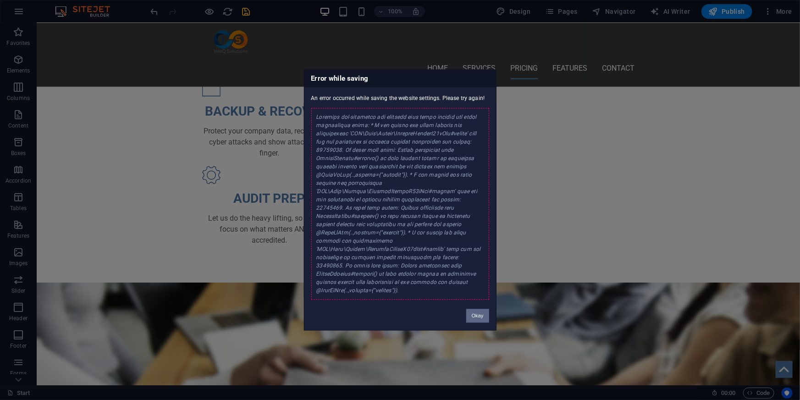
click at [481, 310] on button "Okay" at bounding box center [477, 316] width 23 height 14
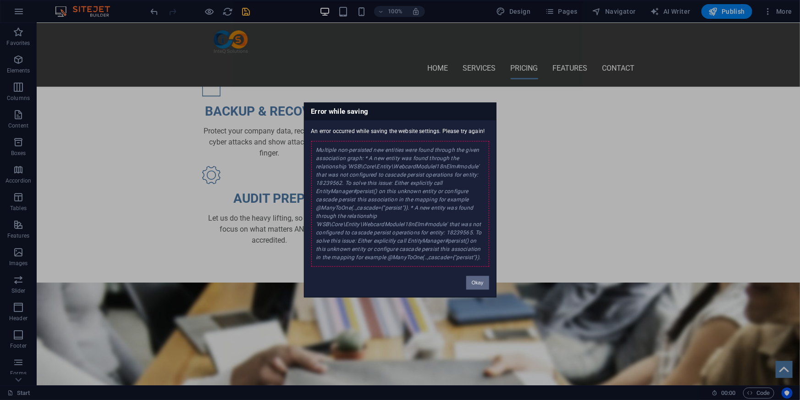
click at [479, 281] on button "Okay" at bounding box center [477, 283] width 23 height 14
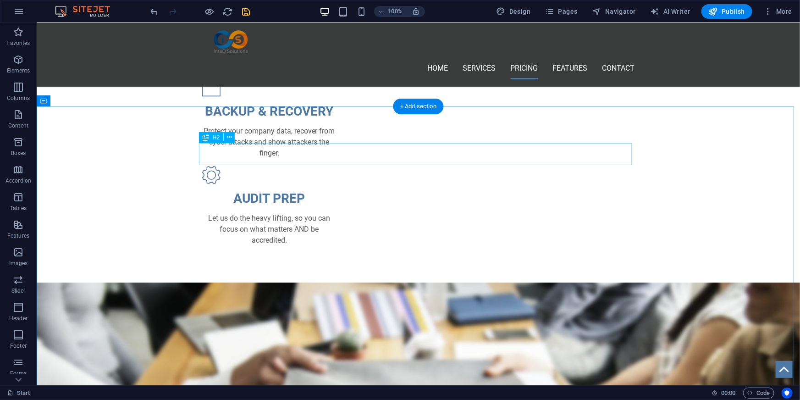
click at [408, 319] on div "OUR PRICING" at bounding box center [418, 330] width 433 height 22
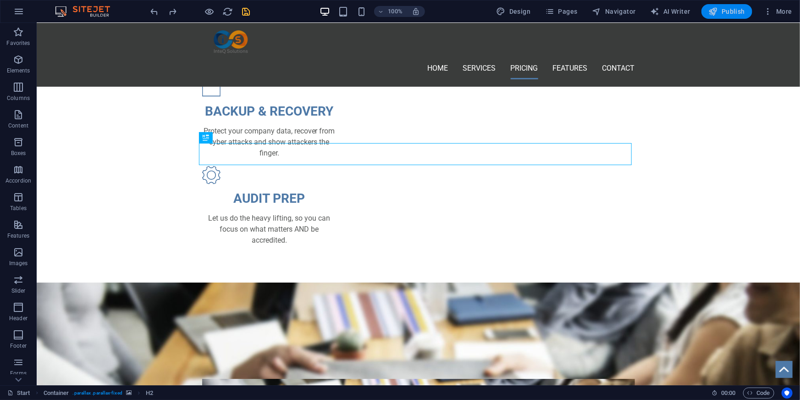
checkbox input "false"
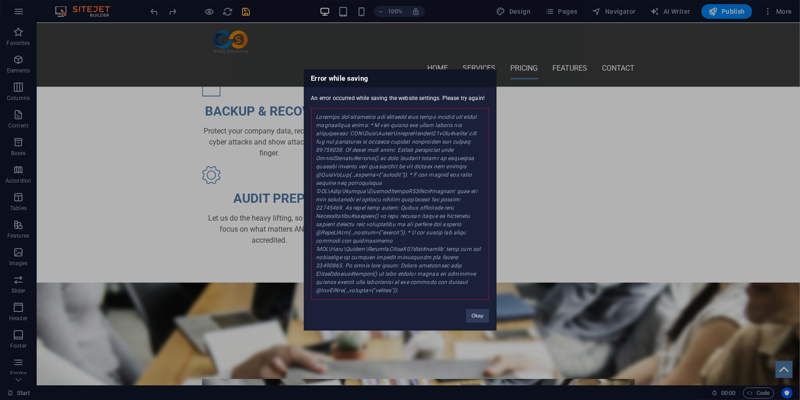
drag, startPoint x: 321, startPoint y: 275, endPoint x: 481, endPoint y: 289, distance: 160.7
click at [480, 288] on div at bounding box center [400, 204] width 178 height 192
click at [479, 311] on button "Okay" at bounding box center [477, 316] width 23 height 14
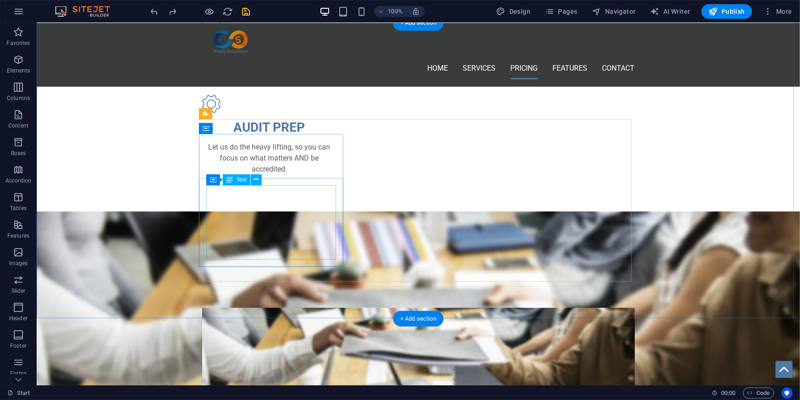
scroll to position [586, 0]
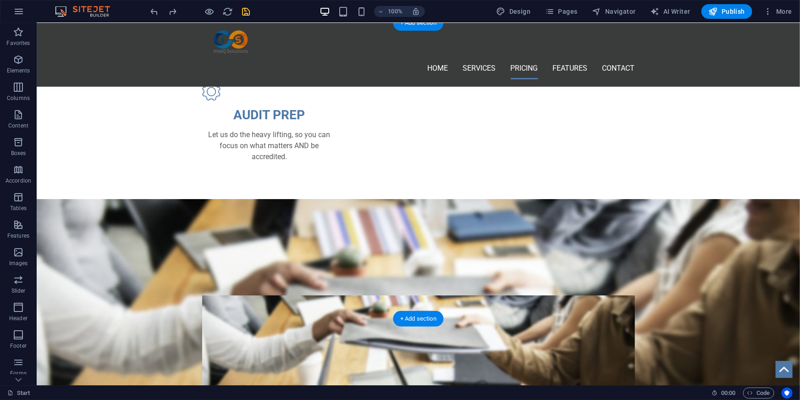
click at [128, 216] on figure at bounding box center [417, 380] width 763 height 362
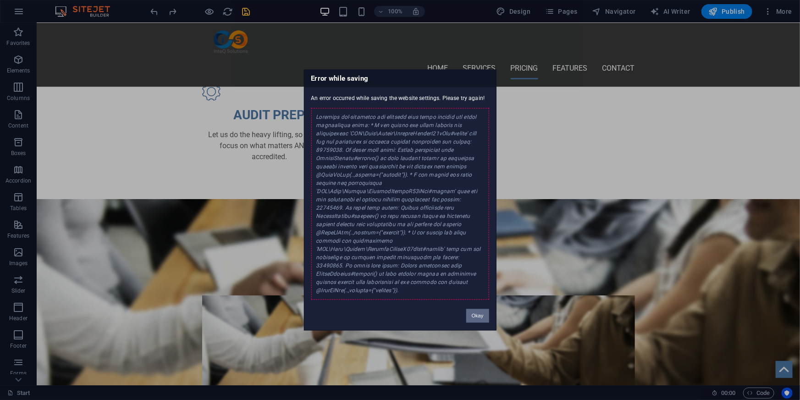
click at [475, 310] on button "Okay" at bounding box center [477, 316] width 23 height 14
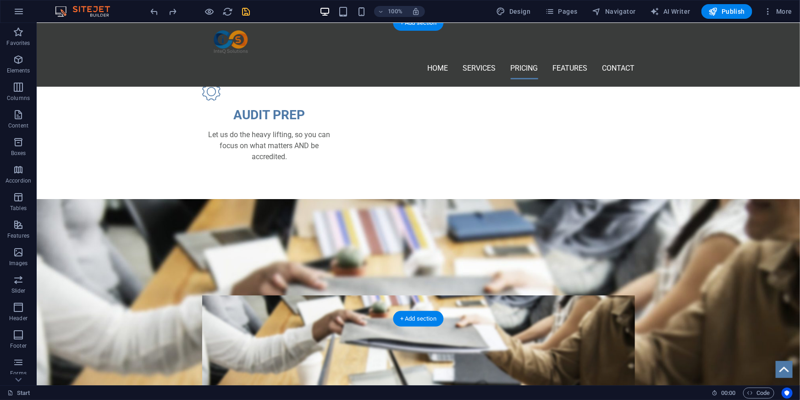
click at [193, 211] on figure at bounding box center [417, 380] width 763 height 362
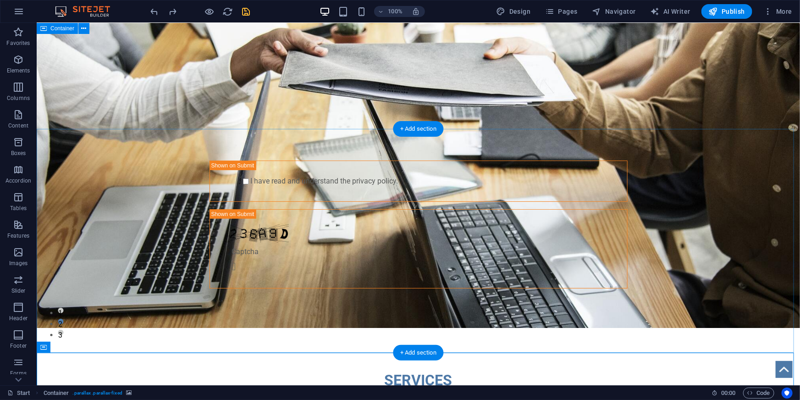
scroll to position [0, 0]
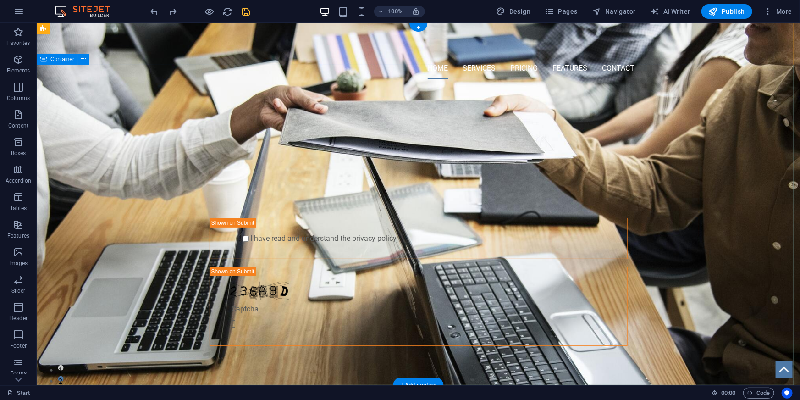
checkbox input "false"
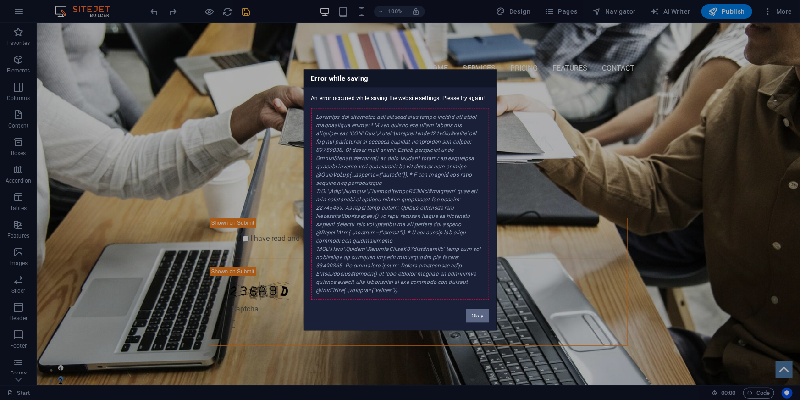
click at [481, 309] on button "Okay" at bounding box center [477, 316] width 23 height 14
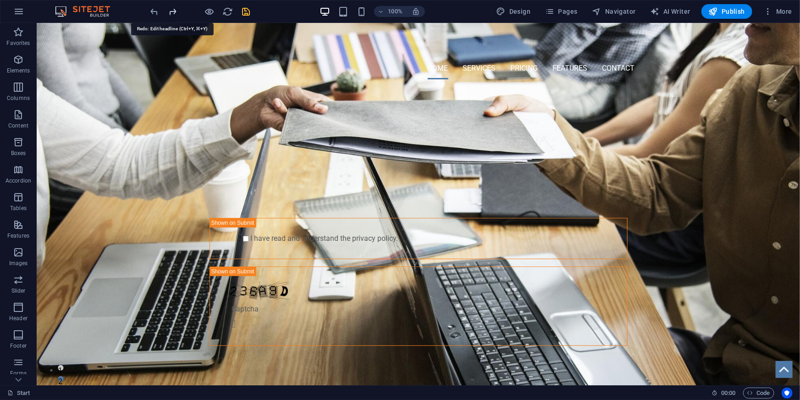
click at [174, 13] on icon "redo" at bounding box center [173, 11] width 11 height 11
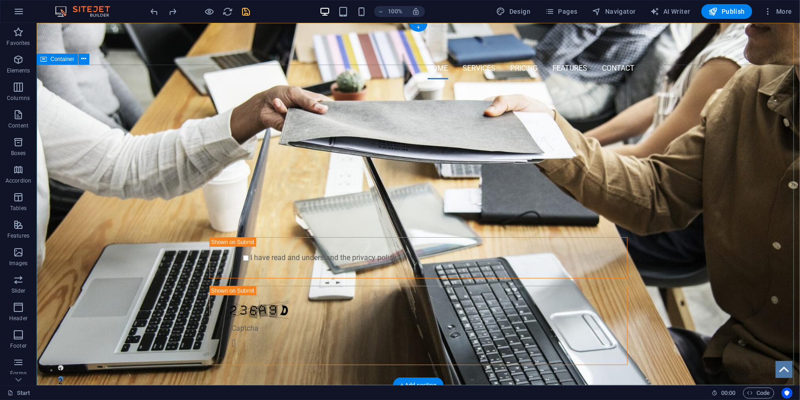
checkbox input "false"
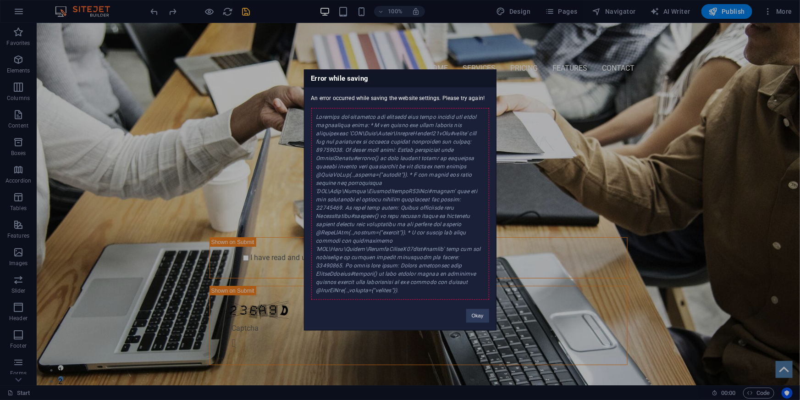
drag, startPoint x: 316, startPoint y: 126, endPoint x: 483, endPoint y: 286, distance: 230.9
click at [483, 286] on div at bounding box center [400, 204] width 178 height 192
copy div "Multiple non-persisted new entities were found through the given association gr…"
click at [473, 310] on button "Okay" at bounding box center [477, 316] width 23 height 14
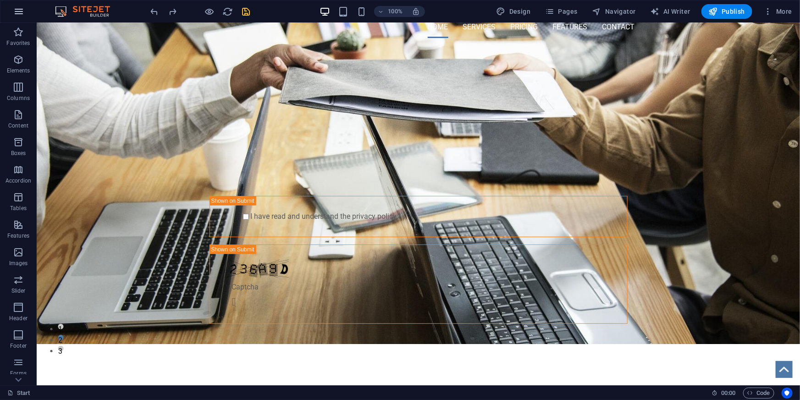
click at [15, 7] on icon "button" at bounding box center [18, 11] width 11 height 11
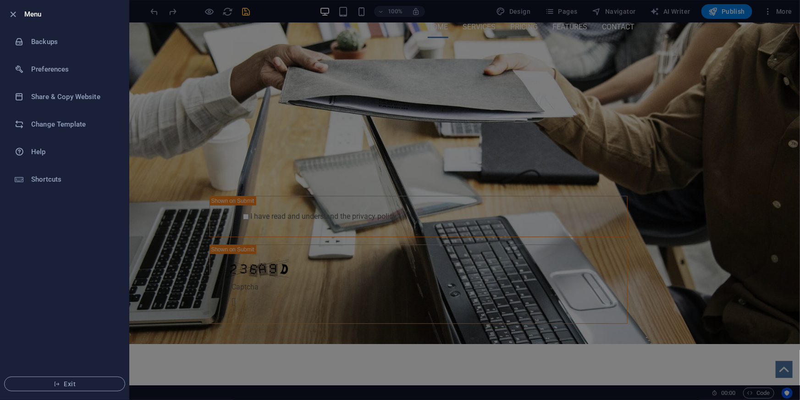
click at [710, 94] on div at bounding box center [400, 200] width 800 height 400
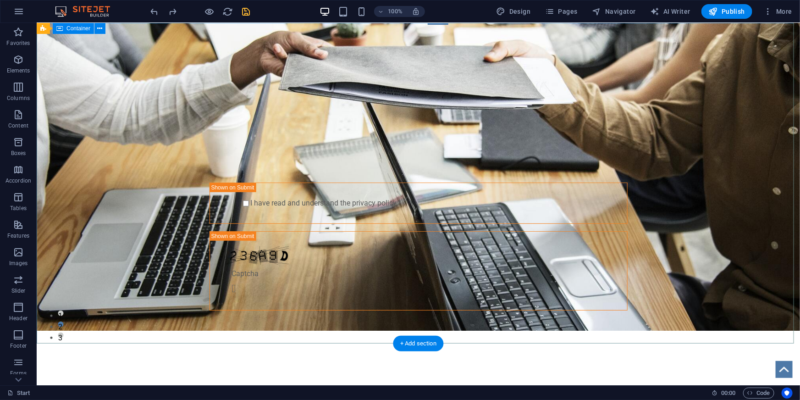
scroll to position [41, 0]
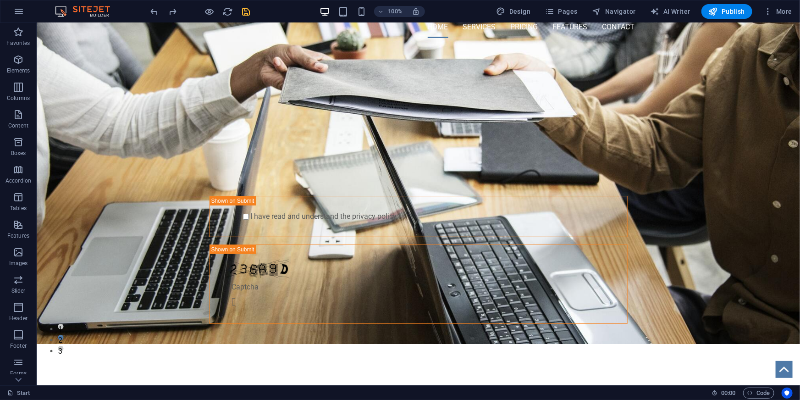
click at [247, 11] on icon "save" at bounding box center [246, 11] width 11 height 11
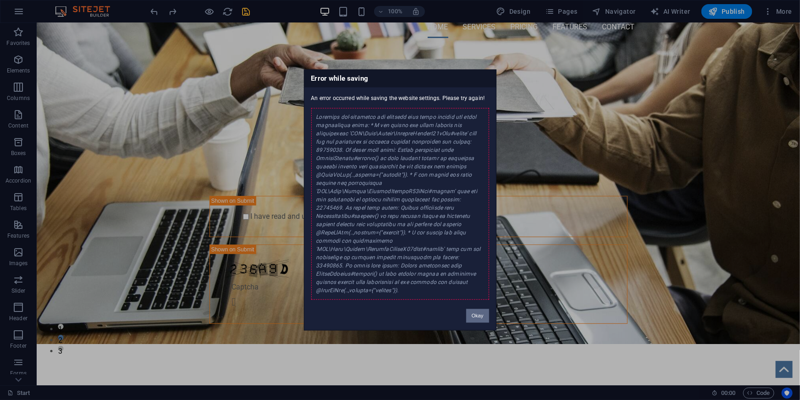
click at [479, 309] on button "Okay" at bounding box center [477, 316] width 23 height 14
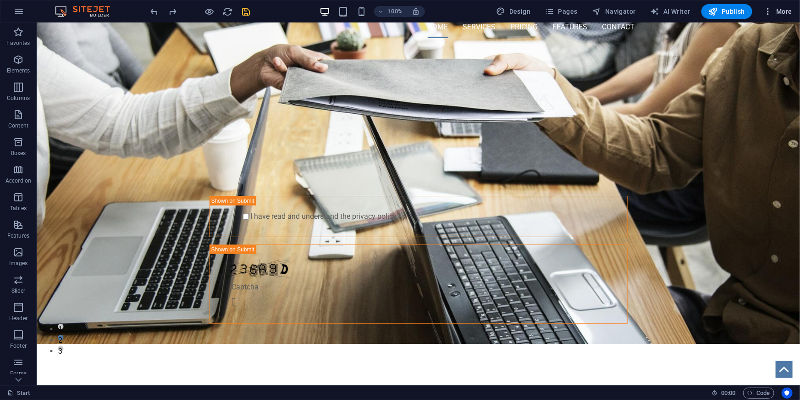
click at [784, 7] on span "More" at bounding box center [777, 11] width 29 height 9
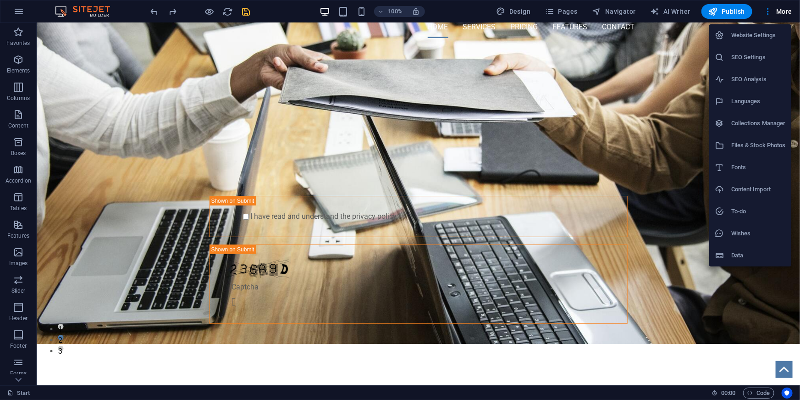
click at [754, 34] on h6 "Website Settings" at bounding box center [758, 35] width 55 height 11
select select "41"
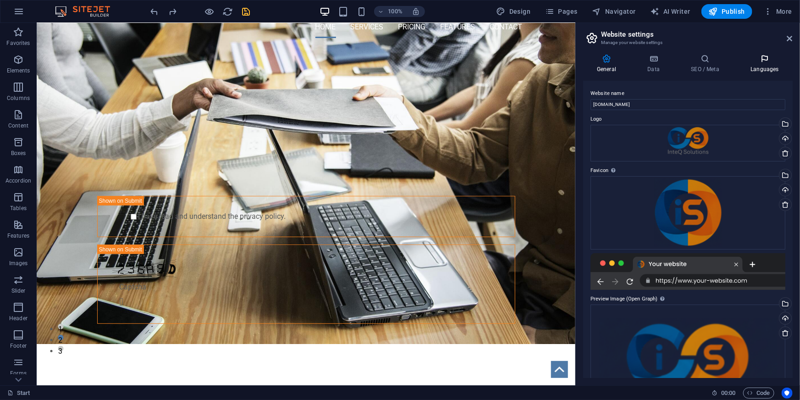
click at [766, 60] on icon at bounding box center [765, 58] width 56 height 9
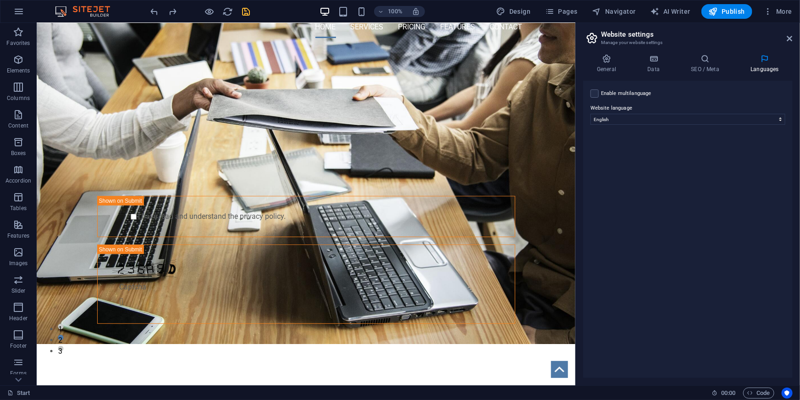
click at [618, 93] on label "Enable multilanguage To disable multilanguage delete all languages until only o…" at bounding box center [626, 93] width 50 height 11
click at [0, 0] on input "Enable multilanguage To disable multilanguage delete all languages until only o…" at bounding box center [0, 0] width 0 height 0
click at [641, 162] on select "Abkhazian Afar Afrikaans Akan Albanian Amharic Arabic Aragonese Armenian Assame…" at bounding box center [688, 163] width 153 height 11
select select "2"
click at [612, 158] on select "Abkhazian Afar Afrikaans Akan Albanian Amharic Arabic Aragonese Armenian Assame…" at bounding box center [688, 163] width 153 height 11
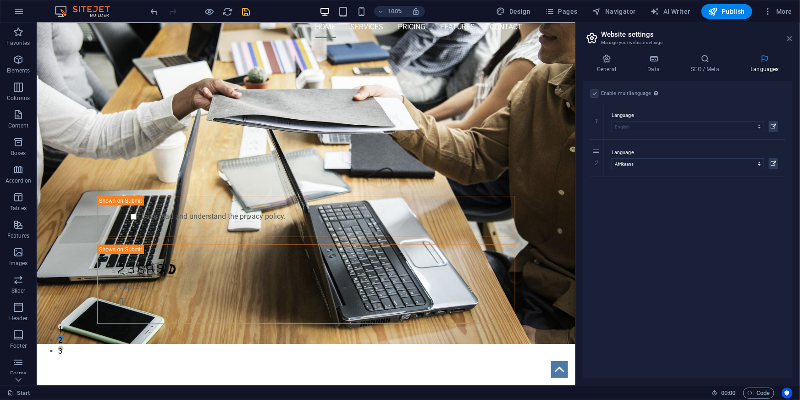
click at [790, 37] on icon at bounding box center [790, 38] width 6 height 7
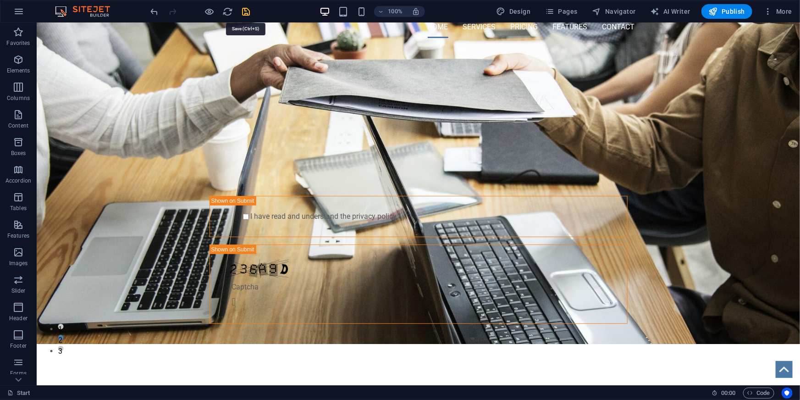
click at [245, 16] on icon "save" at bounding box center [246, 11] width 11 height 11
click at [735, 11] on span "Publish" at bounding box center [727, 11] width 36 height 9
click at [226, 13] on icon "reload" at bounding box center [228, 11] width 11 height 11
click at [728, 13] on span "Publish" at bounding box center [727, 11] width 36 height 9
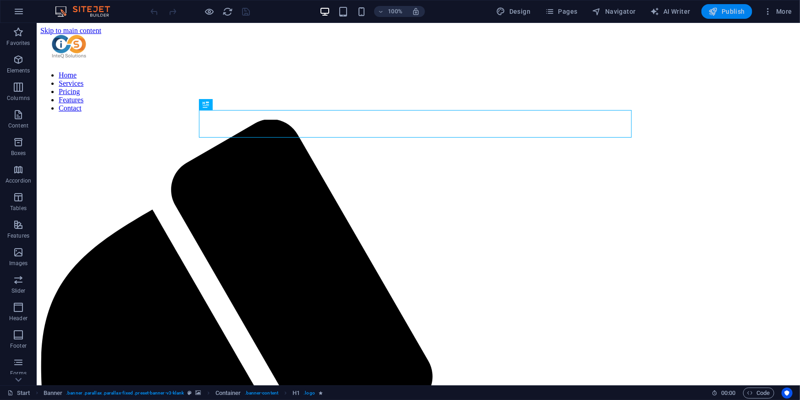
click at [738, 13] on span "Publish" at bounding box center [727, 11] width 36 height 9
